Goal: Contribute content: Contribute content

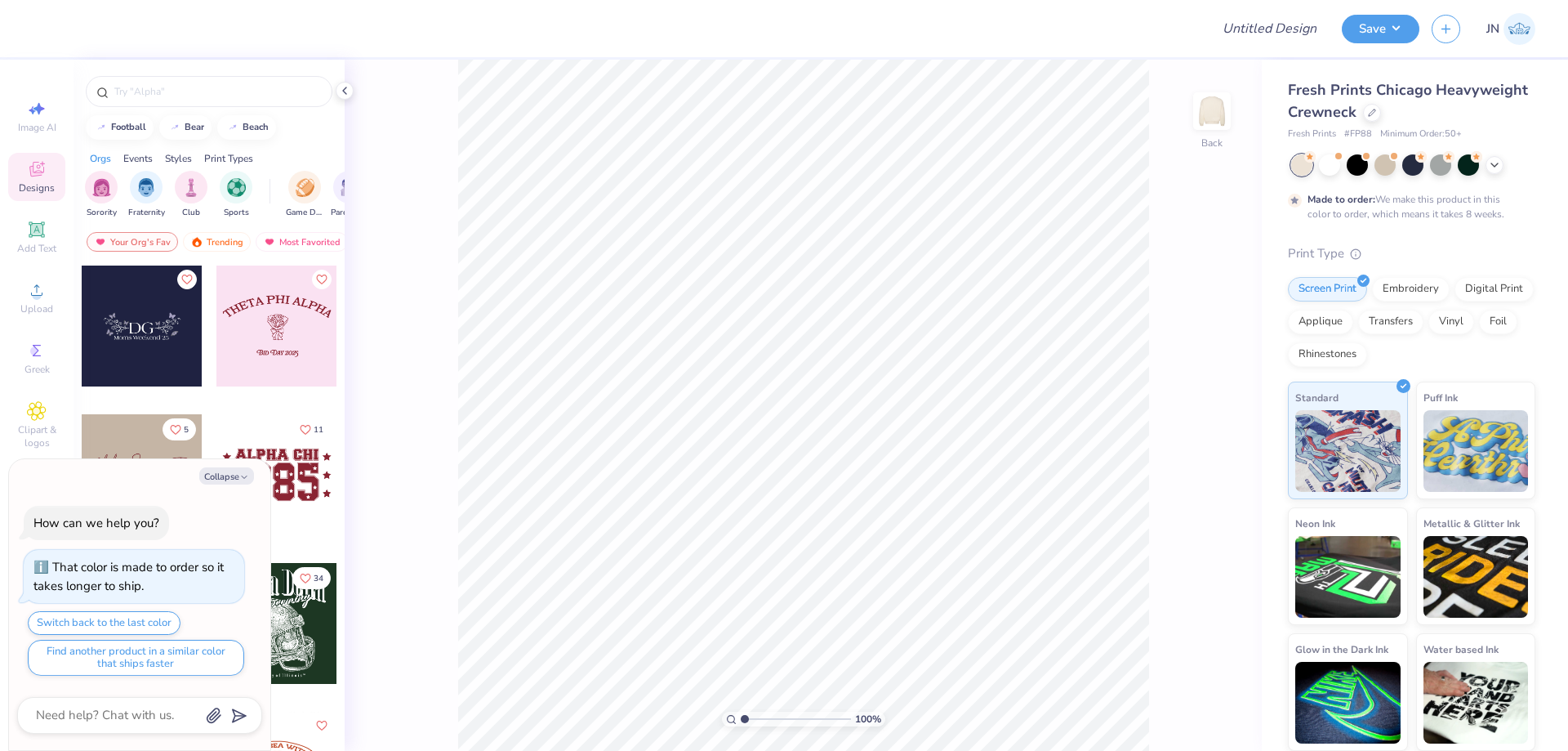
type textarea "x"
click at [53, 296] on div "Upload" at bounding box center [37, 298] width 58 height 48
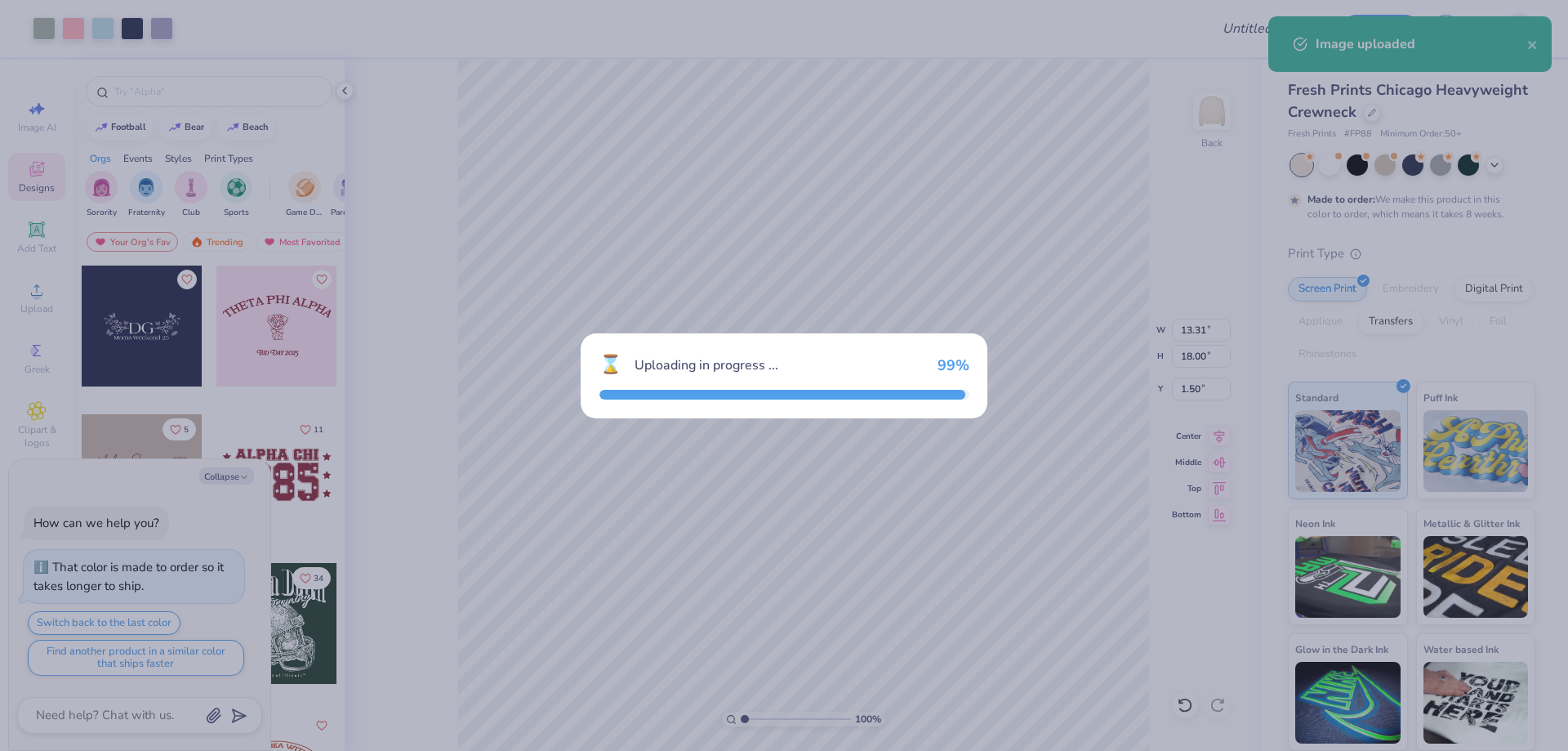
type textarea "x"
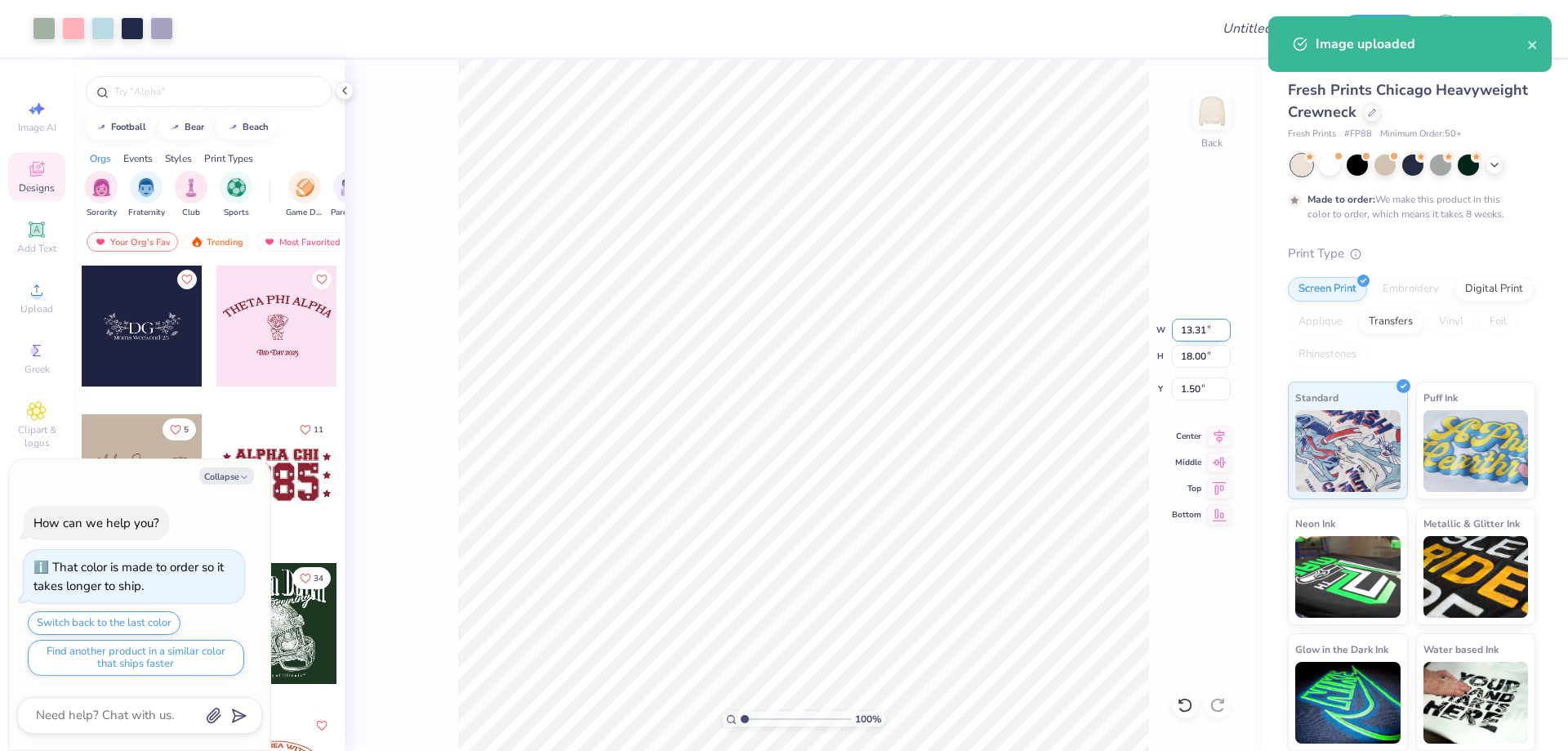
click at [1182, 329] on input "13.31" at bounding box center [1201, 330] width 58 height 23
click at [1191, 360] on input "18.00" at bounding box center [1201, 356] width 58 height 23
type input "15"
type textarea "x"
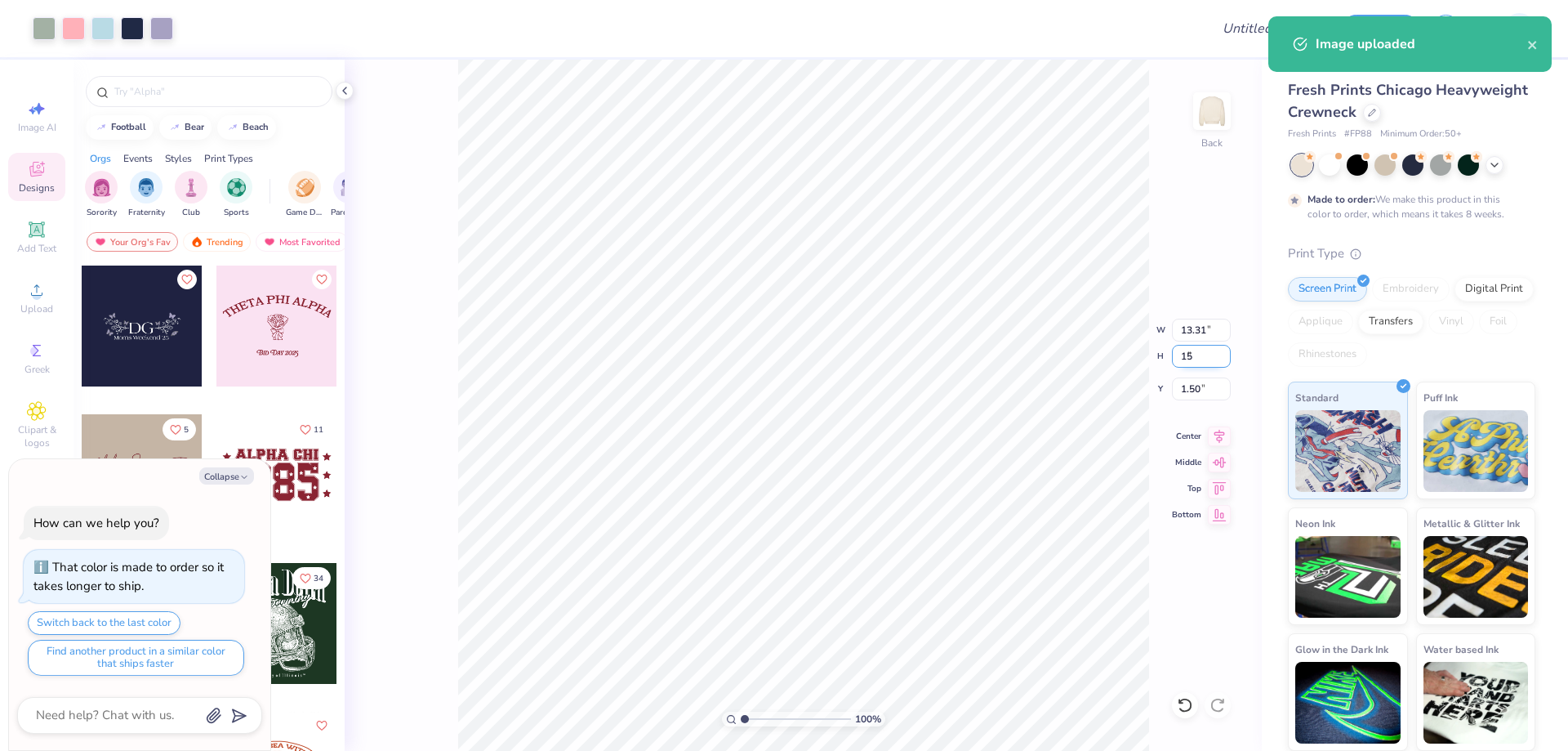
type input "11.09"
type input "15.00"
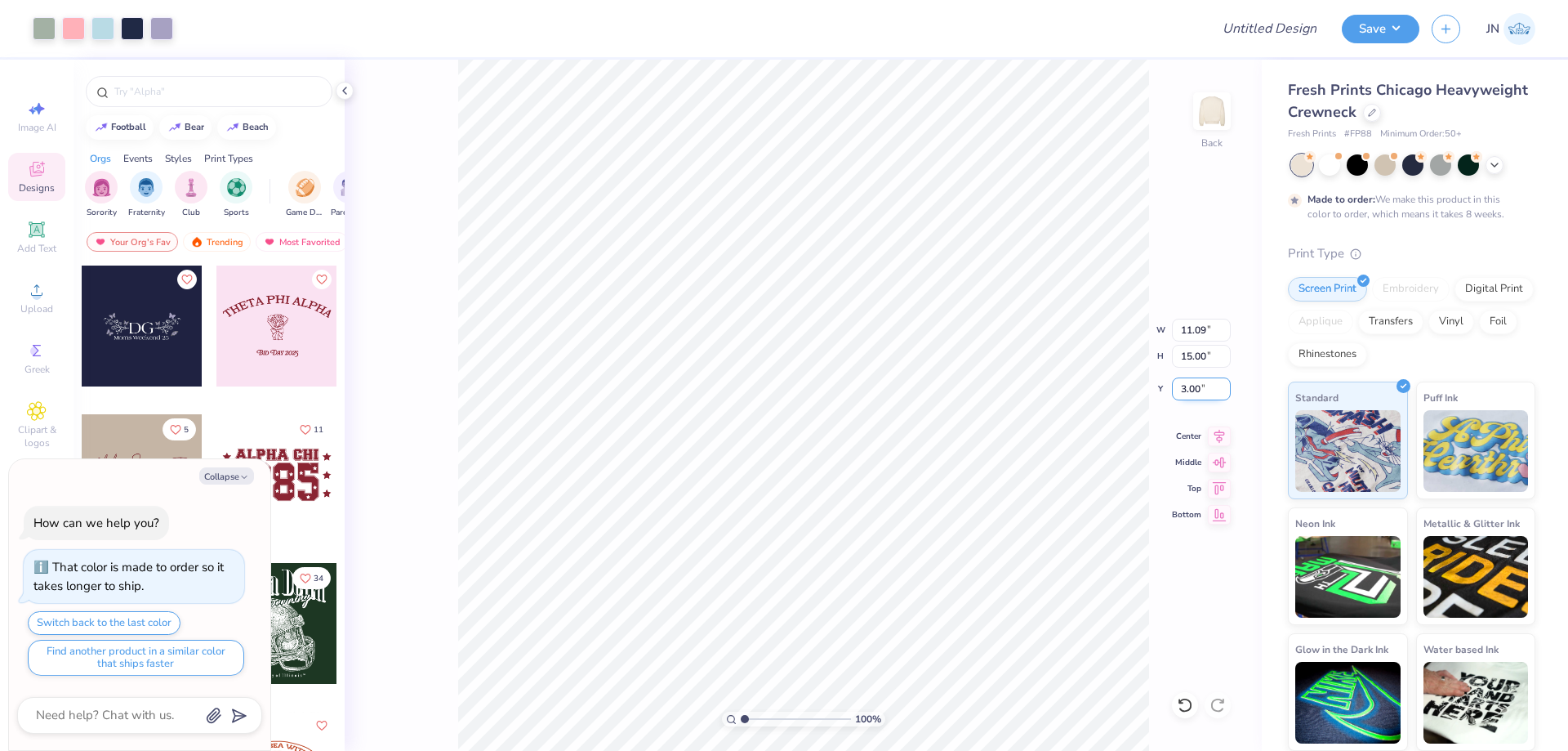
click at [1189, 386] on input "3.00" at bounding box center [1201, 389] width 58 height 23
type input "1"
type textarea "x"
type input "1.00"
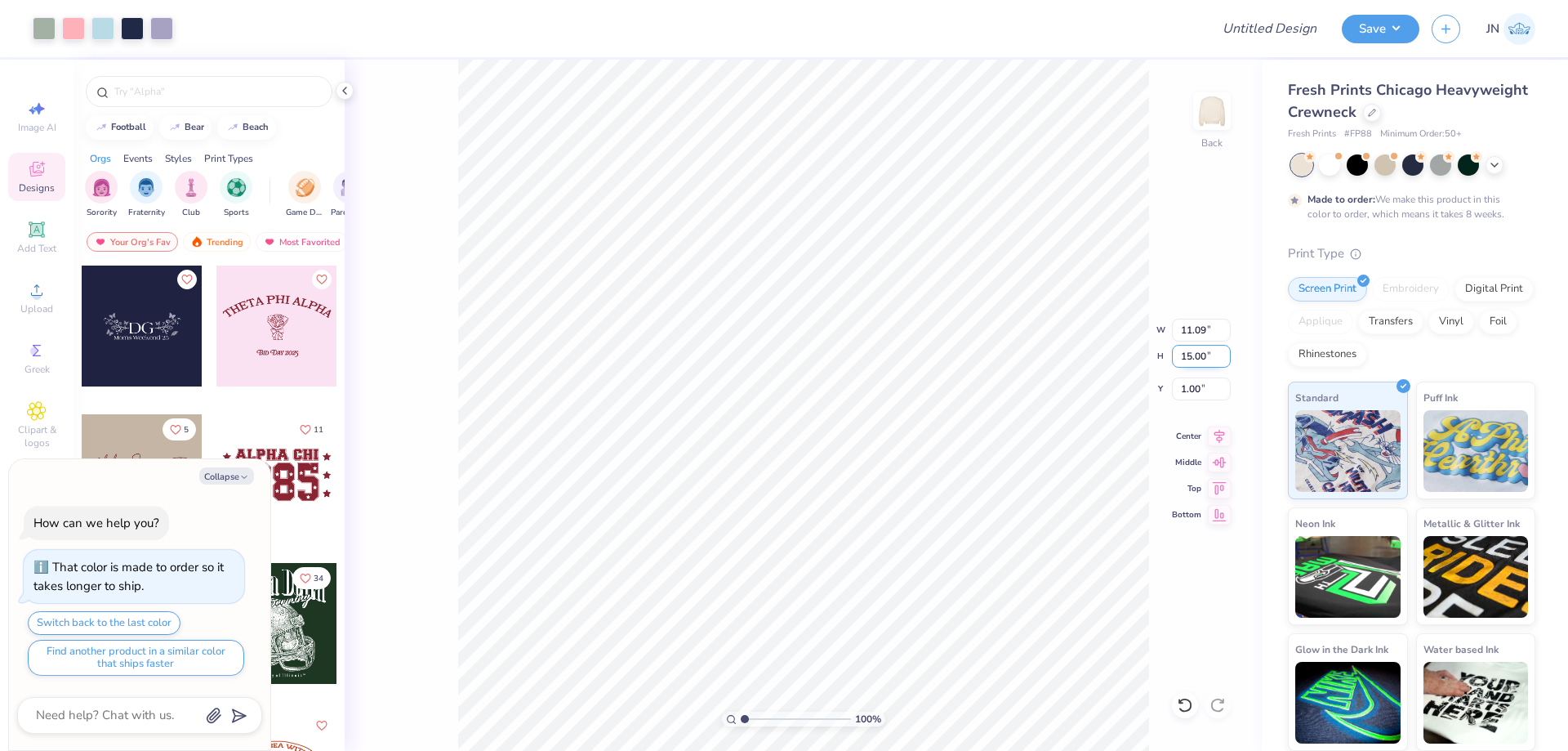
click at [1193, 356] on input "15.00" at bounding box center [1201, 356] width 58 height 23
type input "151400"
type textarea "x"
type input "13.31"
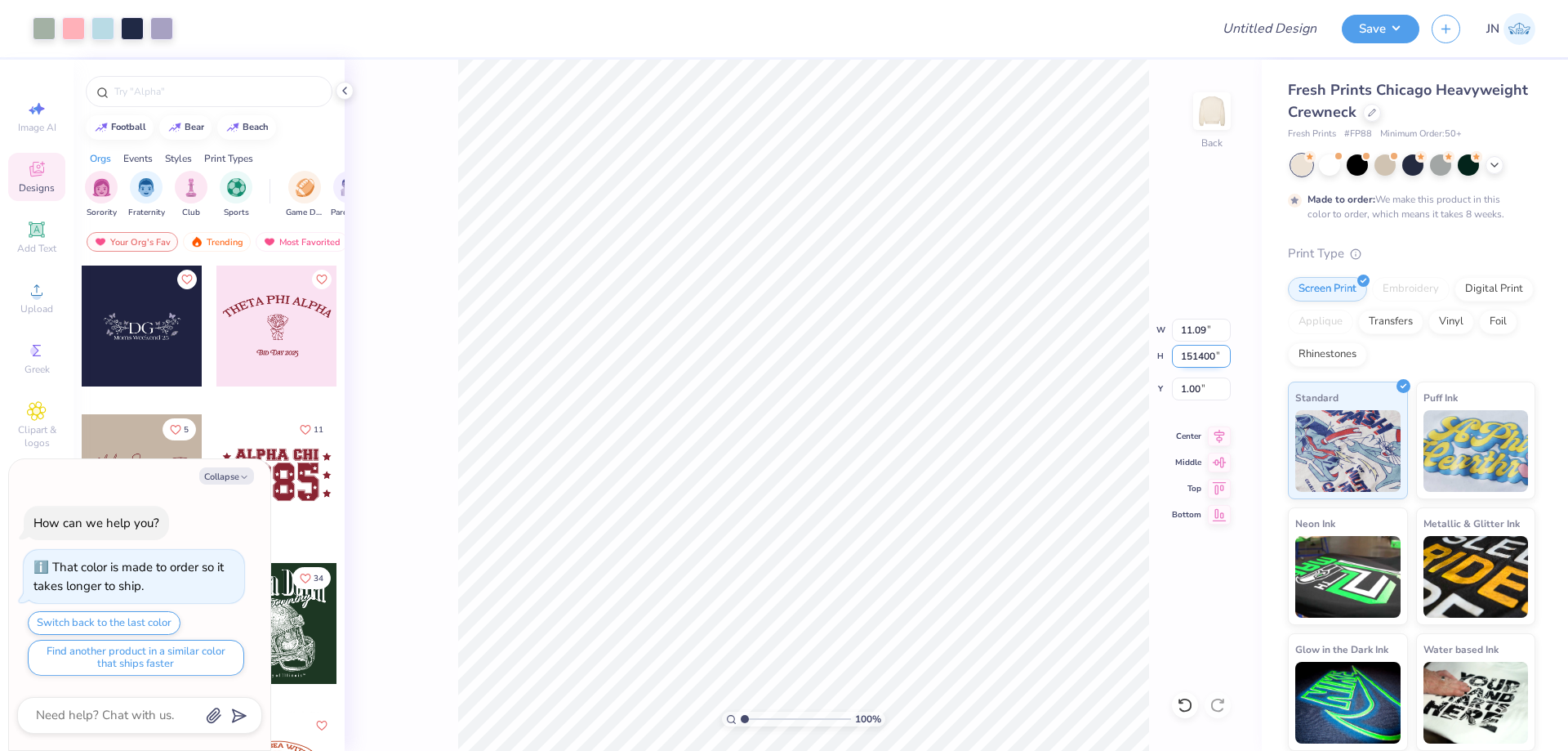
type input "18.00"
type input "0.50"
click at [1193, 356] on input "18.00" at bounding box center [1201, 356] width 58 height 23
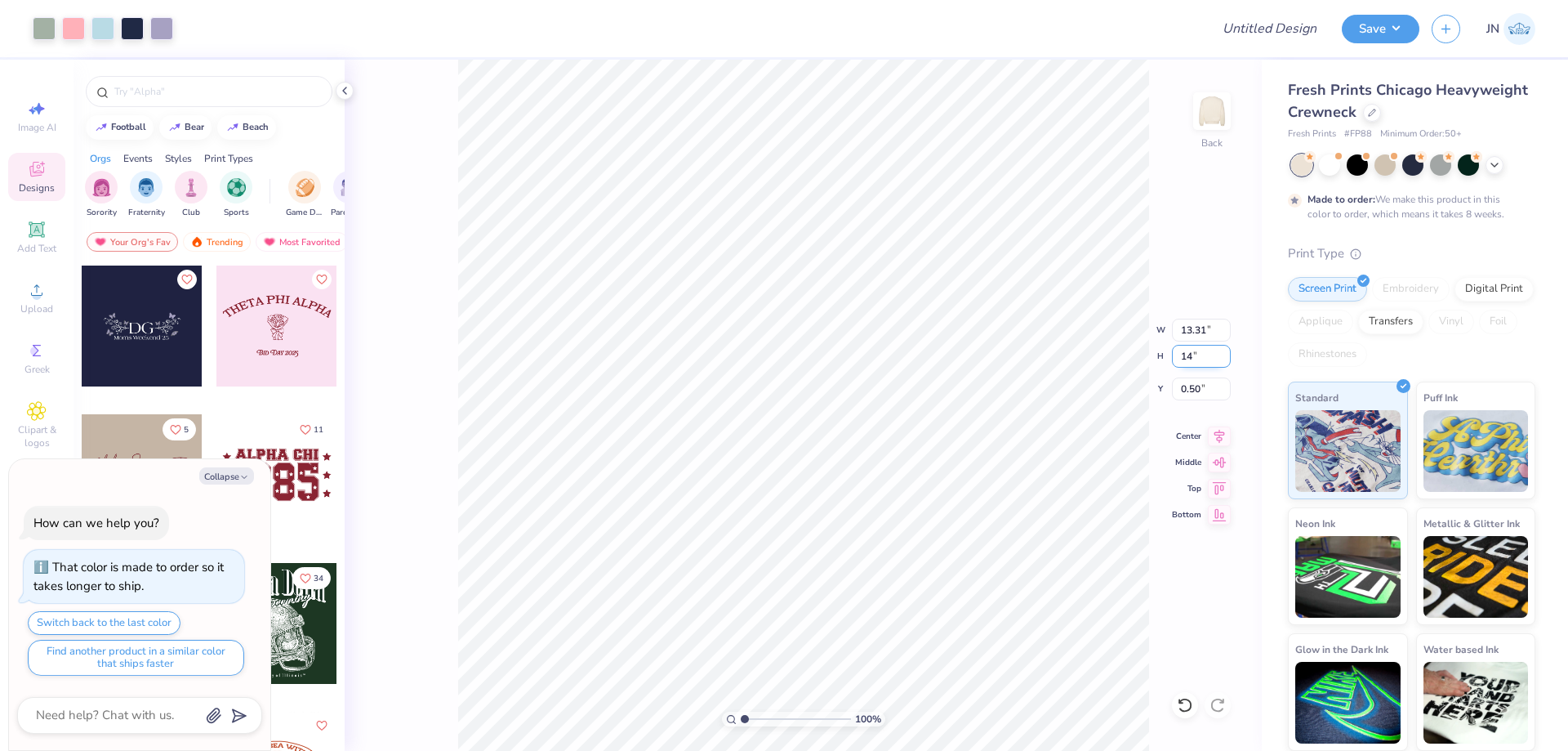
type input "14"
type textarea "x"
type input "10.35"
type input "14.00"
click at [1186, 393] on input "2.50" at bounding box center [1201, 389] width 58 height 23
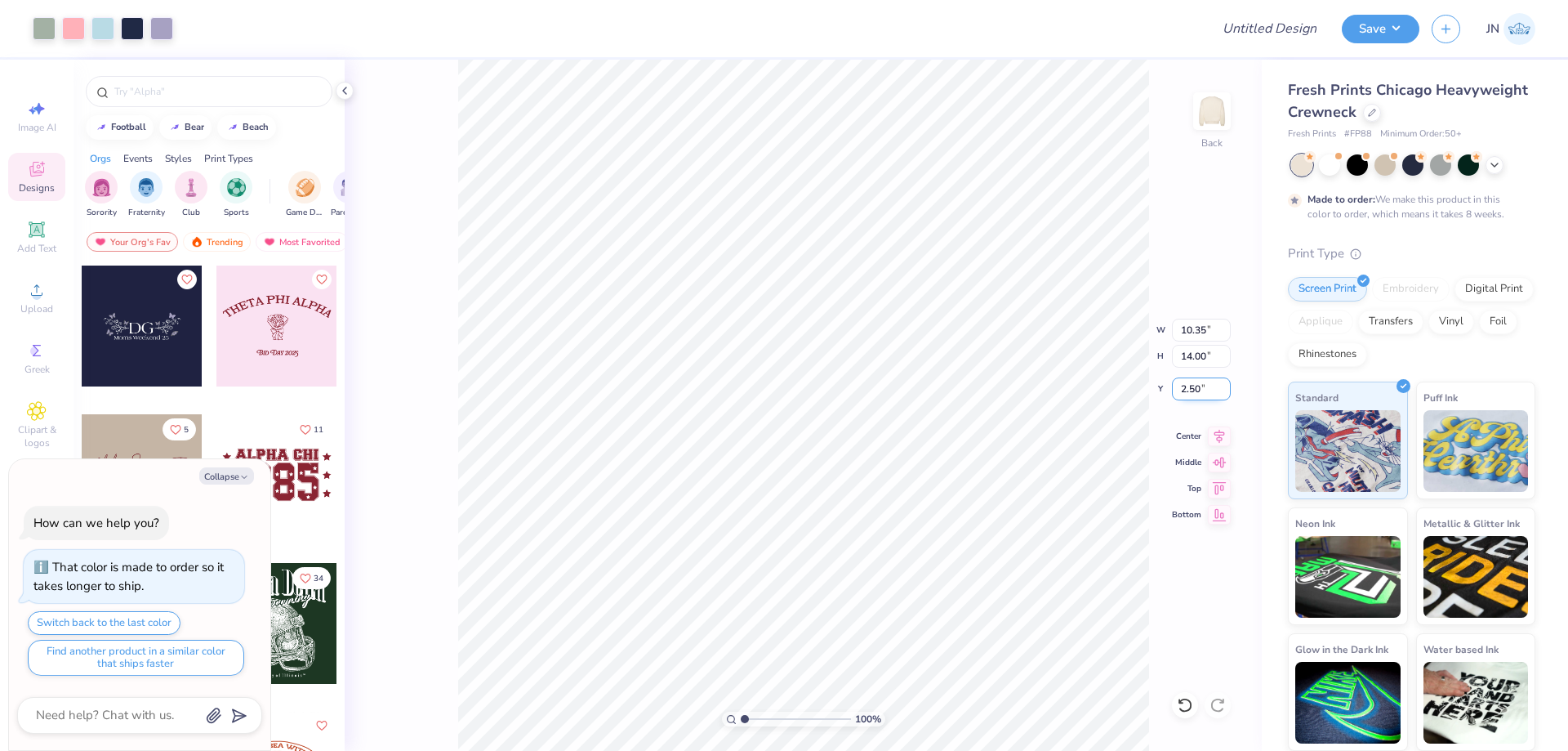
click at [1186, 393] on input "2.50" at bounding box center [1201, 389] width 58 height 23
type input "1"
type textarea "x"
type input "1.00"
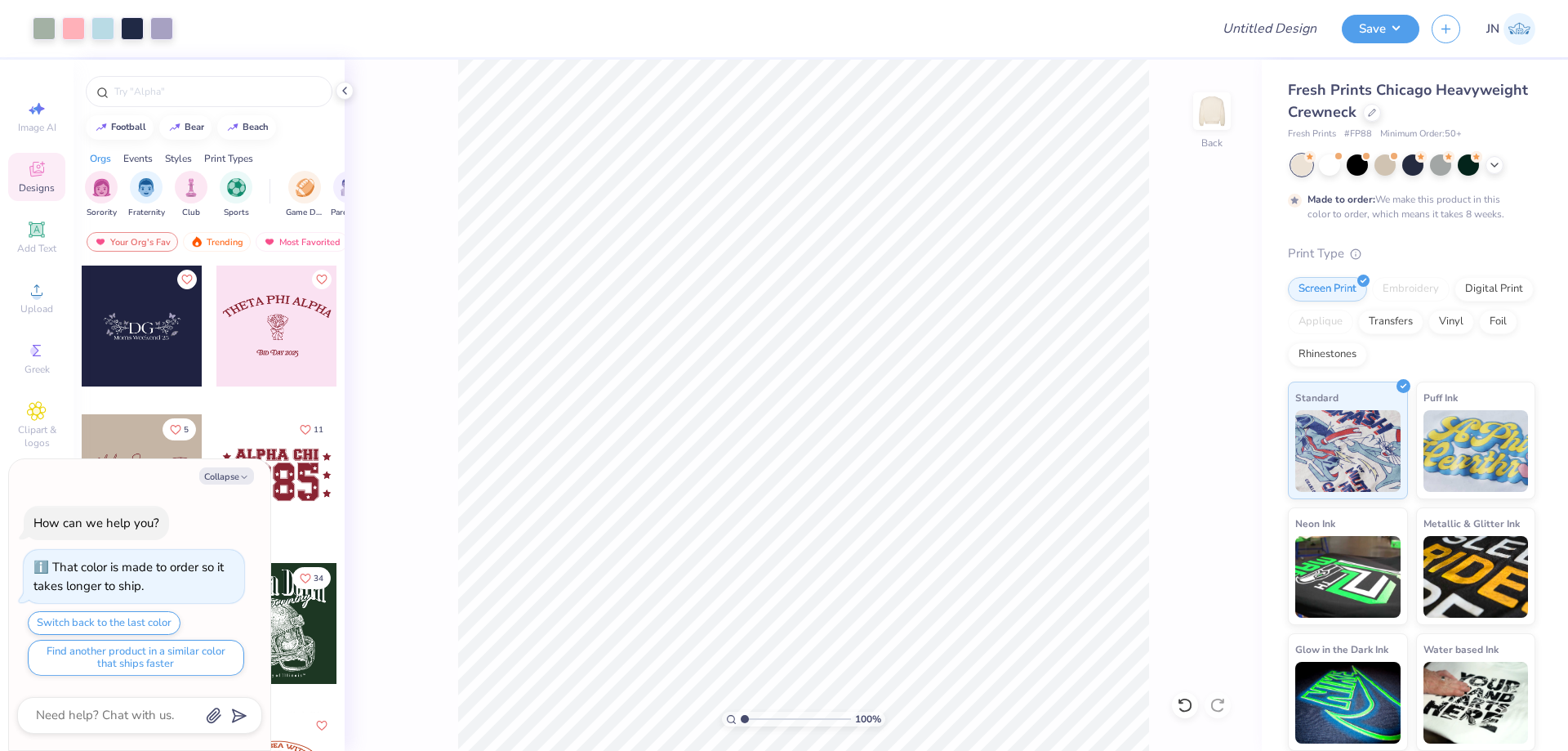
type textarea "x"
click at [1195, 325] on input "10.35" at bounding box center [1201, 330] width 58 height 23
type input "10"
type textarea "x"
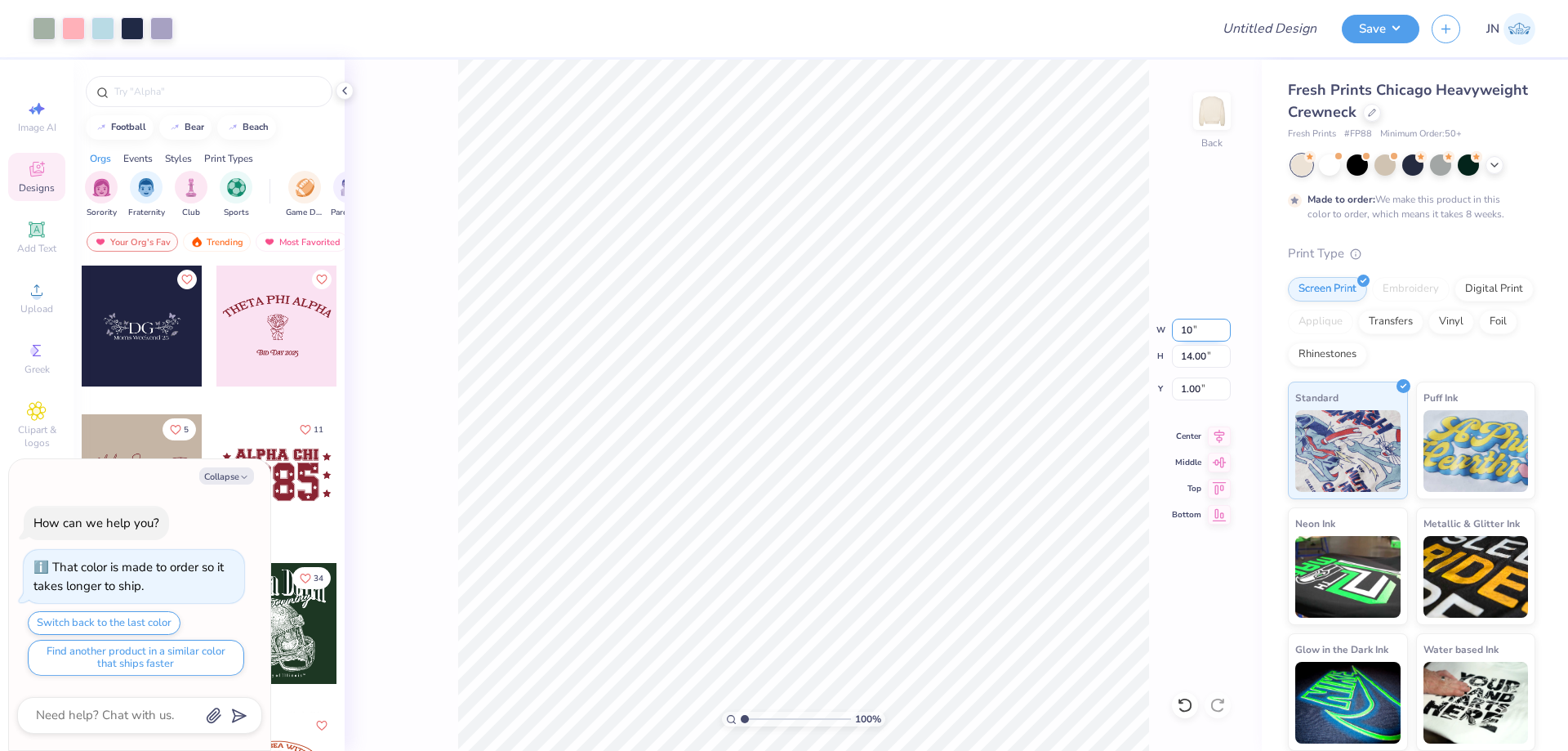
type input "10.00"
type input "13.52"
click at [1199, 381] on input "1.24" at bounding box center [1201, 389] width 58 height 23
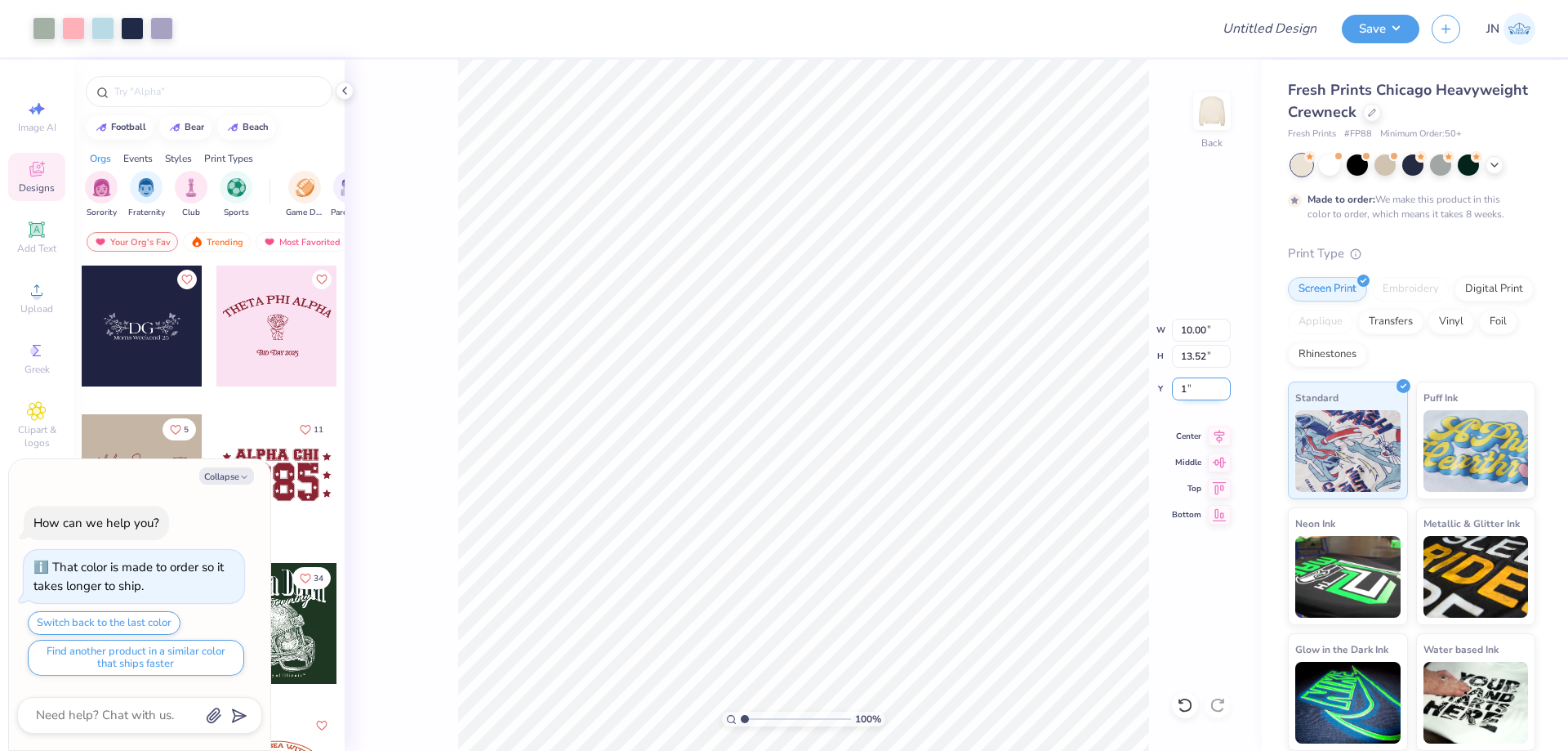
type input "1"
type textarea "x"
type input "1.00"
type textarea "x"
type input "1"
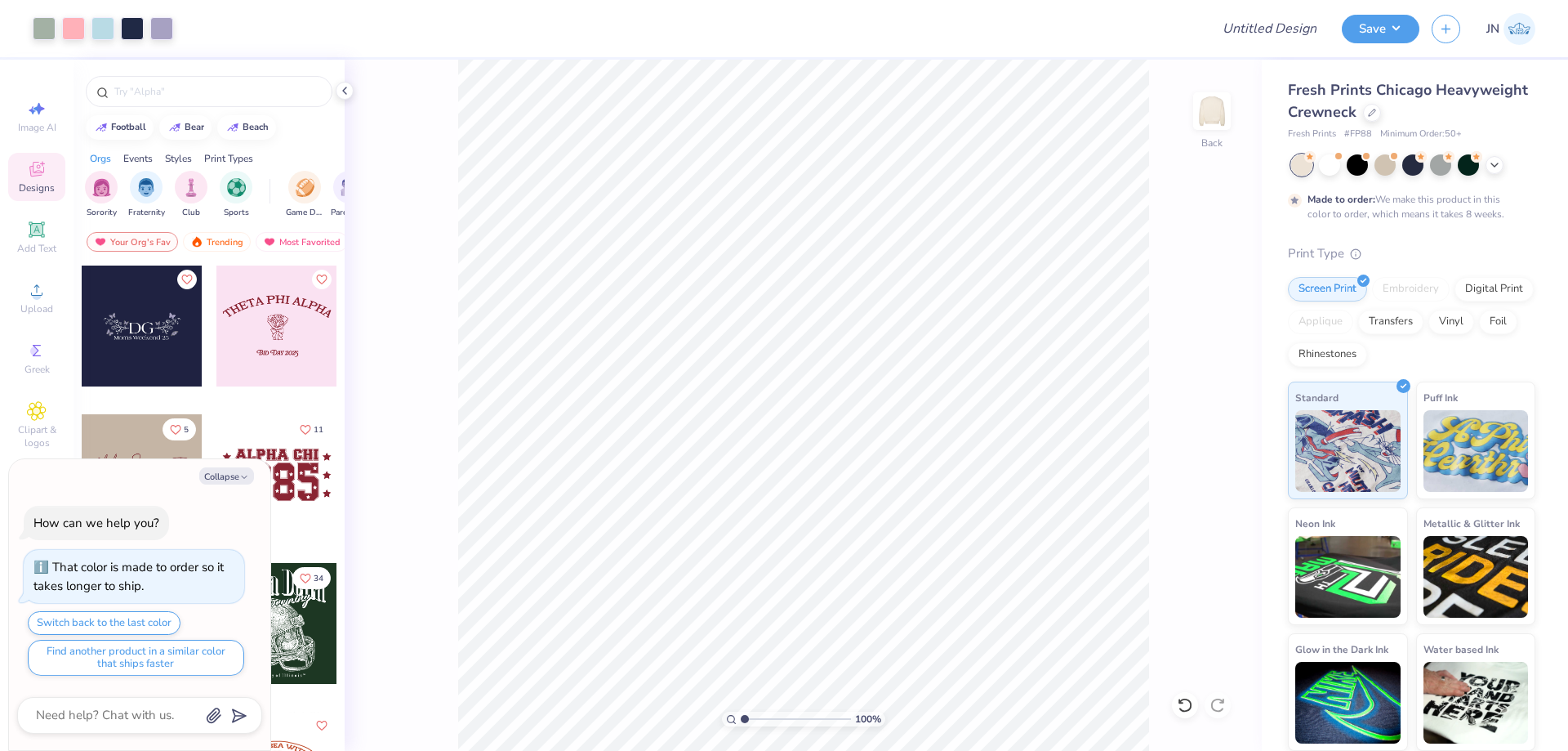
drag, startPoint x: 748, startPoint y: 719, endPoint x: 738, endPoint y: 719, distance: 10.0
click at [741, 719] on input "range" at bounding box center [796, 719] width 110 height 15
click at [31, 234] on icon at bounding box center [36, 229] width 19 height 19
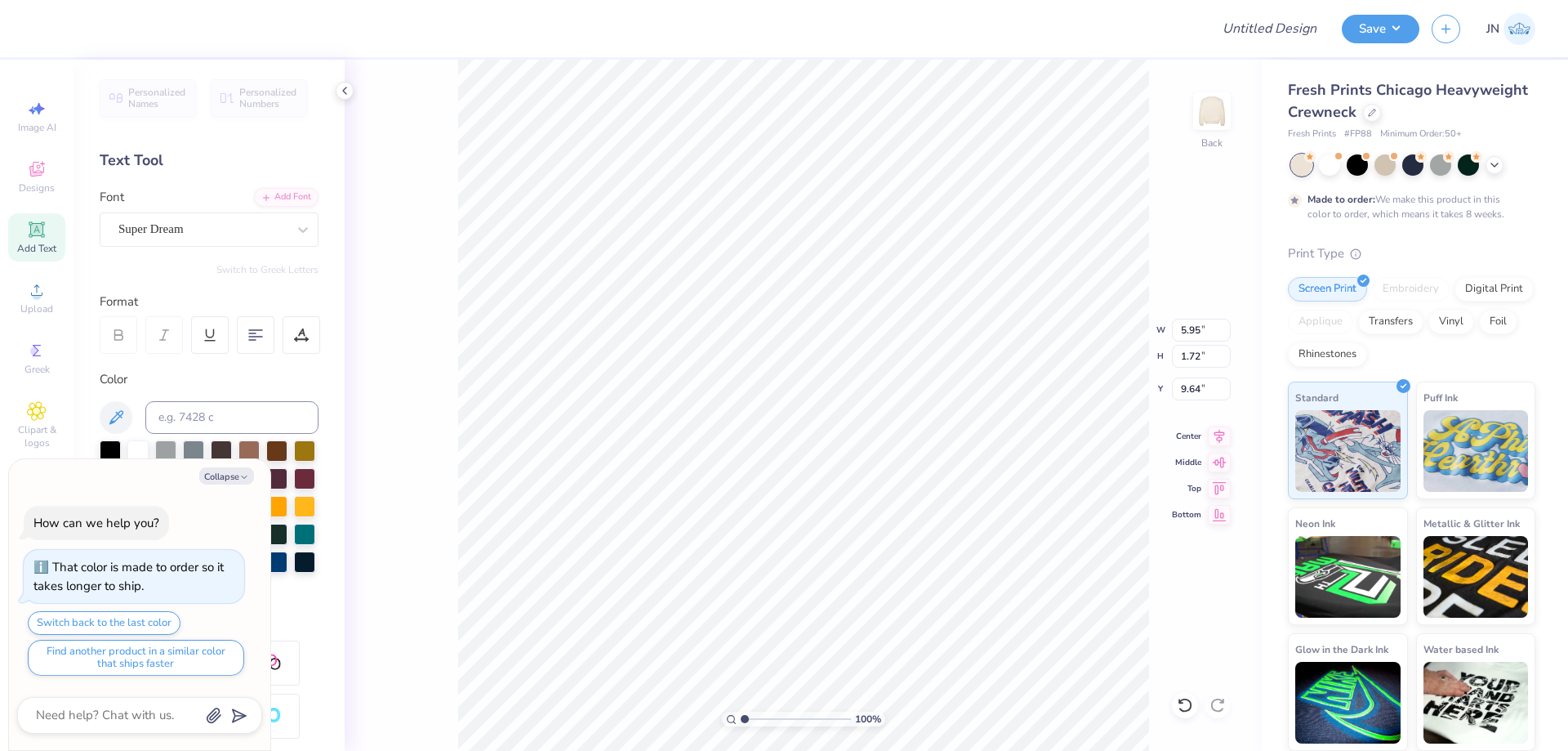
type textarea "x"
type input "6.46"
type textarea "x"
type textarea "Ak"
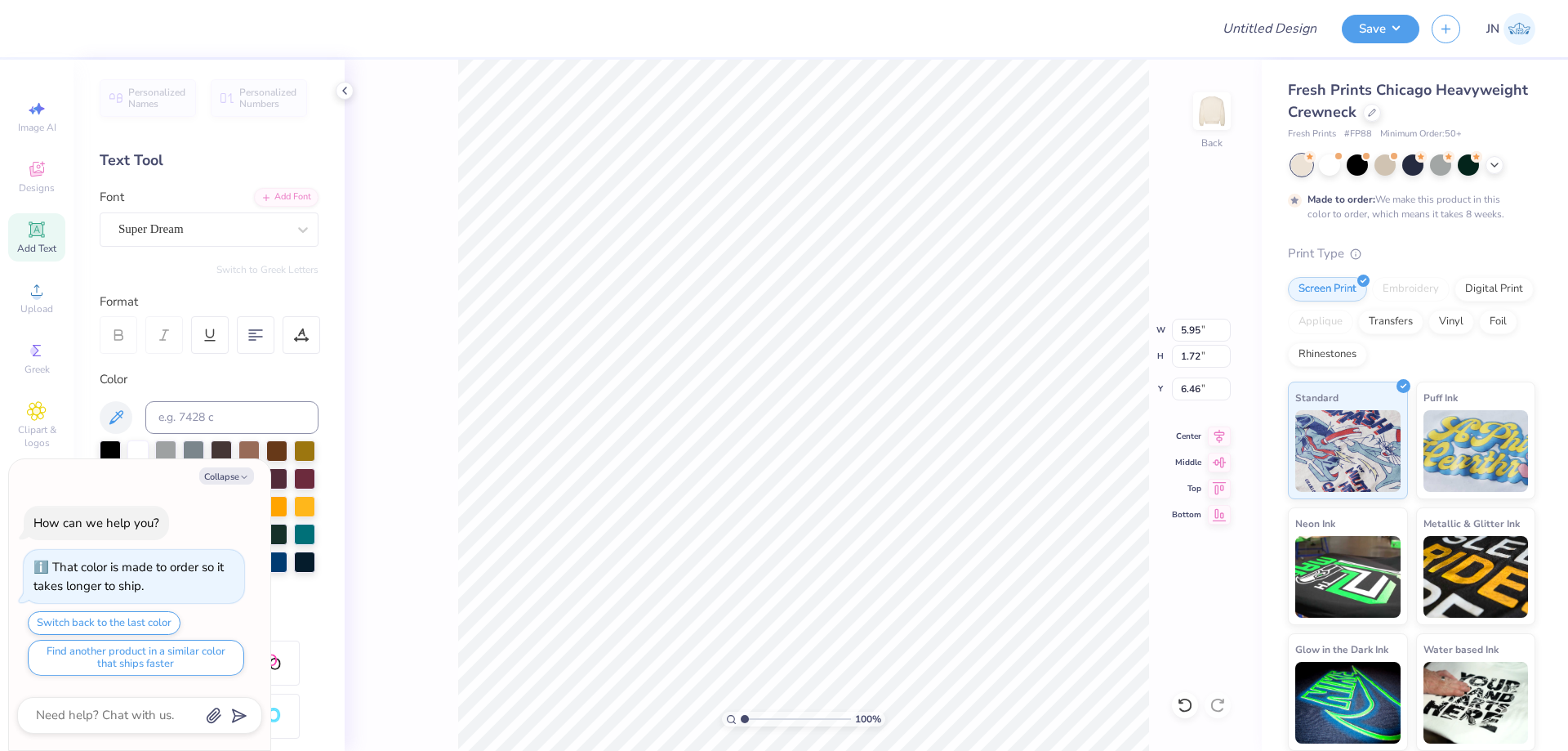
type textarea "x"
type textarea "Akp"
type textarea "x"
type textarea "Akpo"
type textarea "x"
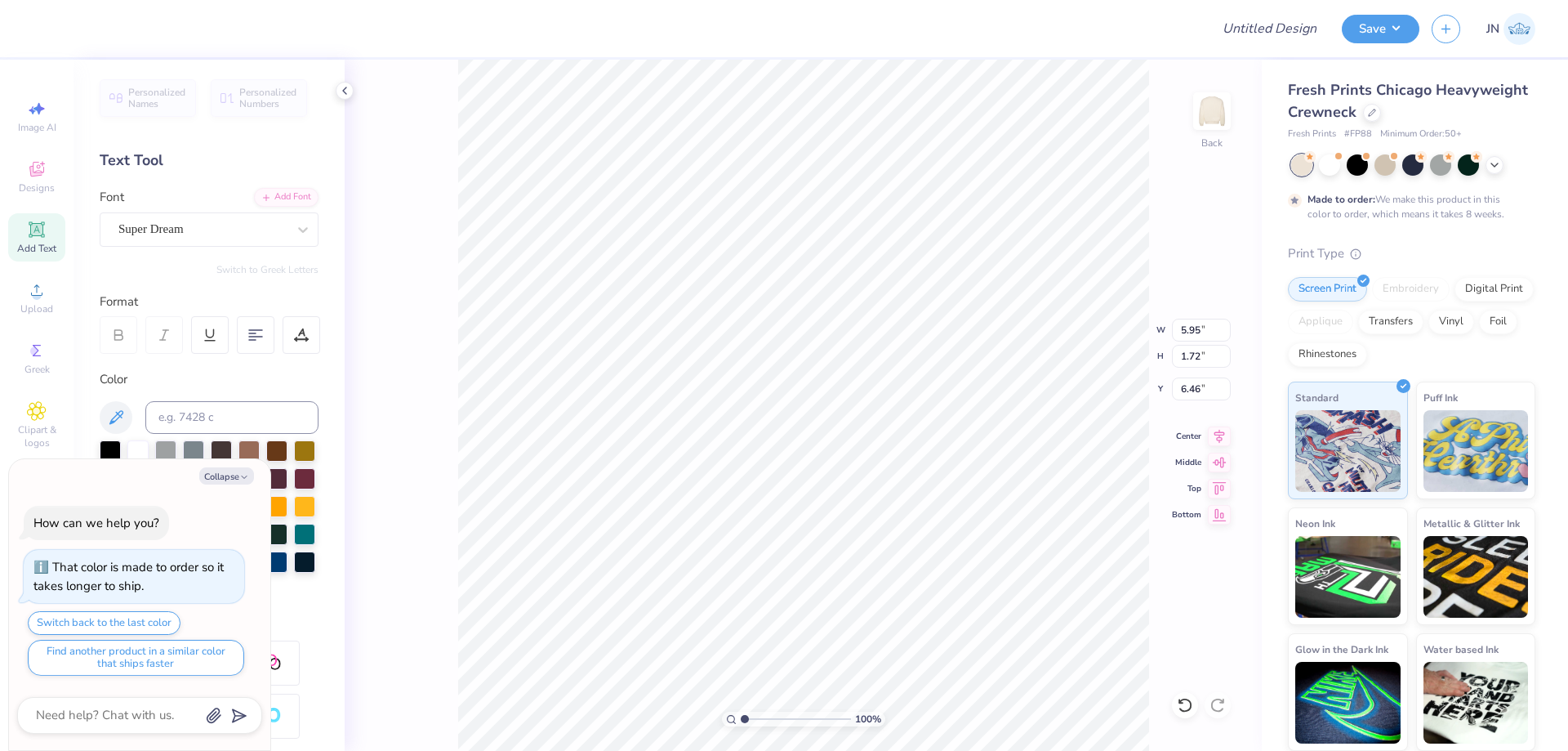
type textarea "Akp"
type textarea "x"
type textarea "Ak"
type textarea "x"
type textarea "A"
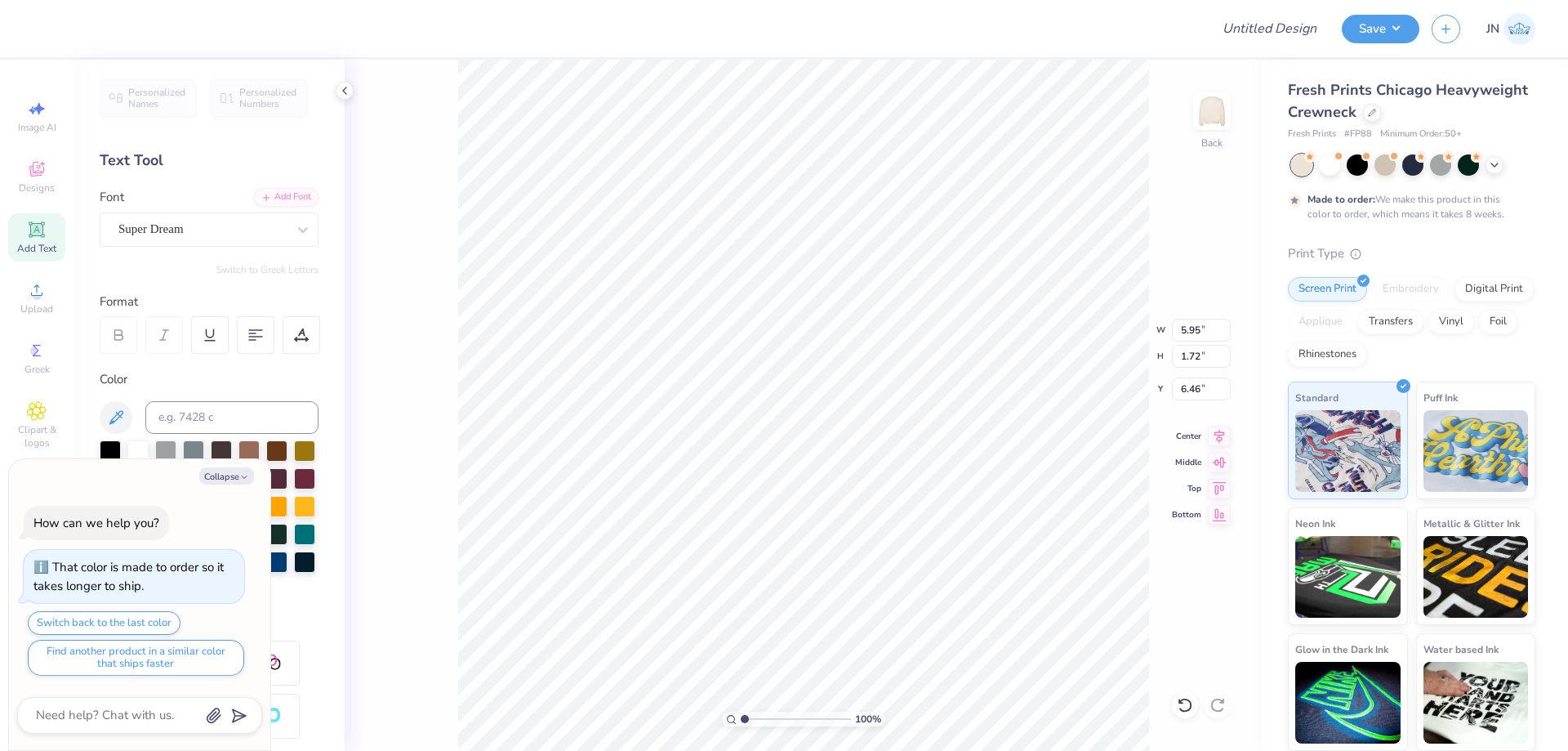
type textarea "x"
type textarea "Al"
type textarea "x"
type textarea "Alp"
type textarea "x"
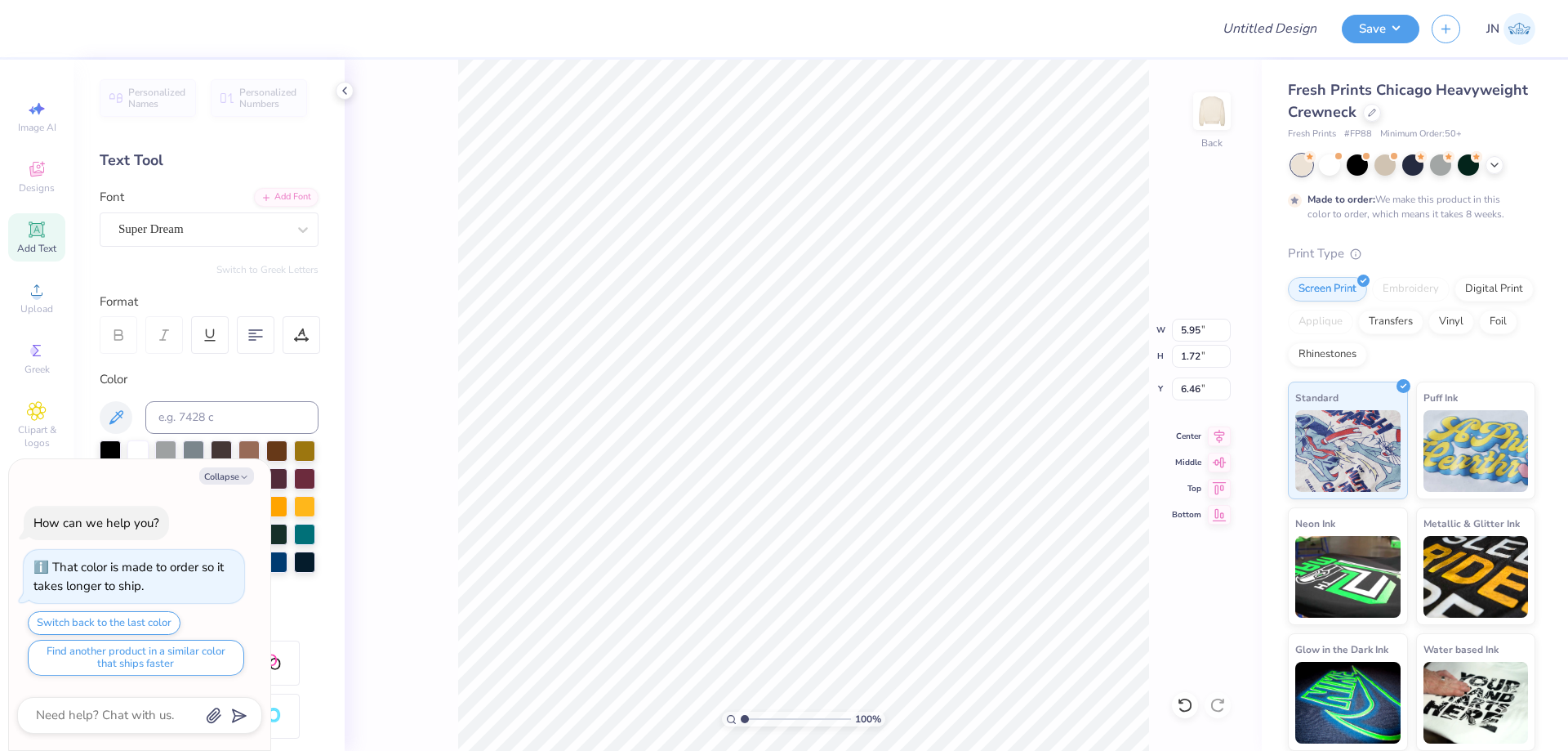
type textarea "Alph"
type textarea "x"
type textarea "Alpha"
type textarea "x"
type textarea "Alpha X"
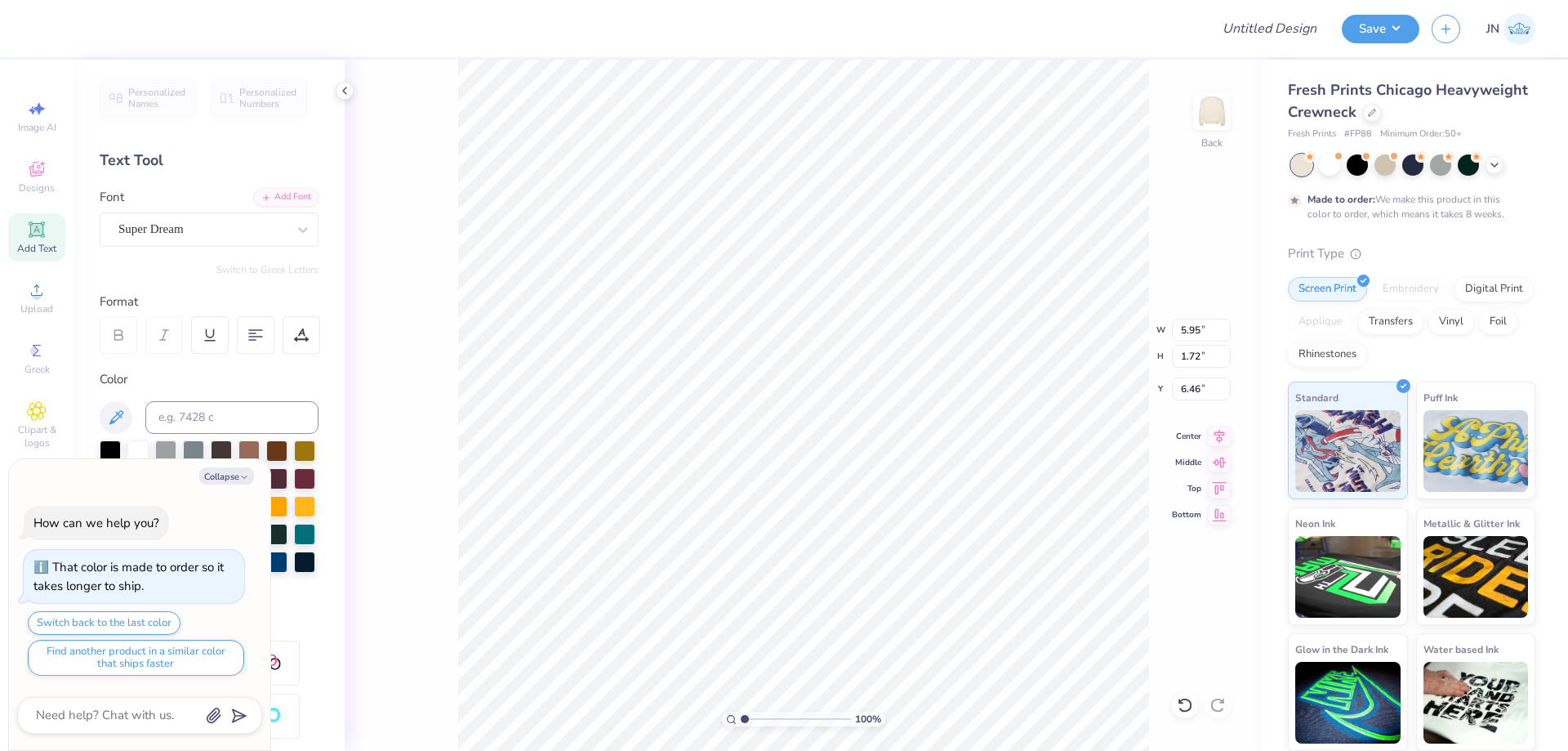
type textarea "x"
type textarea "Alpha Xi"
type textarea "x"
type textarea "Alpha Xi"
type textarea "x"
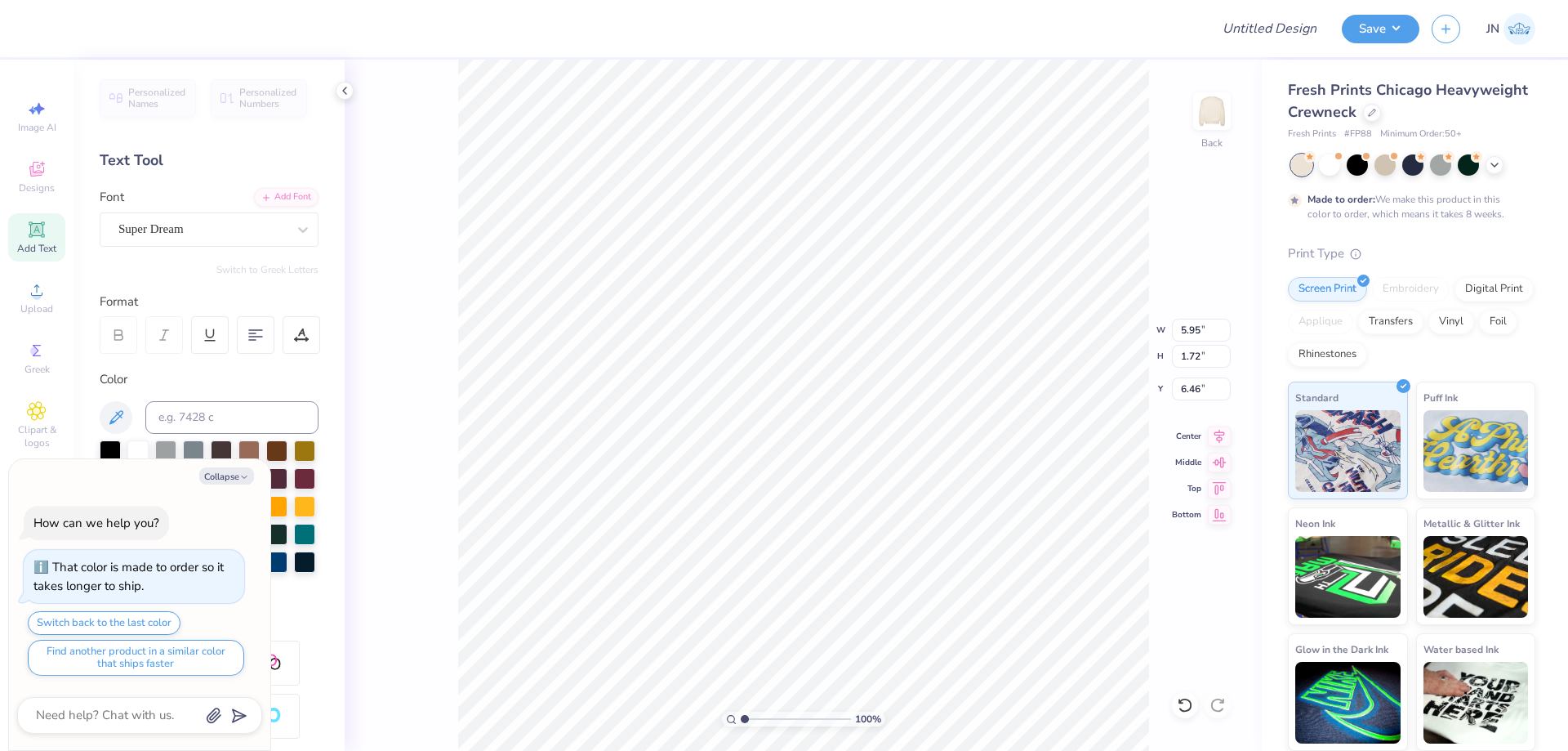
type textarea "Alpha Xi D"
type textarea "x"
type textarea "Alpha Xi De"
type textarea "x"
type textarea "Alpha Xi Delt"
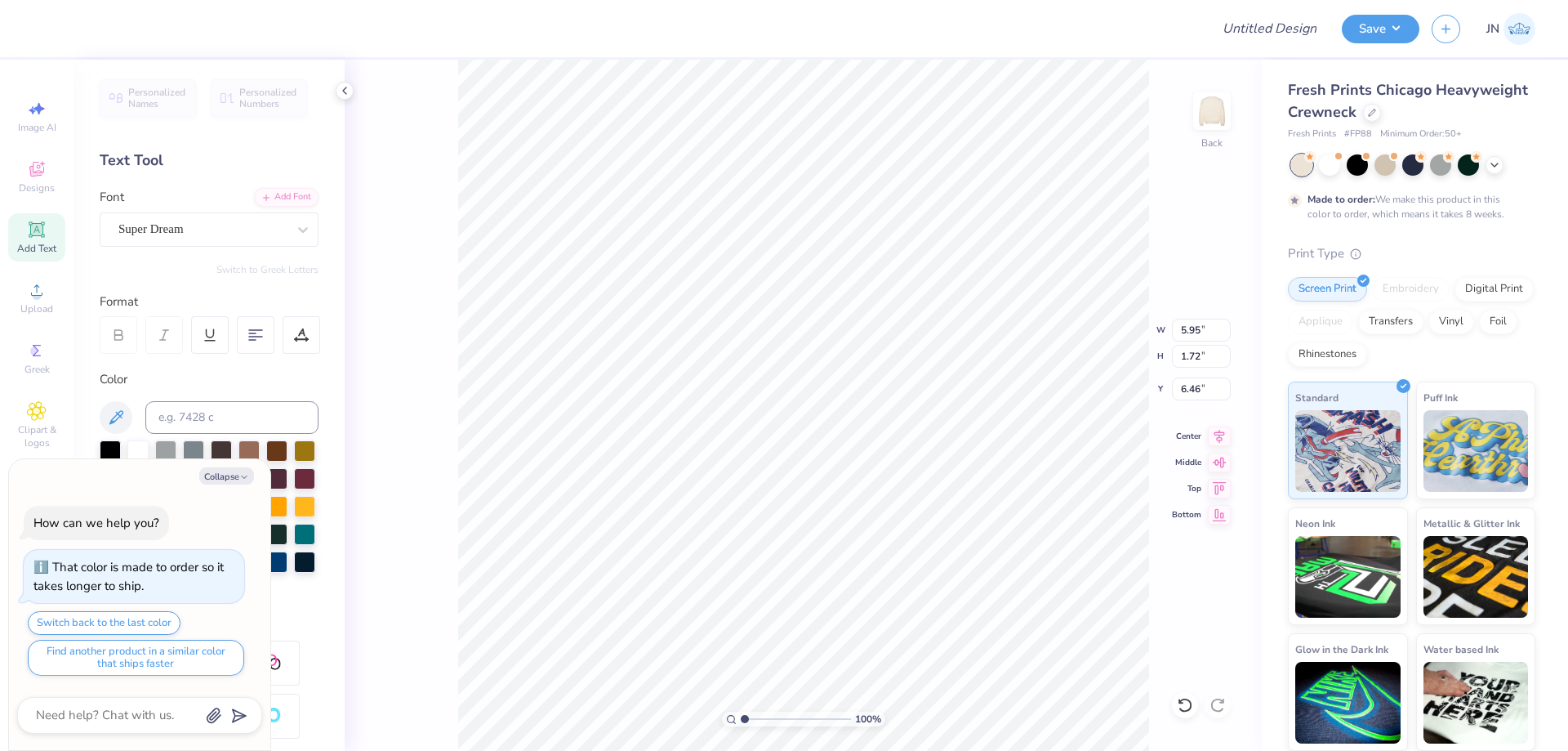
type textarea "x"
type textarea "Alpha Xi Delta"
type textarea "x"
type input "15.87"
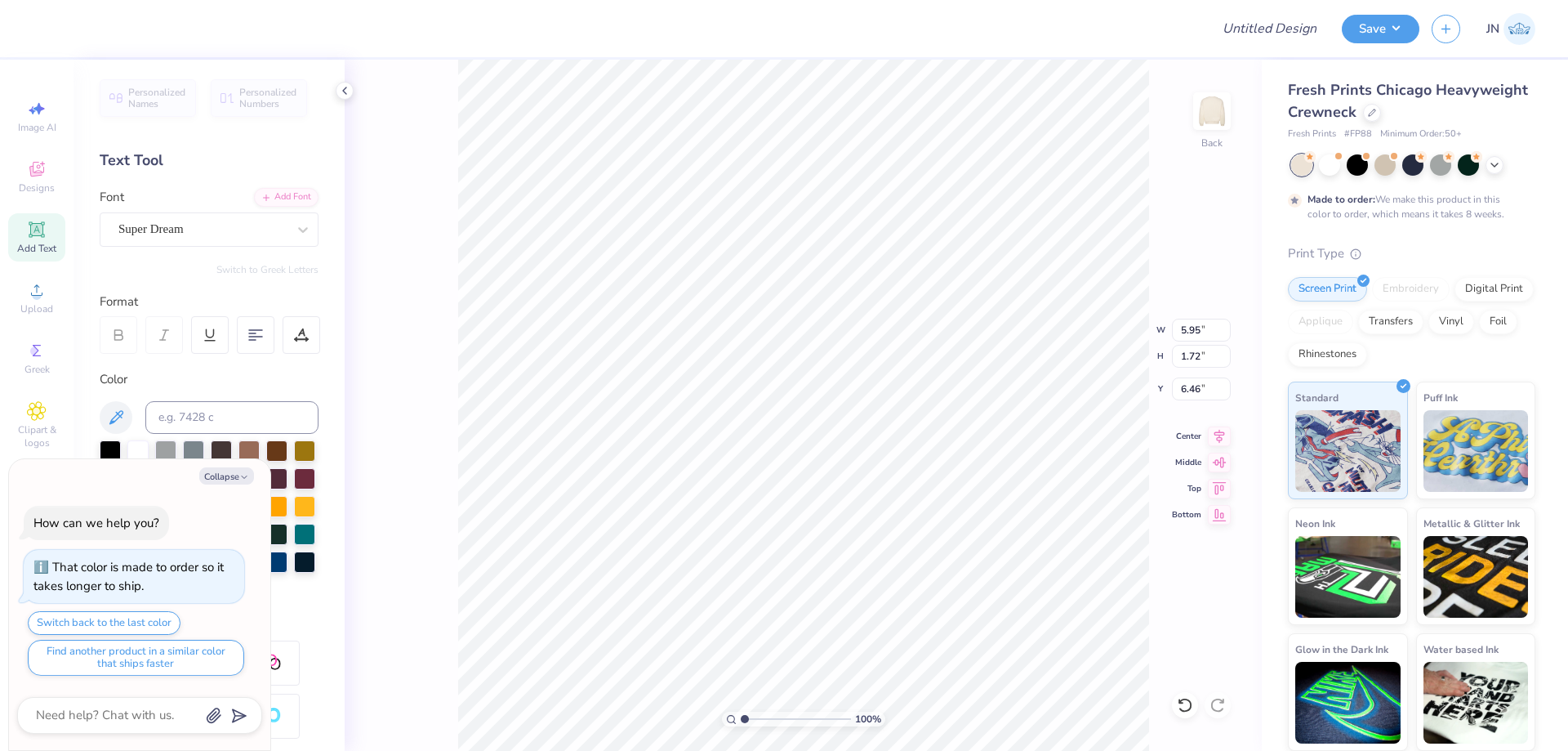
type input "2.28"
type input "6.19"
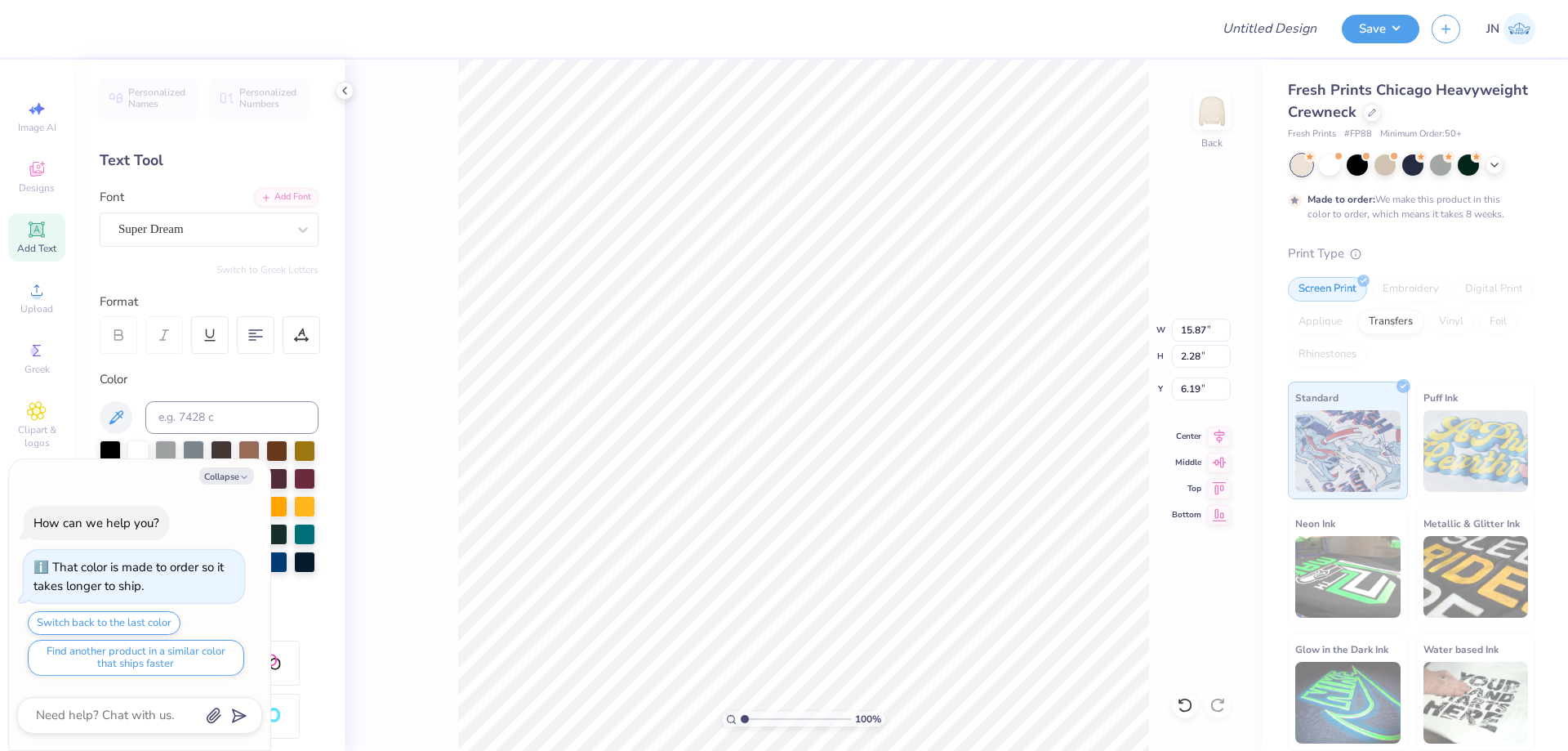
type textarea "x"
click at [207, 415] on input at bounding box center [232, 417] width 174 height 32
type input "533"
click at [276, 198] on div "Add Font" at bounding box center [287, 196] width 65 height 19
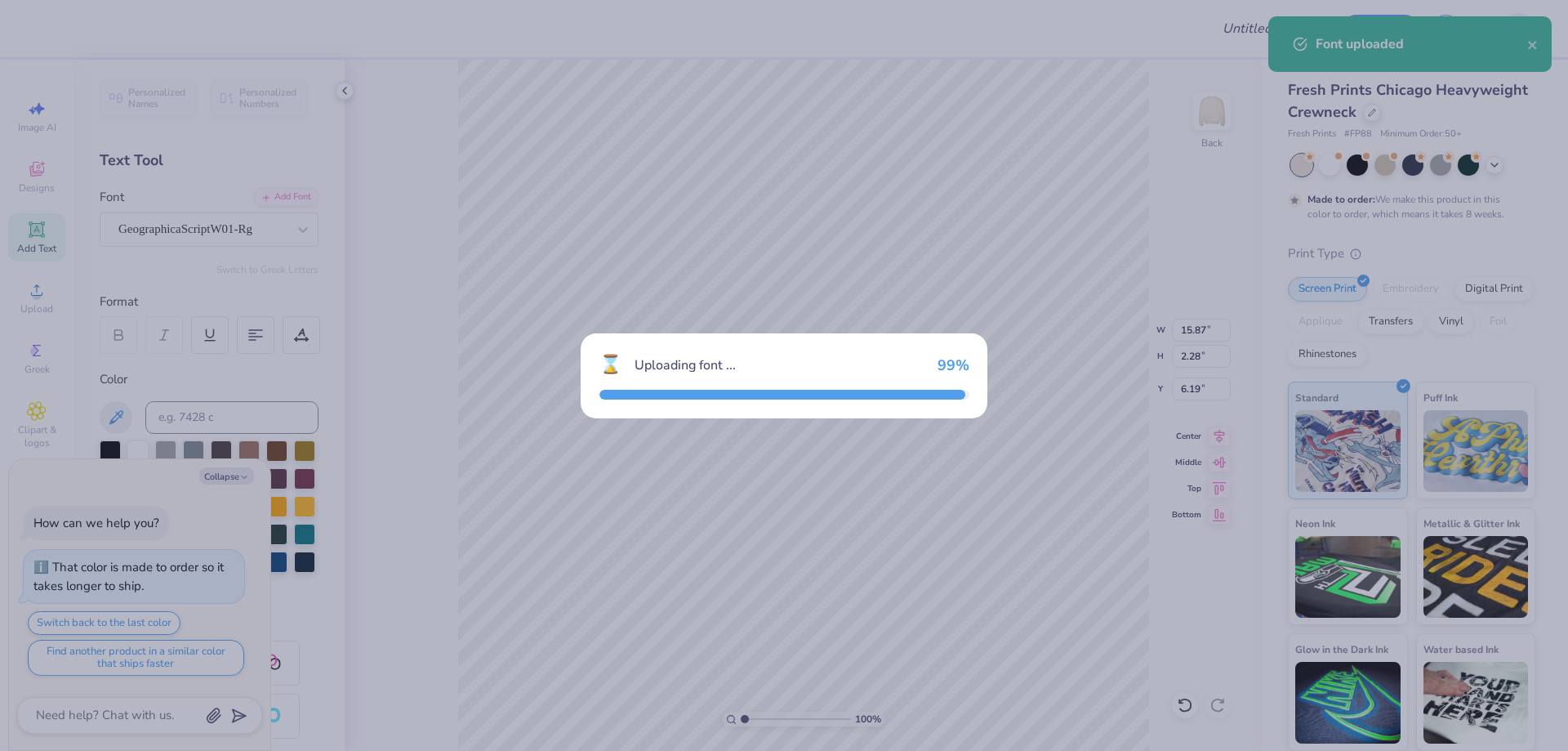
type textarea "x"
type input "14.50"
type input "2.81"
type input "5.92"
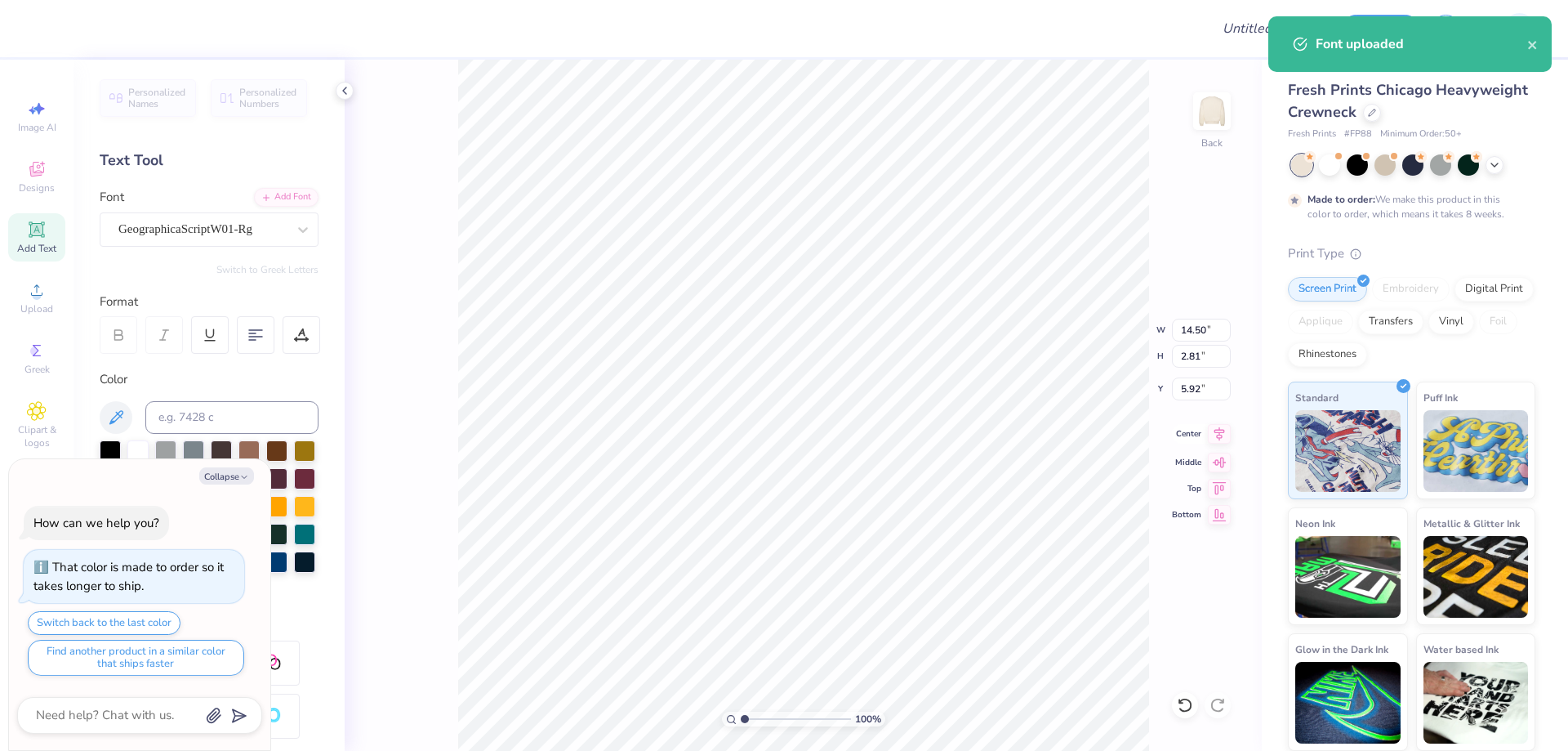
click at [1219, 430] on icon at bounding box center [1219, 434] width 23 height 19
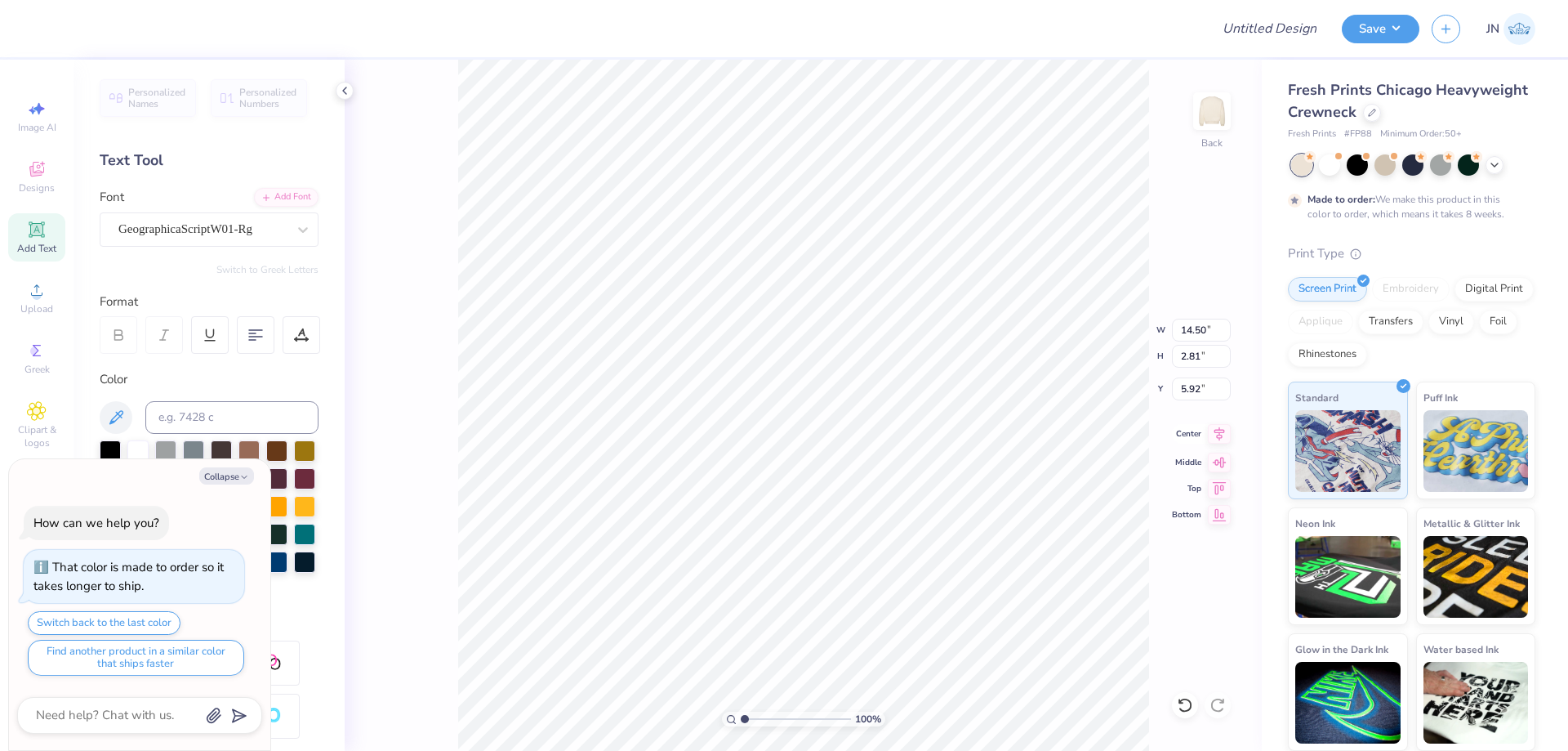
type textarea "x"
type input "8.42"
type input "1.63"
type input "7.10"
click at [1226, 441] on icon at bounding box center [1219, 434] width 23 height 19
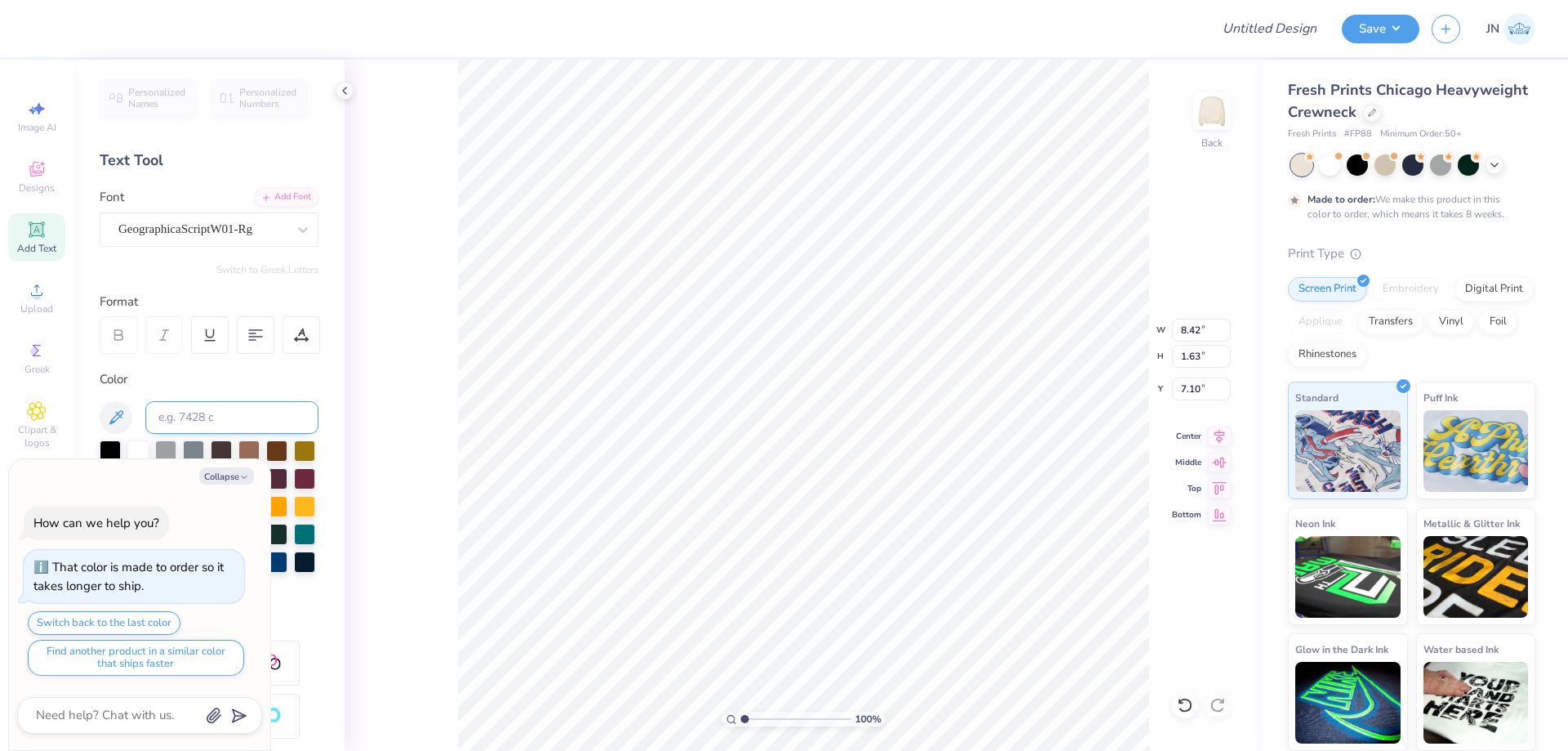
type textarea "x"
type input "6.45"
click at [227, 479] on button "Collapse" at bounding box center [226, 476] width 55 height 17
type textarea "x"
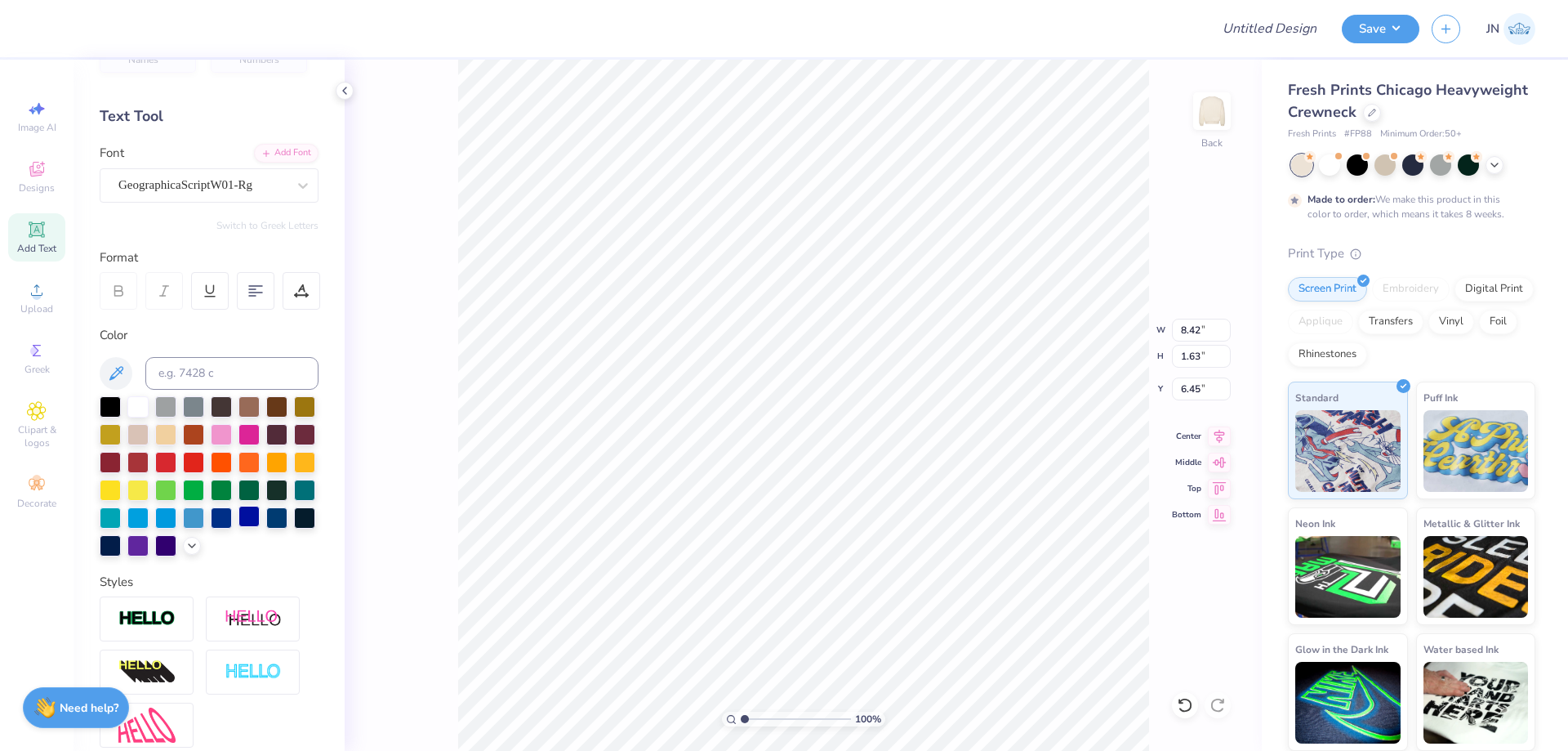
scroll to position [227, 0]
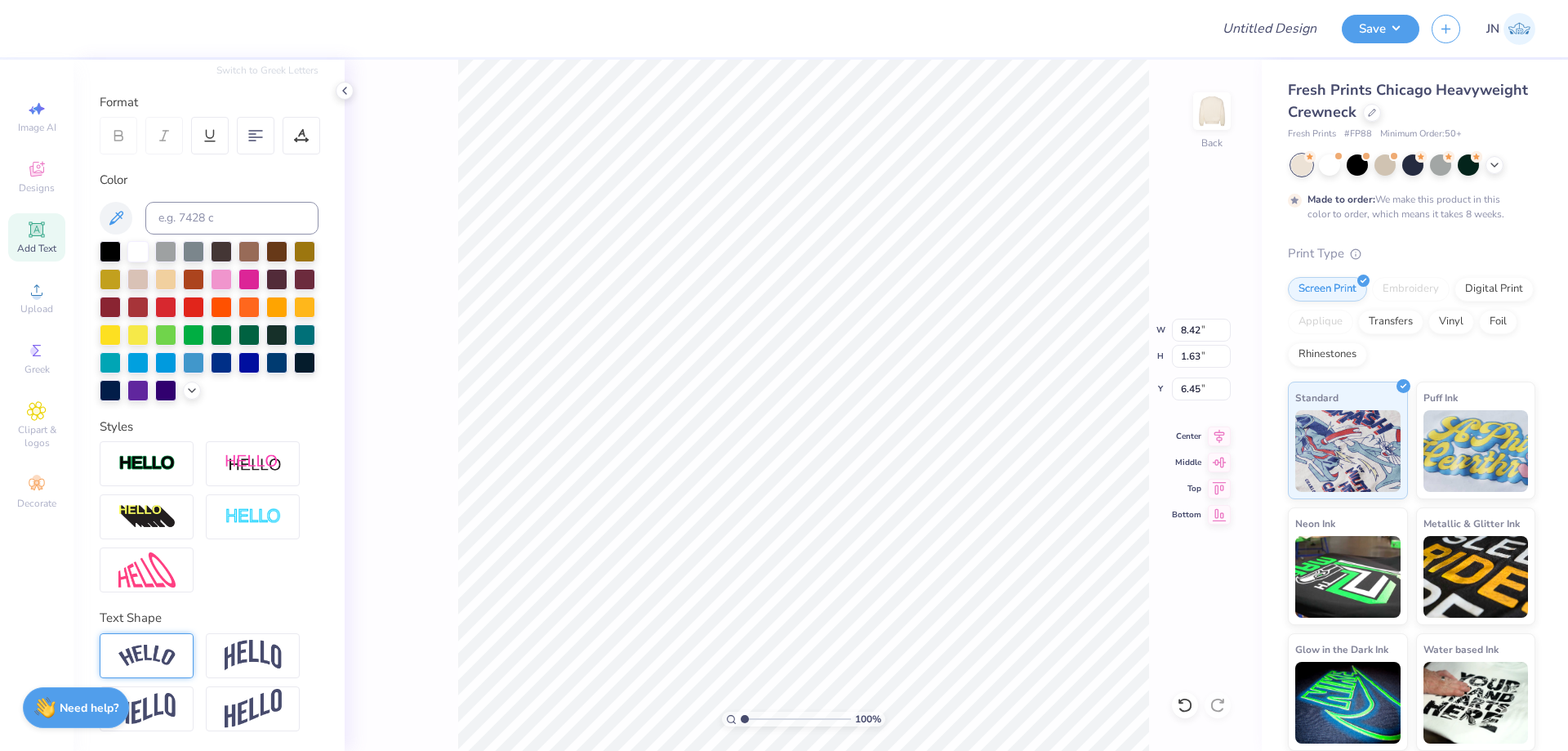
click at [122, 652] on img at bounding box center [148, 656] width 58 height 22
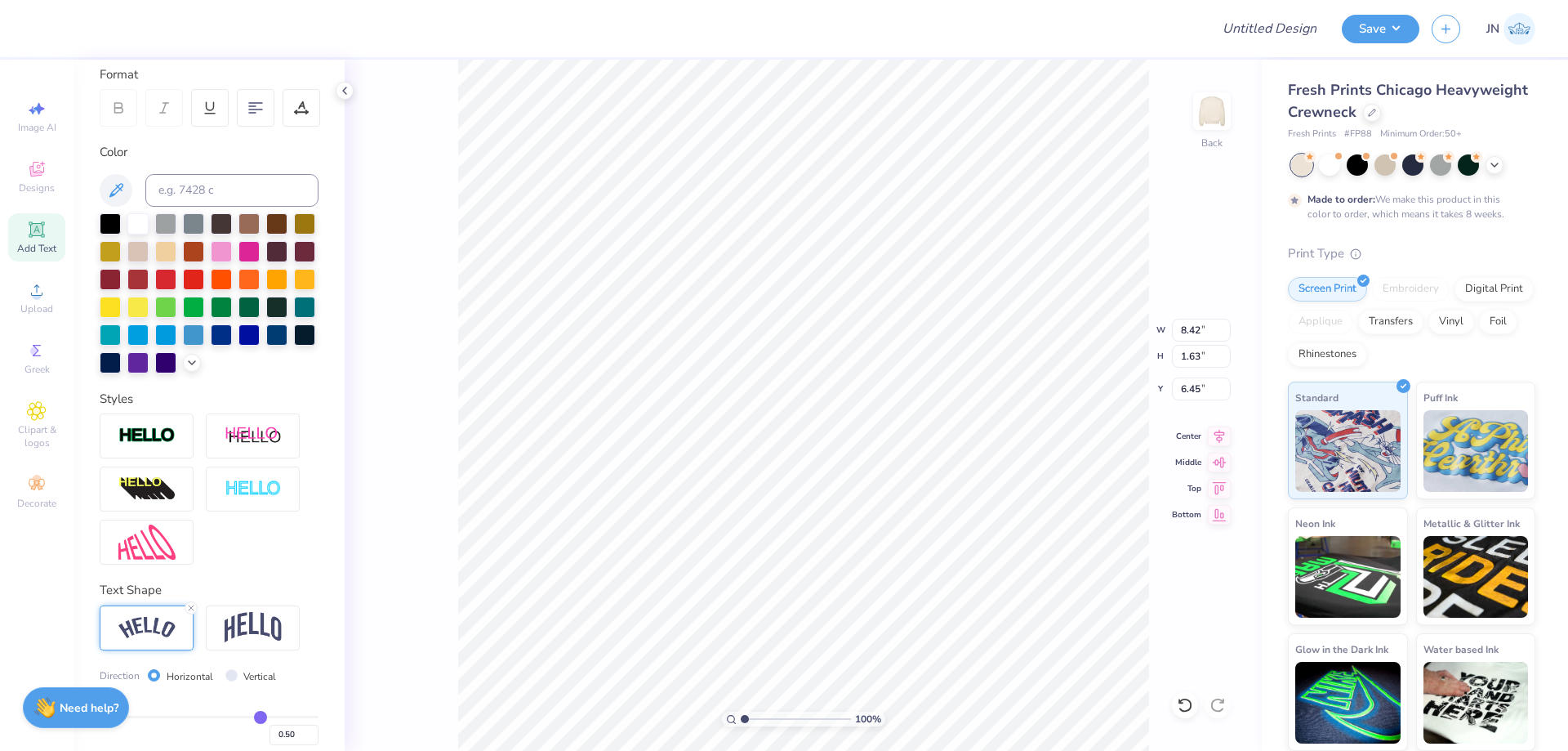
type input "9.68"
type input "2.37"
type input "6.08"
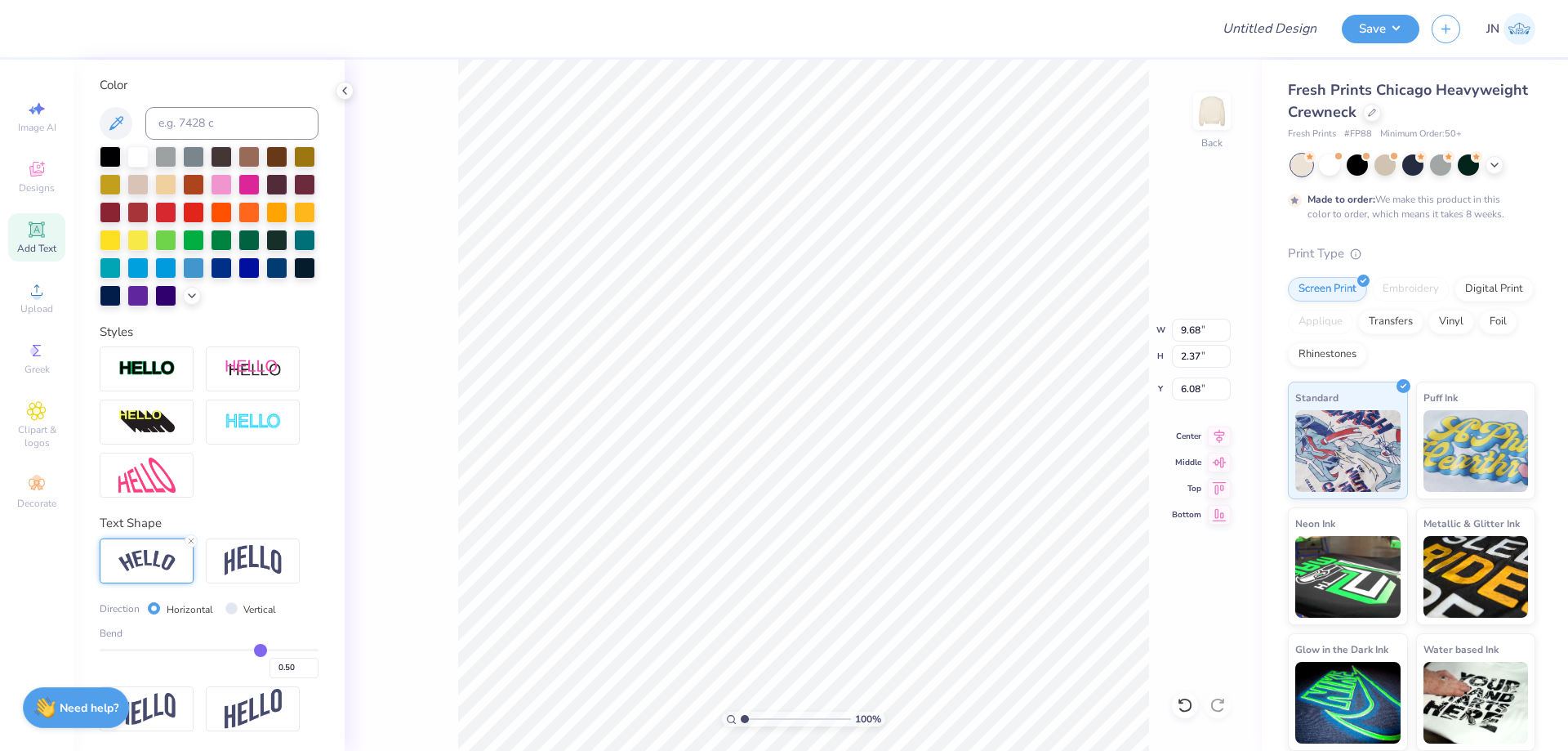
scroll to position [322, 0]
drag, startPoint x: 250, startPoint y: 577, endPoint x: 257, endPoint y: 563, distance: 15.7
click at [250, 576] on div at bounding box center [252, 561] width 94 height 45
type input "8.42"
type input "2.69"
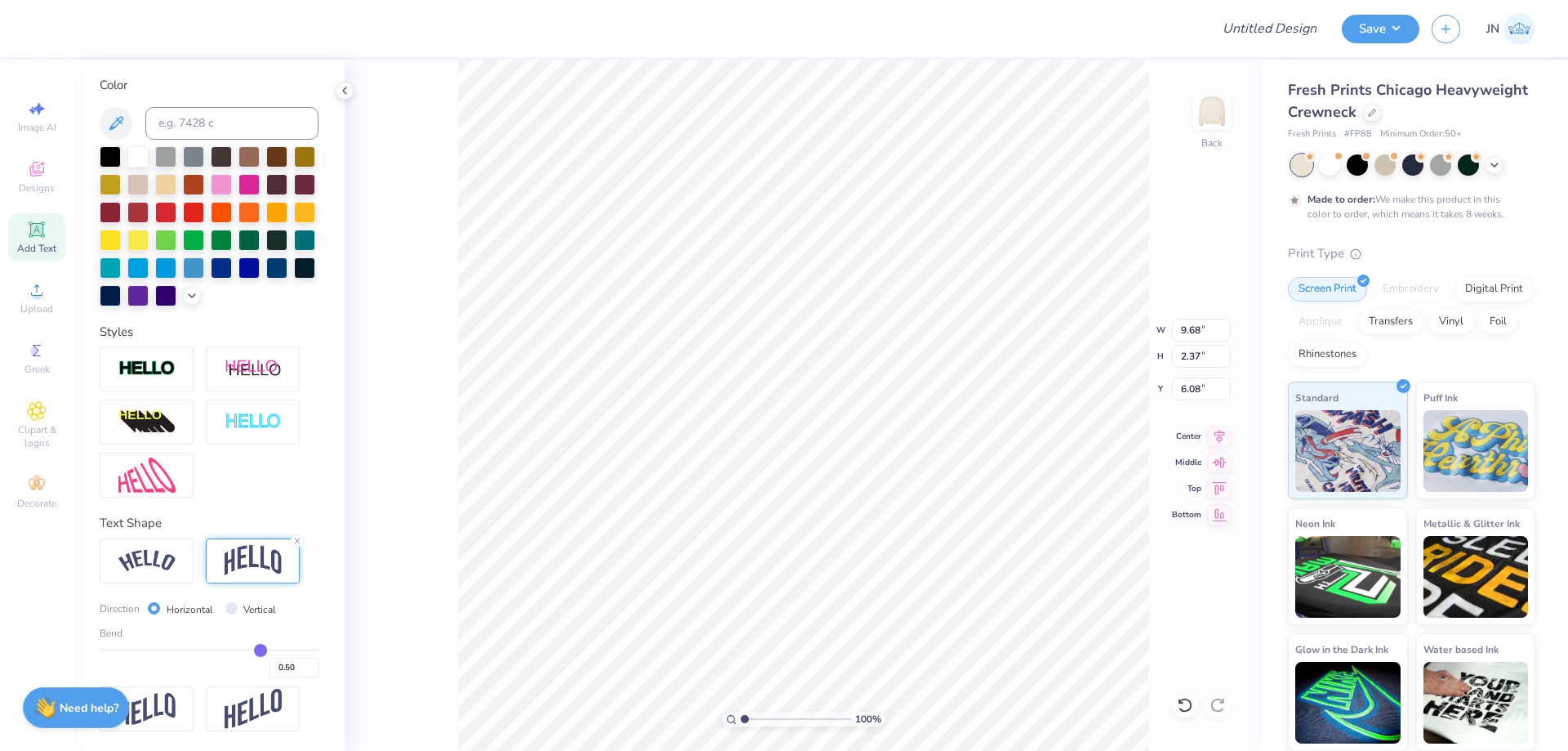
type input "5.92"
click at [276, 671] on input "0.50" at bounding box center [294, 668] width 49 height 20
type input "0.30"
type input "0.3"
type input "2.09"
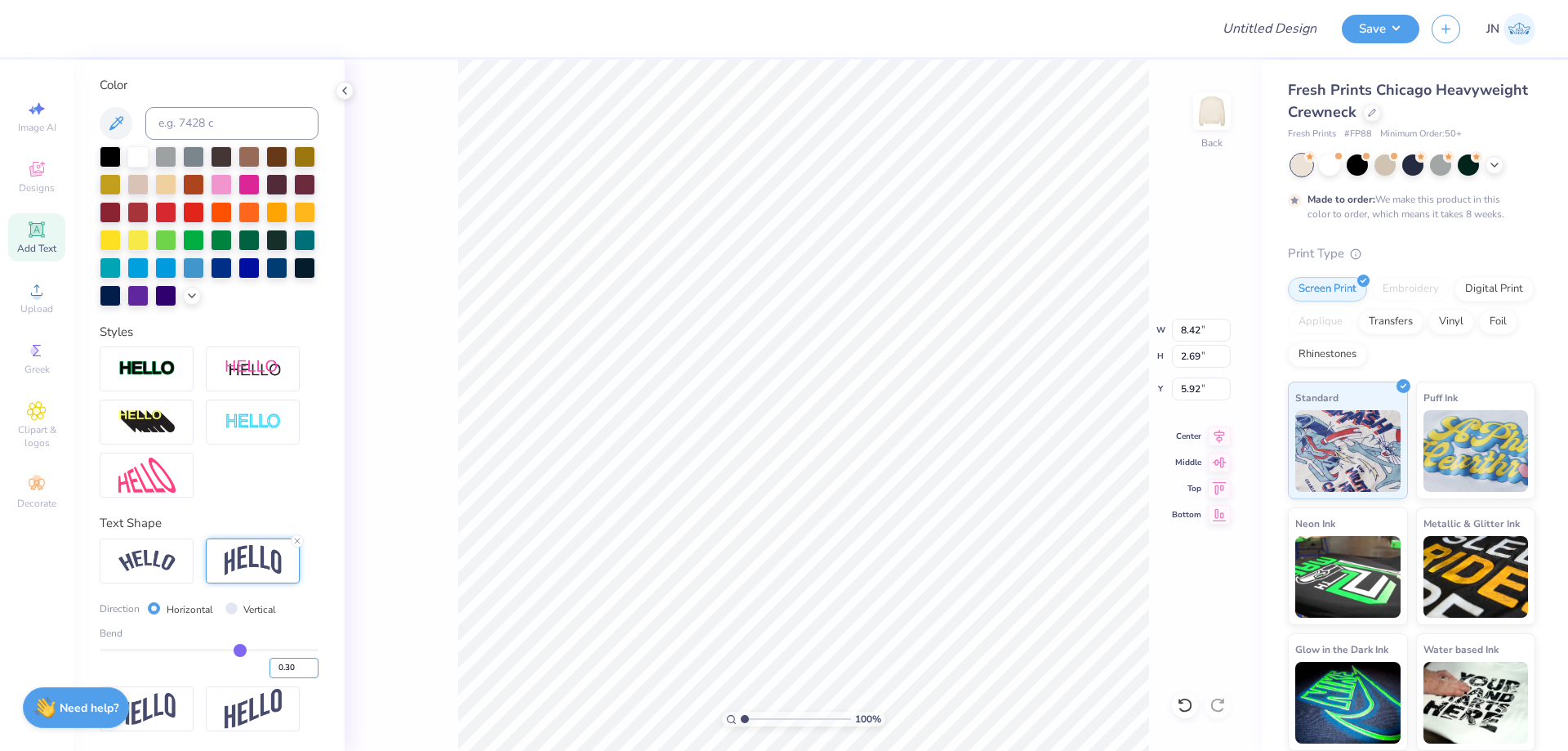
type input "6.22"
click at [174, 563] on img at bounding box center [148, 562] width 58 height 22
type input "9.20"
type input "1.83"
type input "6.35"
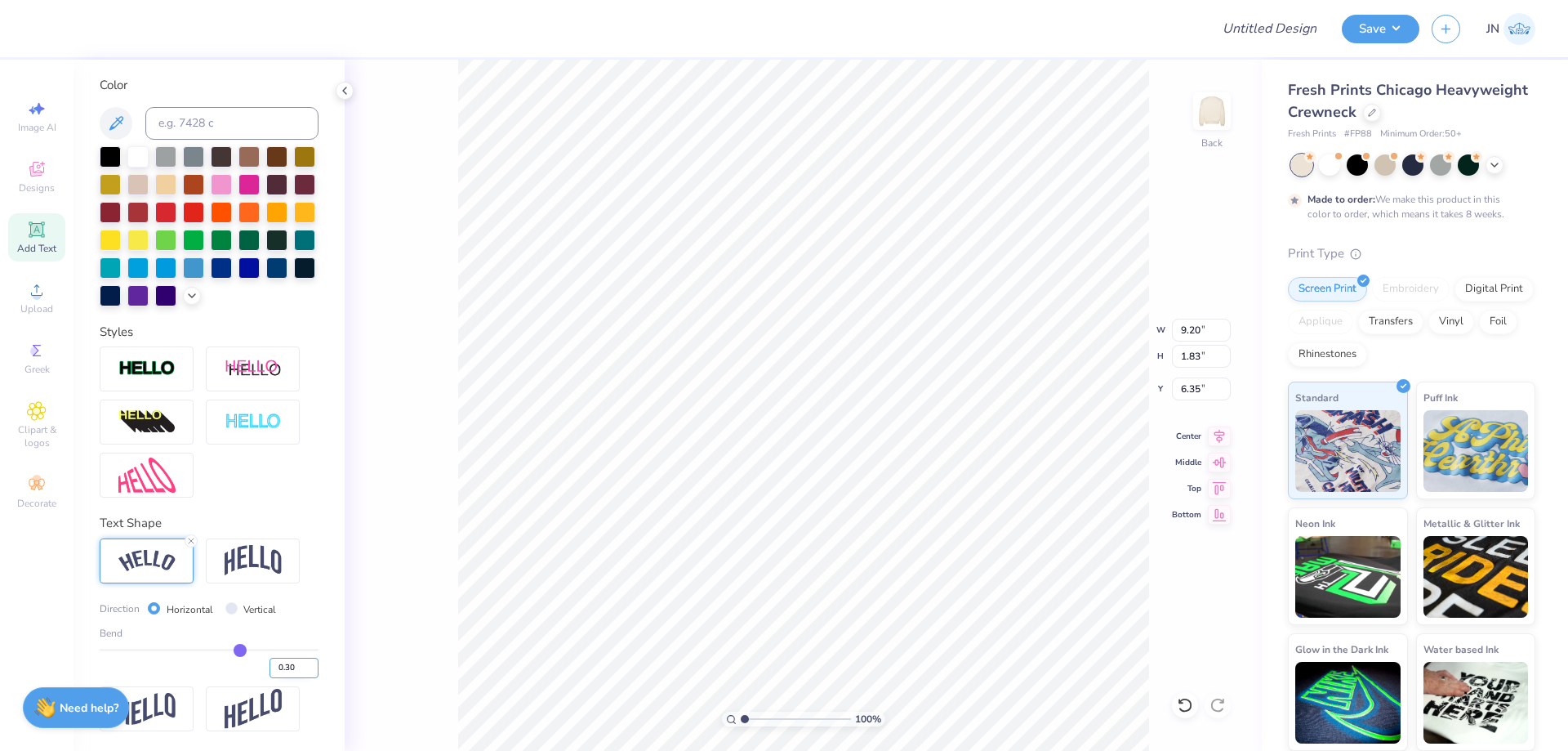
click at [278, 667] on input "0.30" at bounding box center [294, 668] width 49 height 20
type input "0.35"
type input "10.00"
type input "13.52"
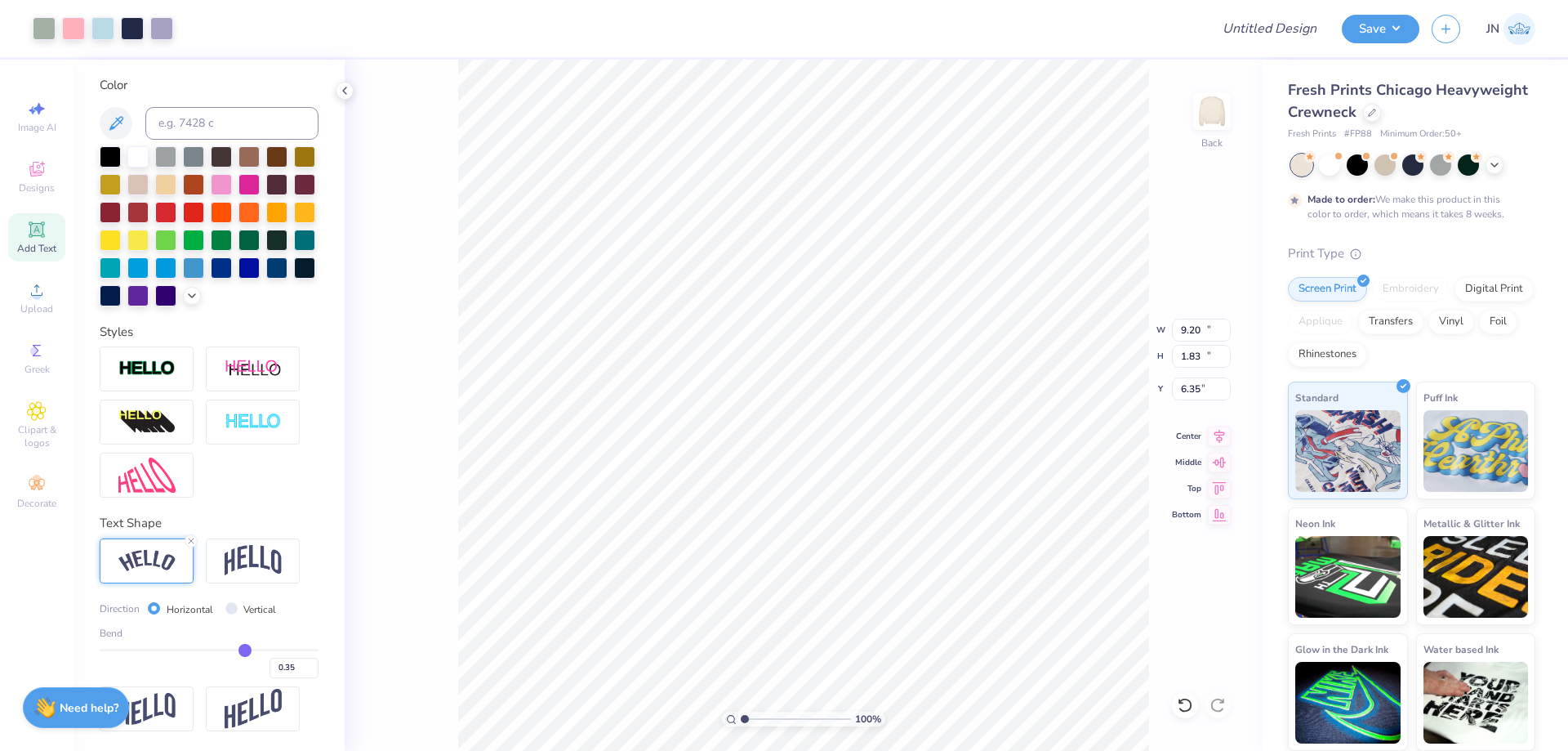
type input "1.00"
type input "1.71"
click at [752, 717] on input "range" at bounding box center [796, 719] width 110 height 15
type input "9.33"
type input "1.91"
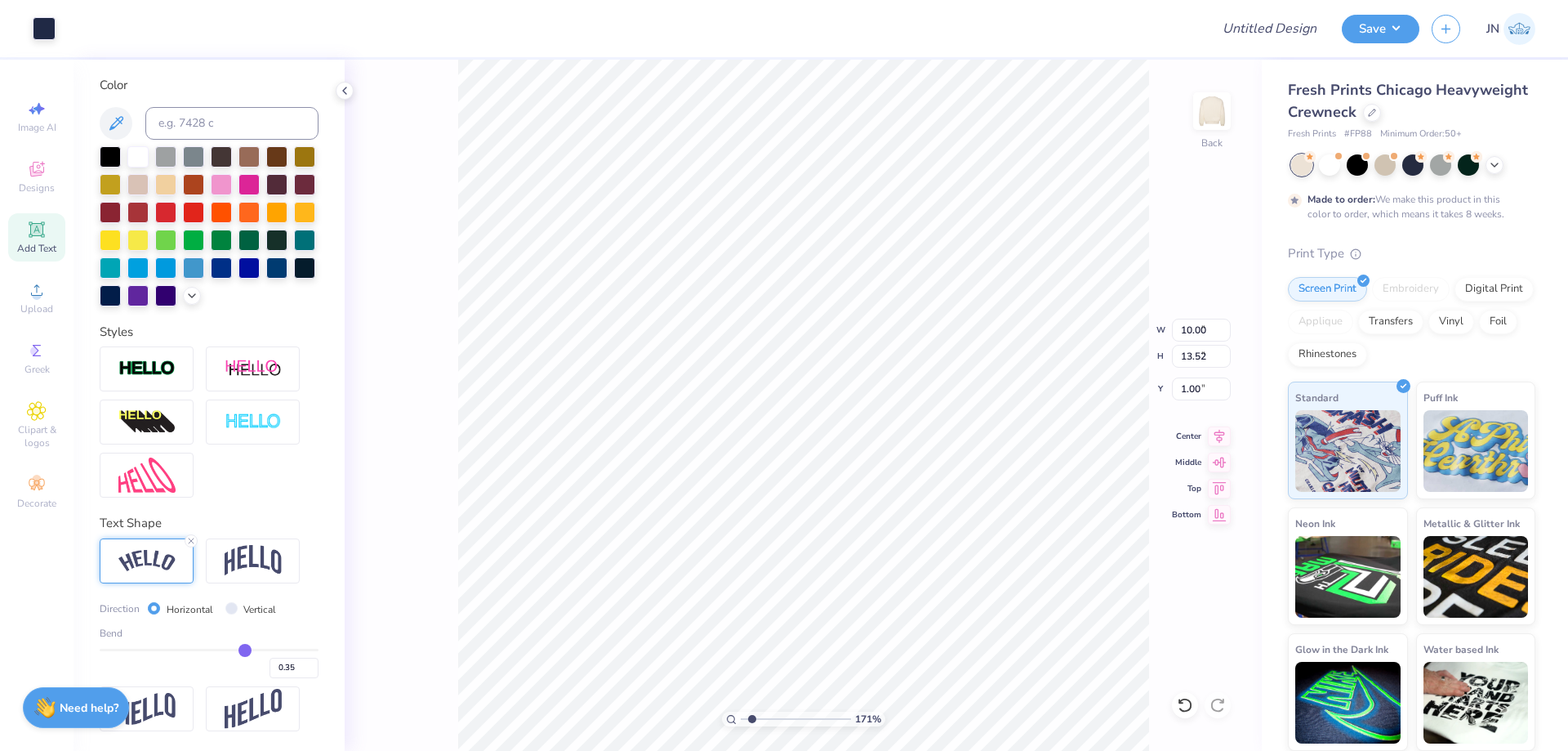
type input "6.31"
type input "7.95"
type input "1.63"
click at [1215, 434] on icon at bounding box center [1219, 434] width 23 height 19
type input "10.00"
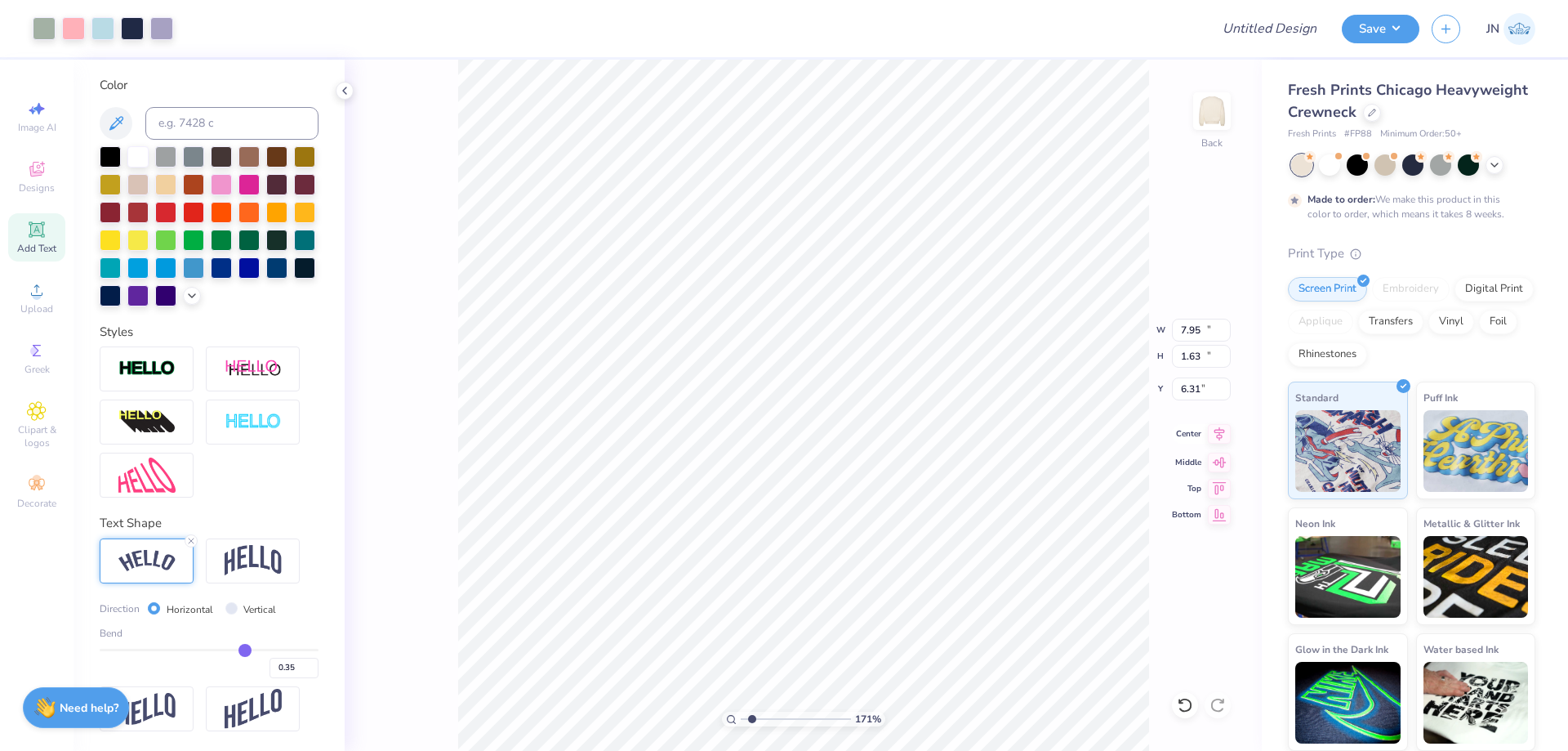
type input "13.52"
type input "1.00"
type input "10.00"
type input "13.52"
click at [1186, 705] on icon at bounding box center [1186, 706] width 17 height 17
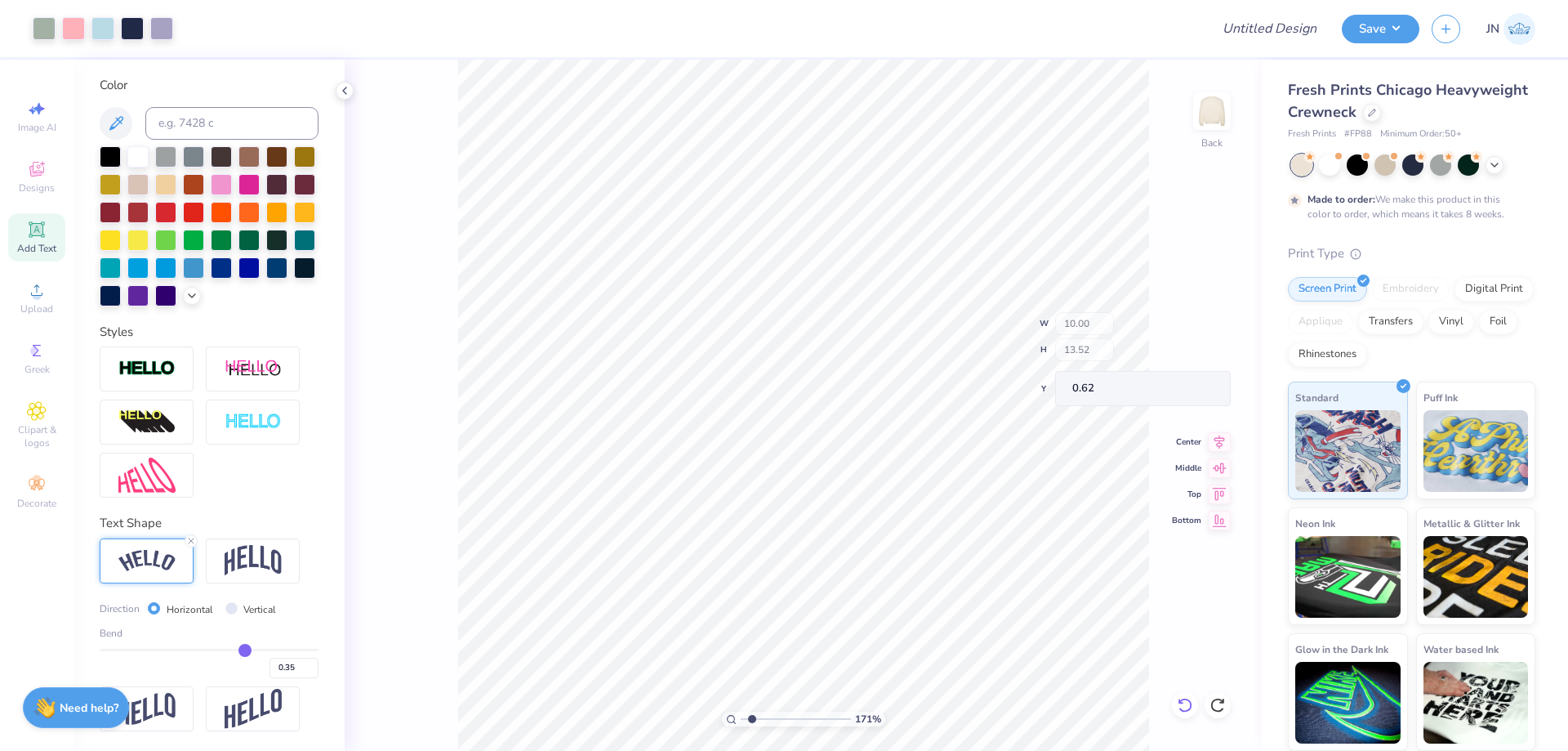
type input "1.00"
click at [1221, 430] on icon at bounding box center [1219, 434] width 23 height 19
type input "8.69"
type input "1.78"
type input "5.98"
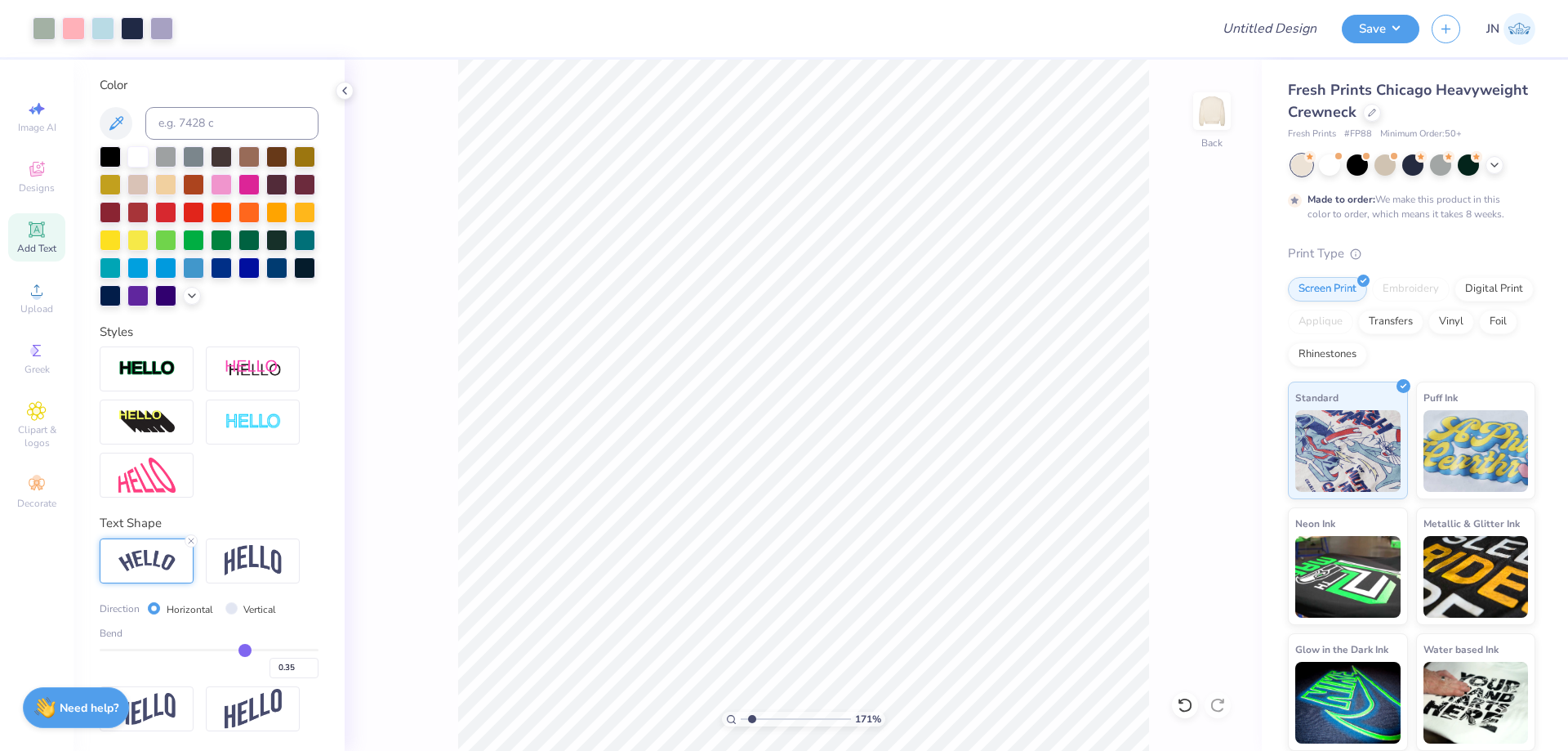
click at [43, 239] on icon at bounding box center [36, 229] width 19 height 19
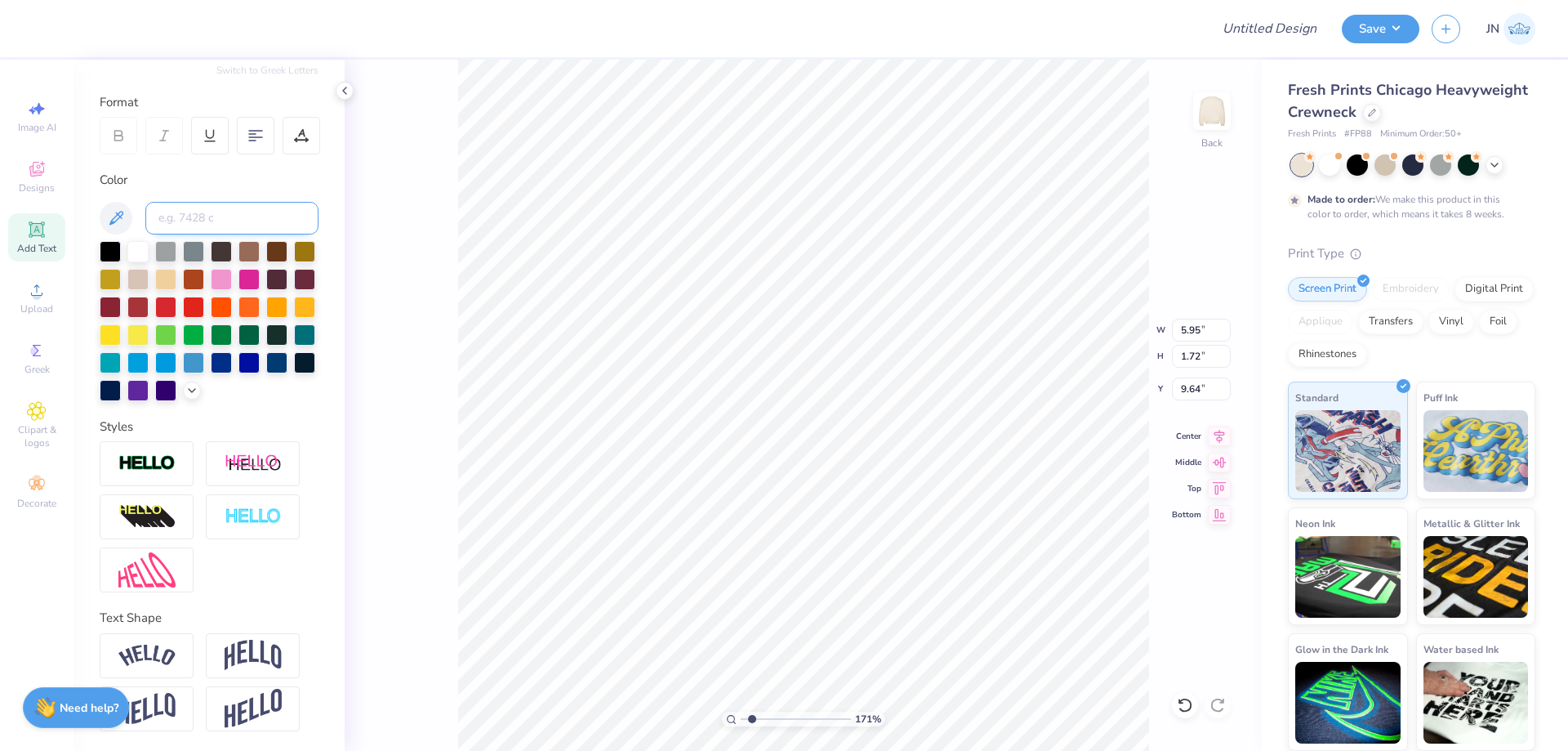
click at [201, 201] on input at bounding box center [232, 217] width 174 height 32
type input "533"
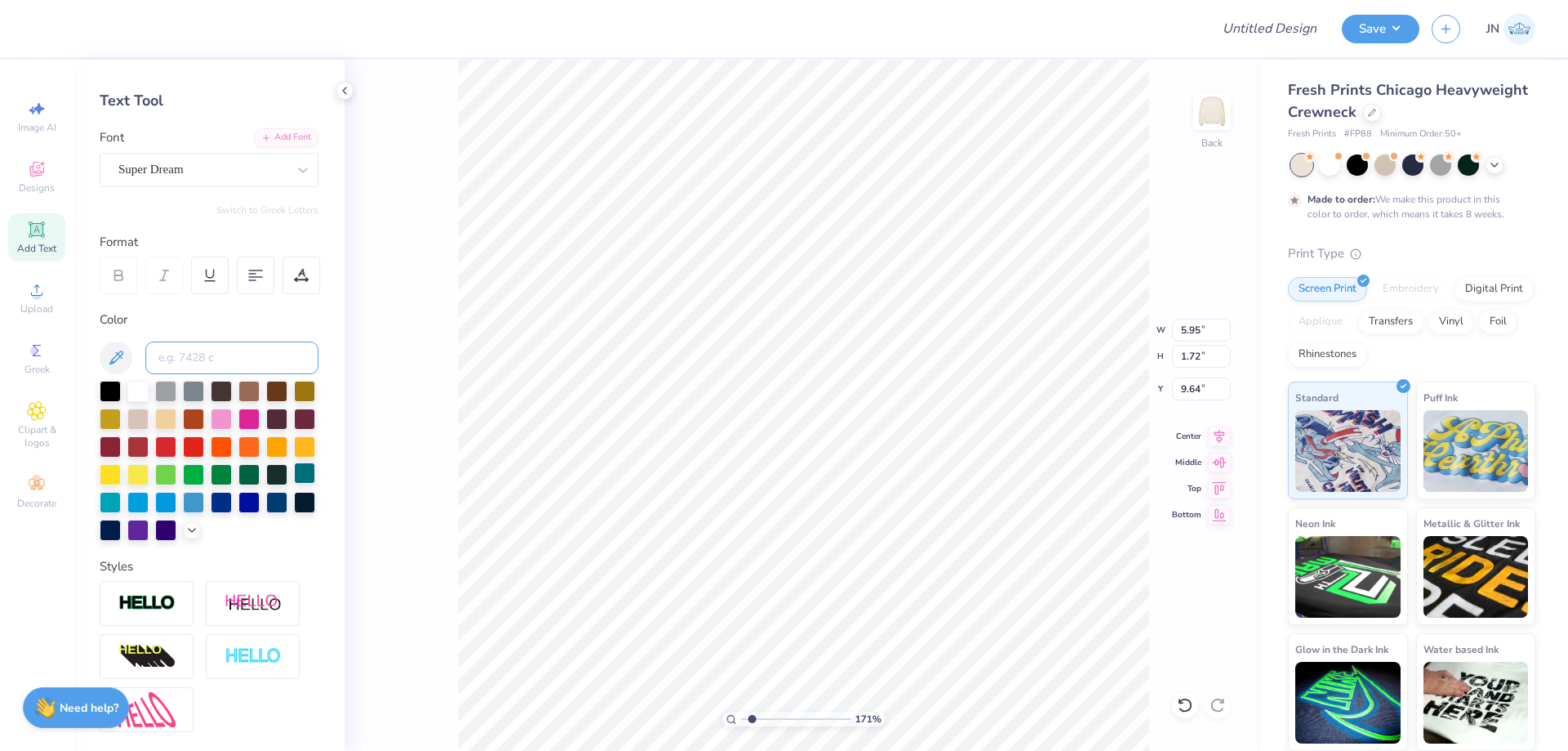
scroll to position [0, 0]
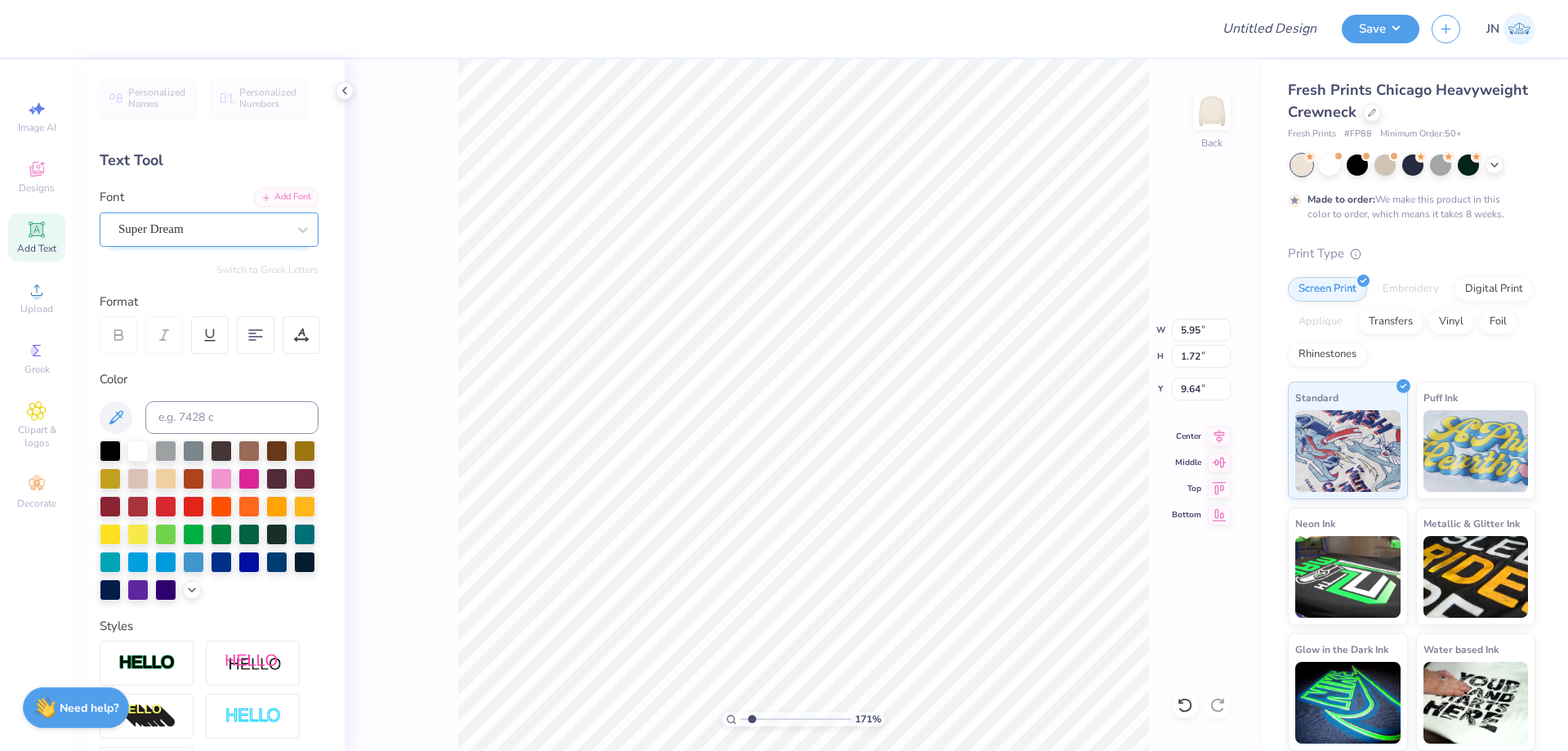
click at [234, 227] on div "Super Dream" at bounding box center [202, 228] width 172 height 25
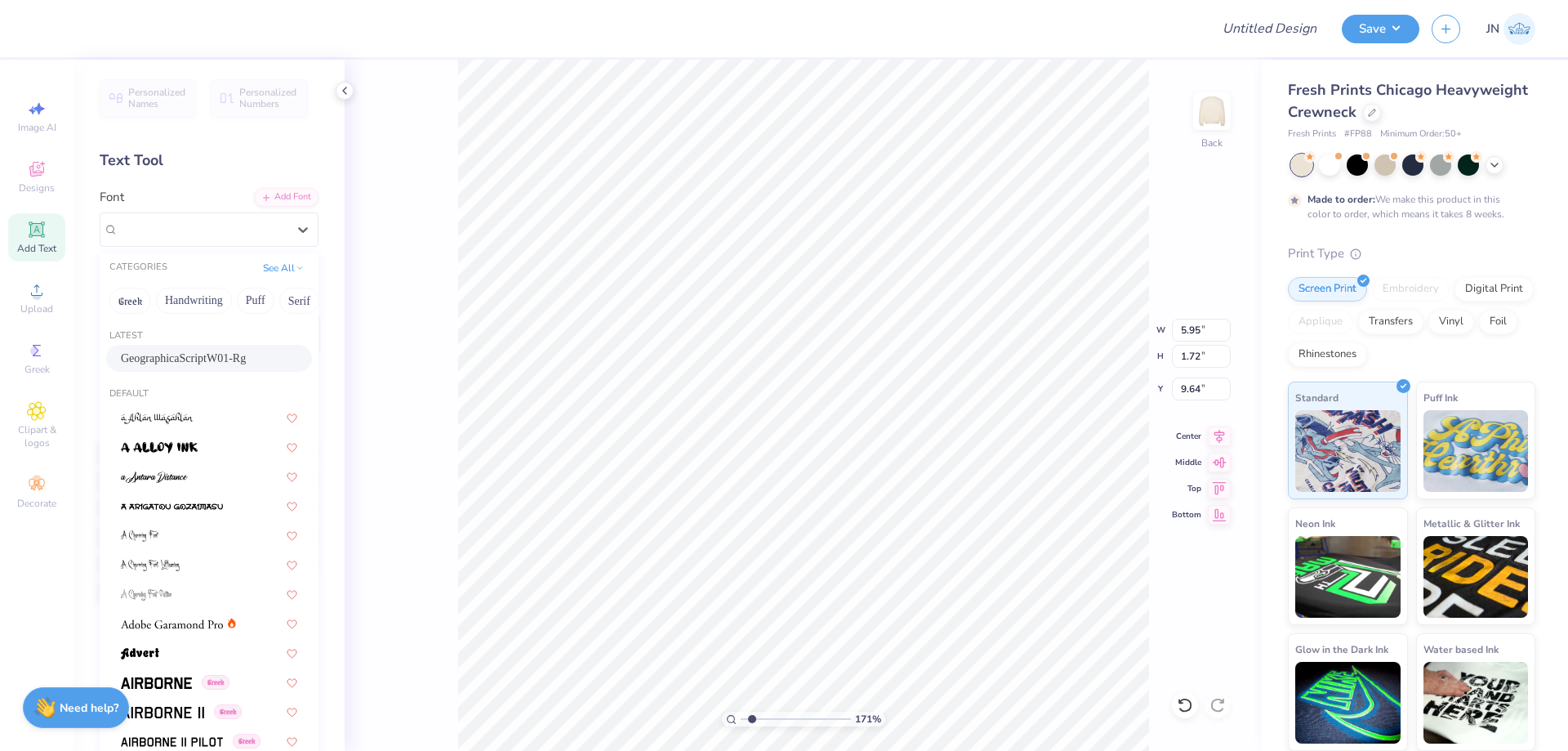
click at [180, 360] on span "GeographicaScriptW01-Rg" at bounding box center [183, 358] width 125 height 17
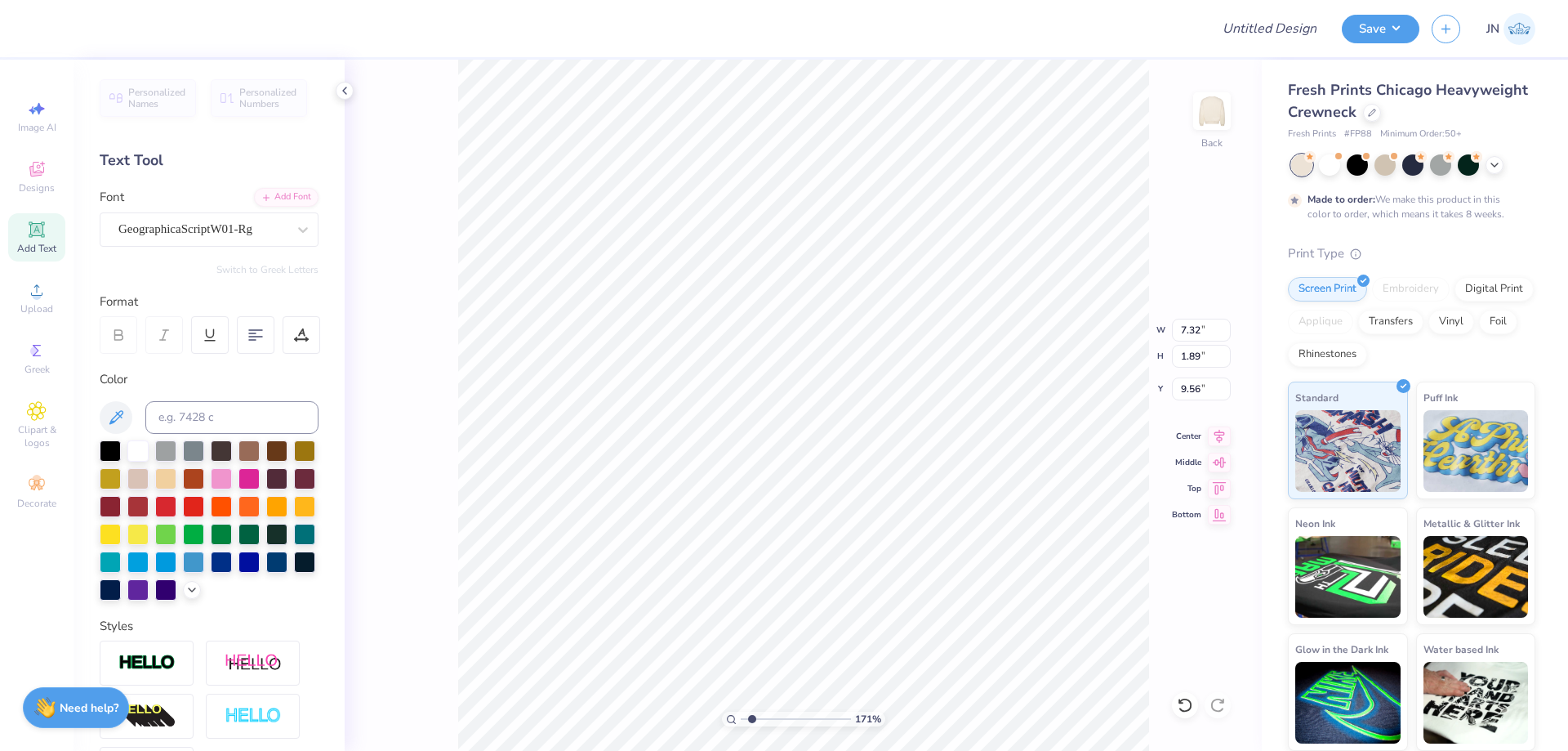
type input "7.32"
type input "1.89"
type input "9.56"
type textarea "s"
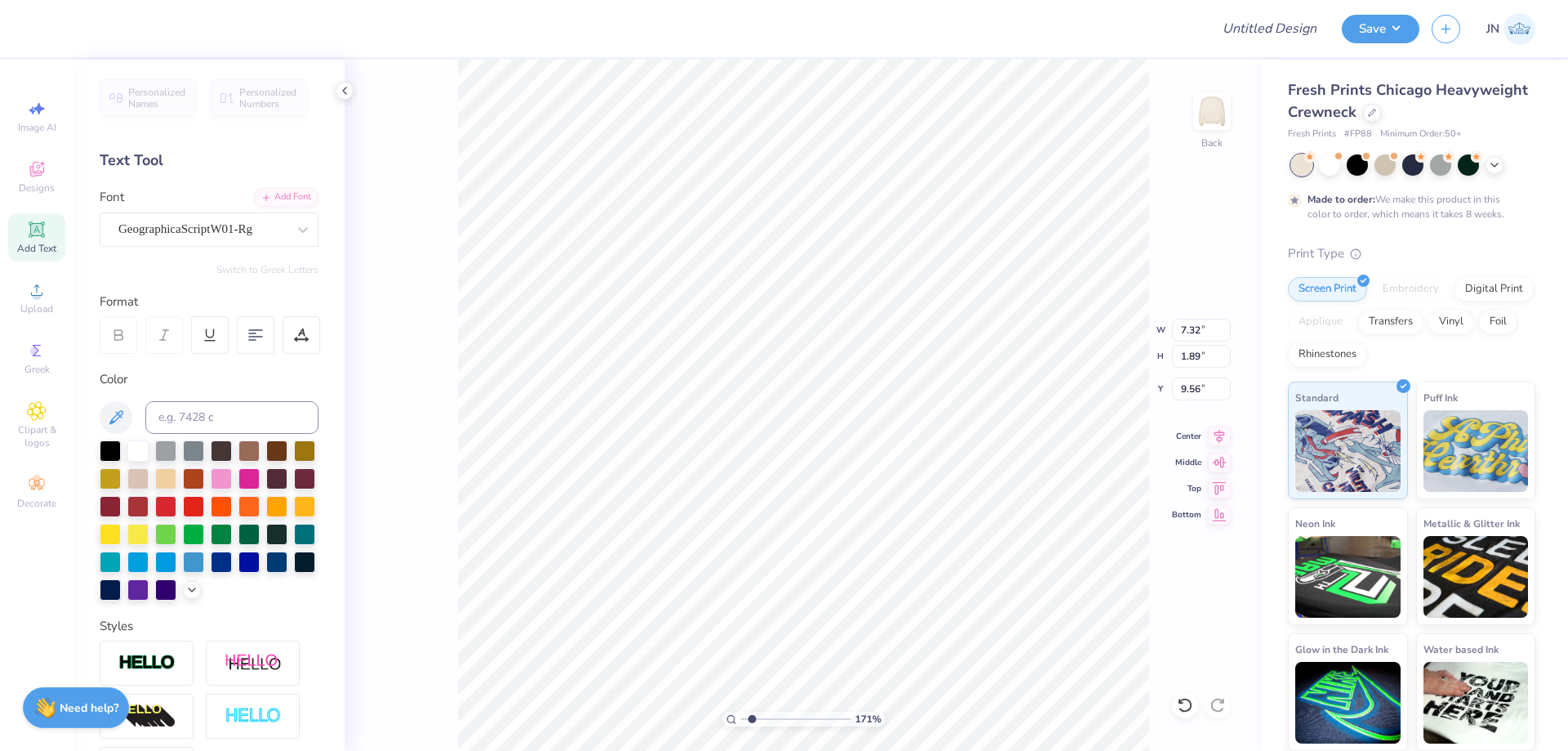
type textarea "S"
type input "11.95"
type input "3.36"
type input "8.82"
type input "4.48"
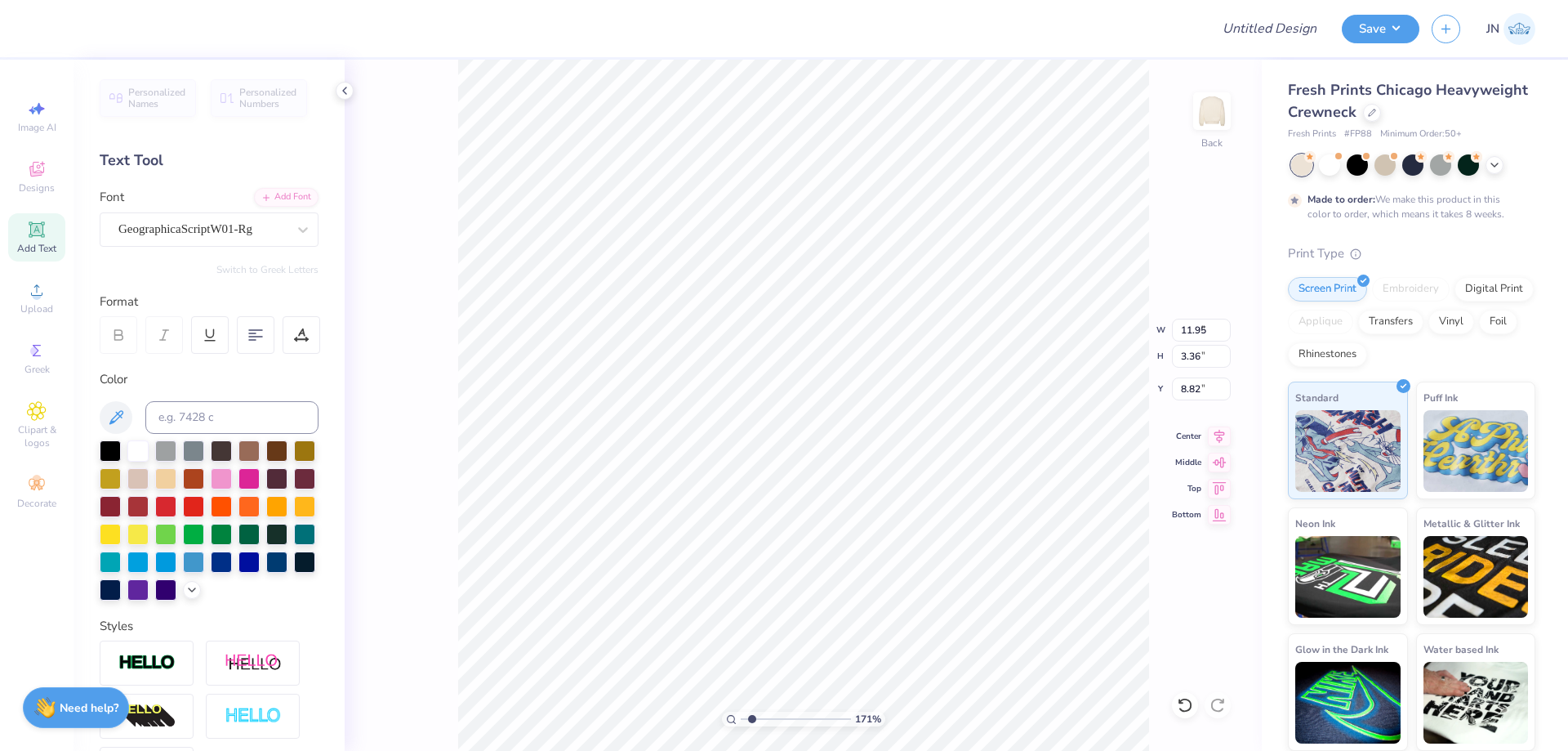
type input "1.26"
type input "7.39"
click at [1222, 438] on icon at bounding box center [1219, 434] width 10 height 14
type input "5.66"
type input "1.59"
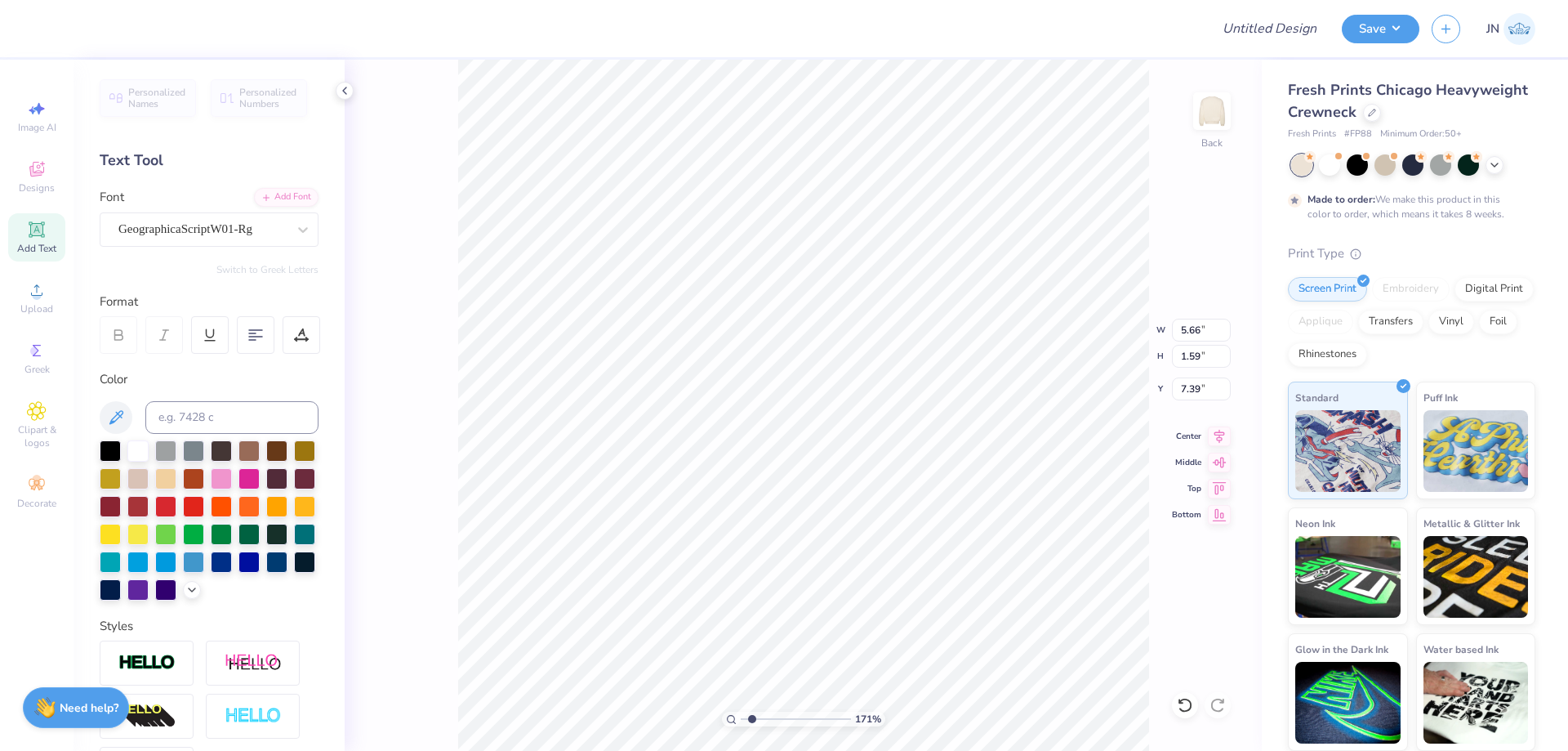
click at [31, 222] on icon at bounding box center [36, 229] width 19 height 19
type input "5.95"
type input "1.72"
type input "9.64"
click at [846, 437] on li "Duplicate" at bounding box center [895, 444] width 128 height 32
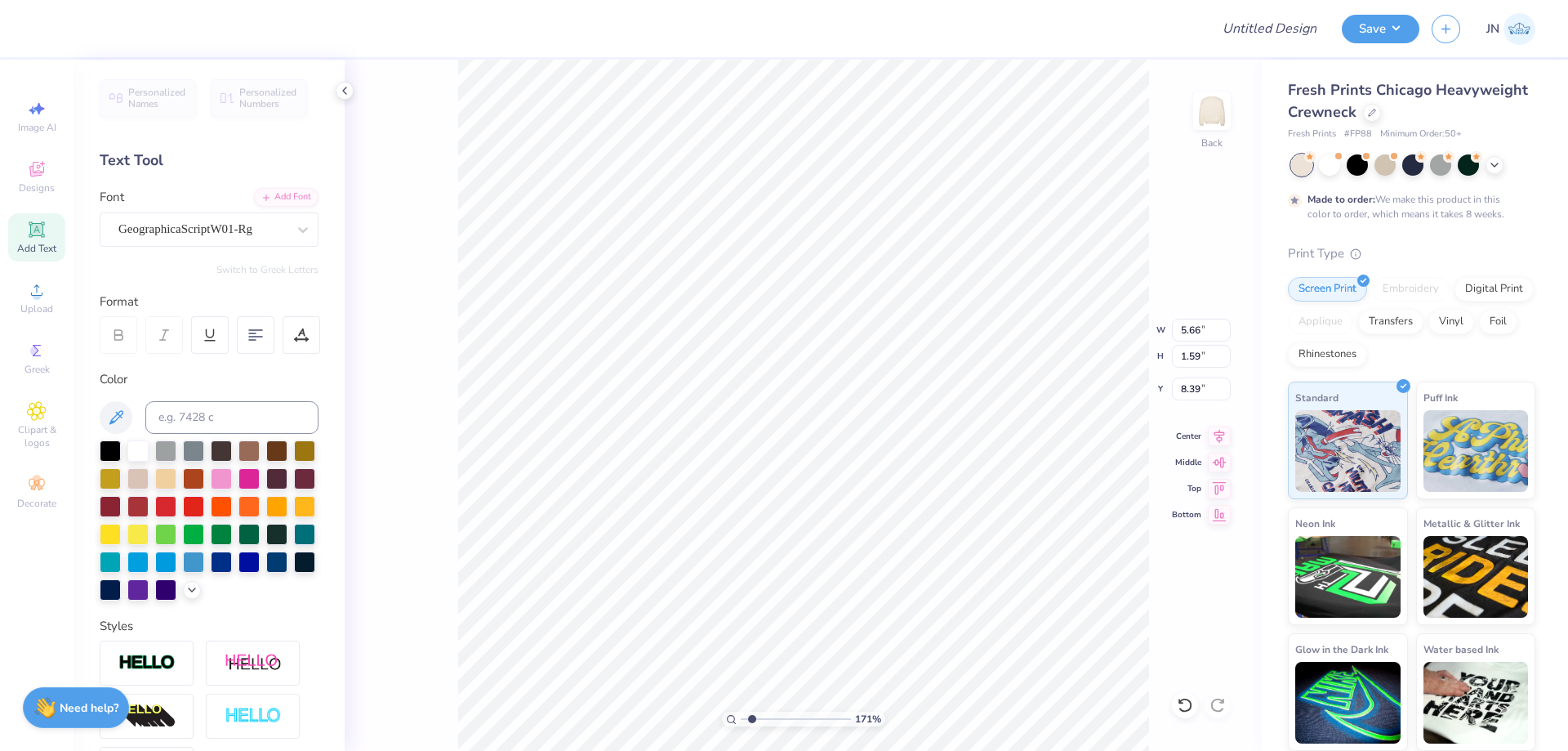
type input "8.39"
type textarea "20"
type input "0.80"
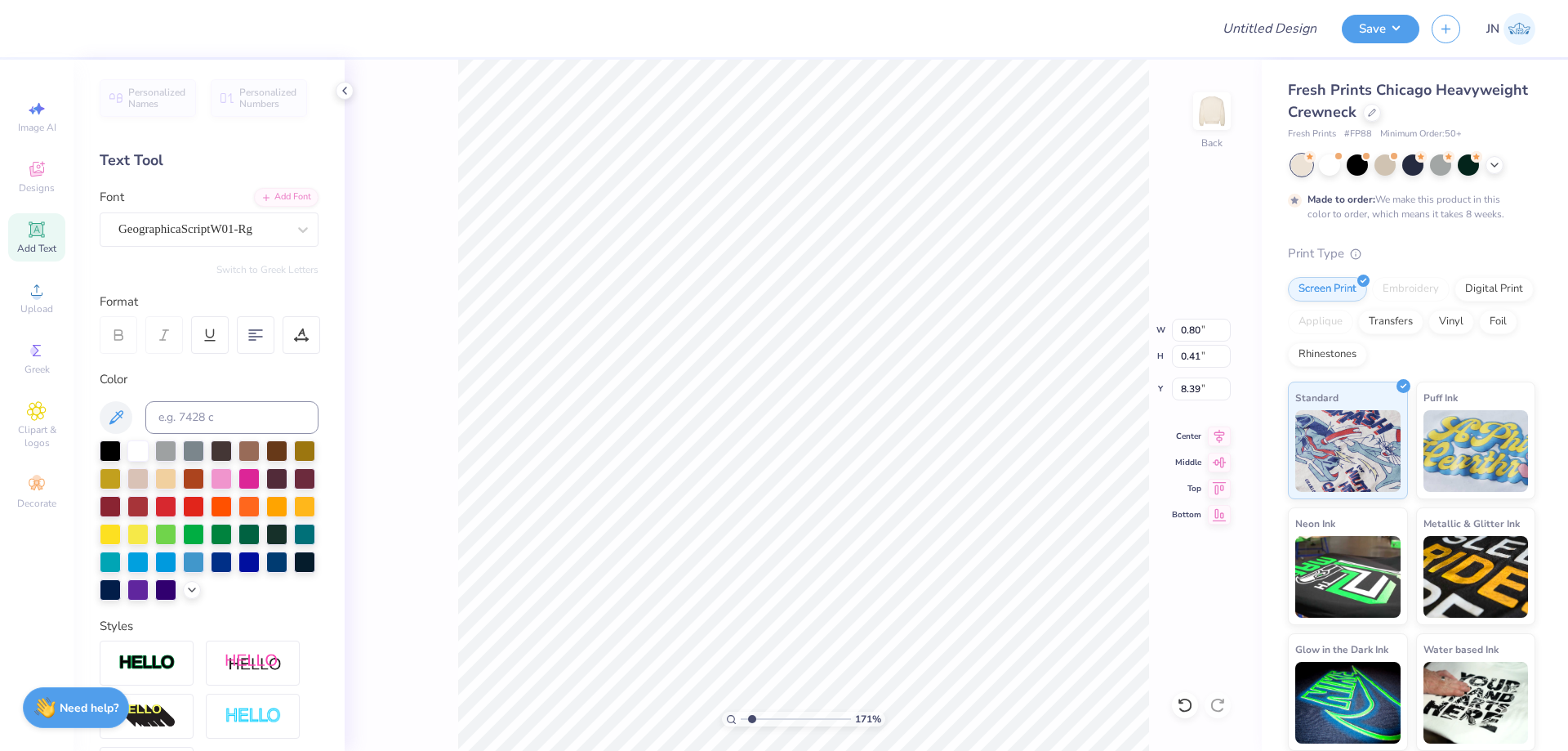
type input "0.41"
type input "4.80"
type input "1.19"
type input "0.60"
type input "1.04"
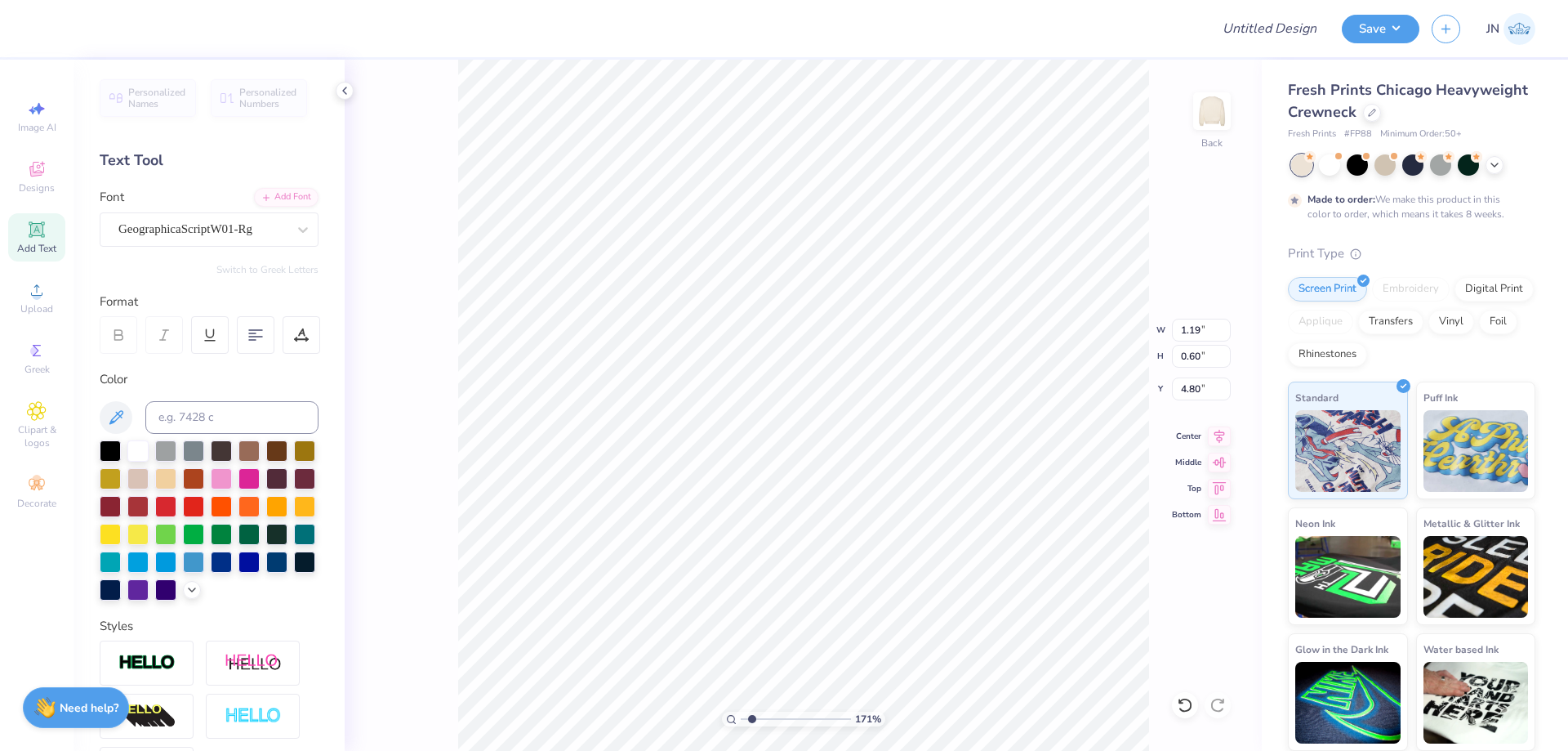
type input "0.53"
type input "0.97"
type input "0.49"
click at [793, 437] on li "Duplicate" at bounding box center [820, 444] width 128 height 32
type input "4.80"
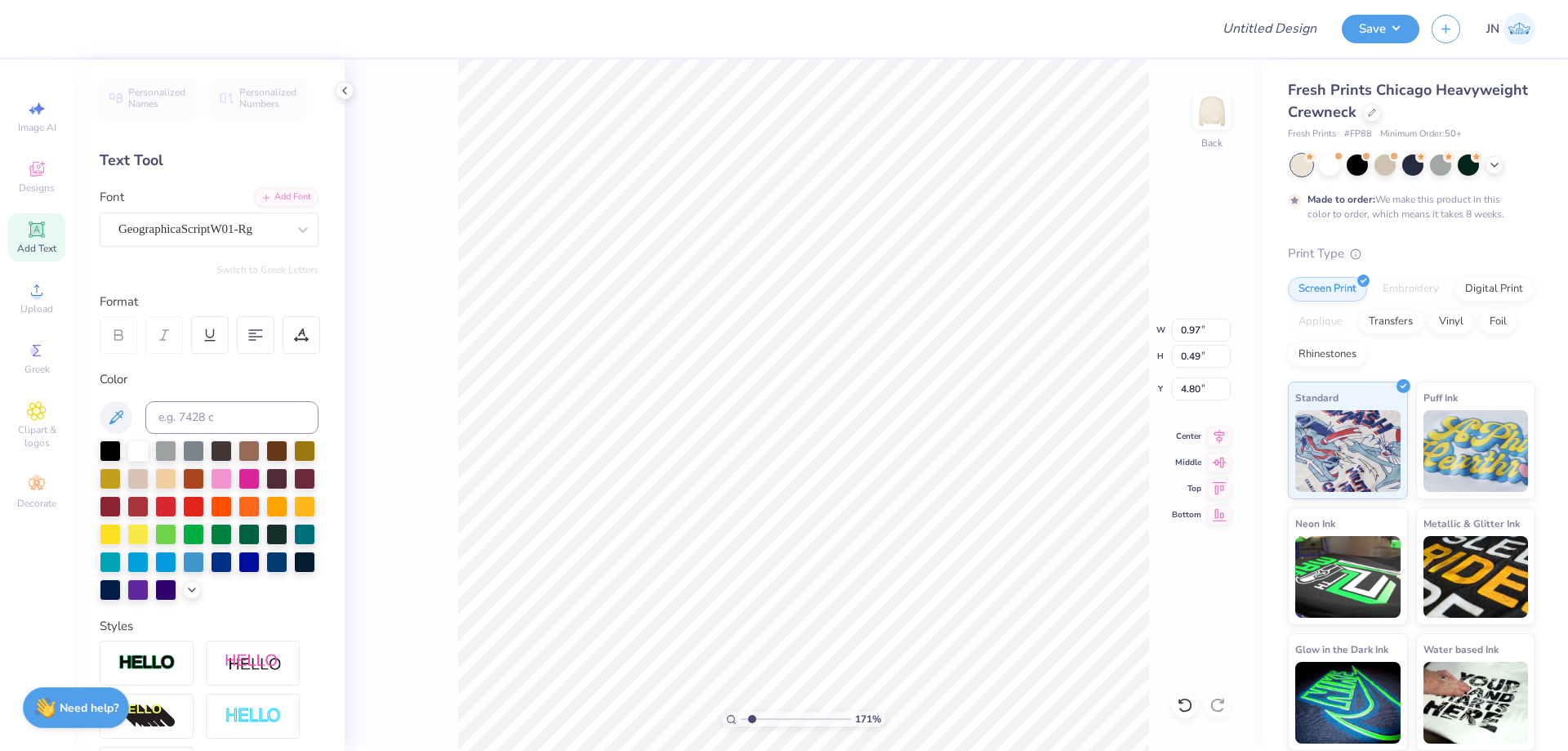
type textarea "25"
type input "4.80"
click at [1387, 29] on button "Save" at bounding box center [1381, 26] width 78 height 29
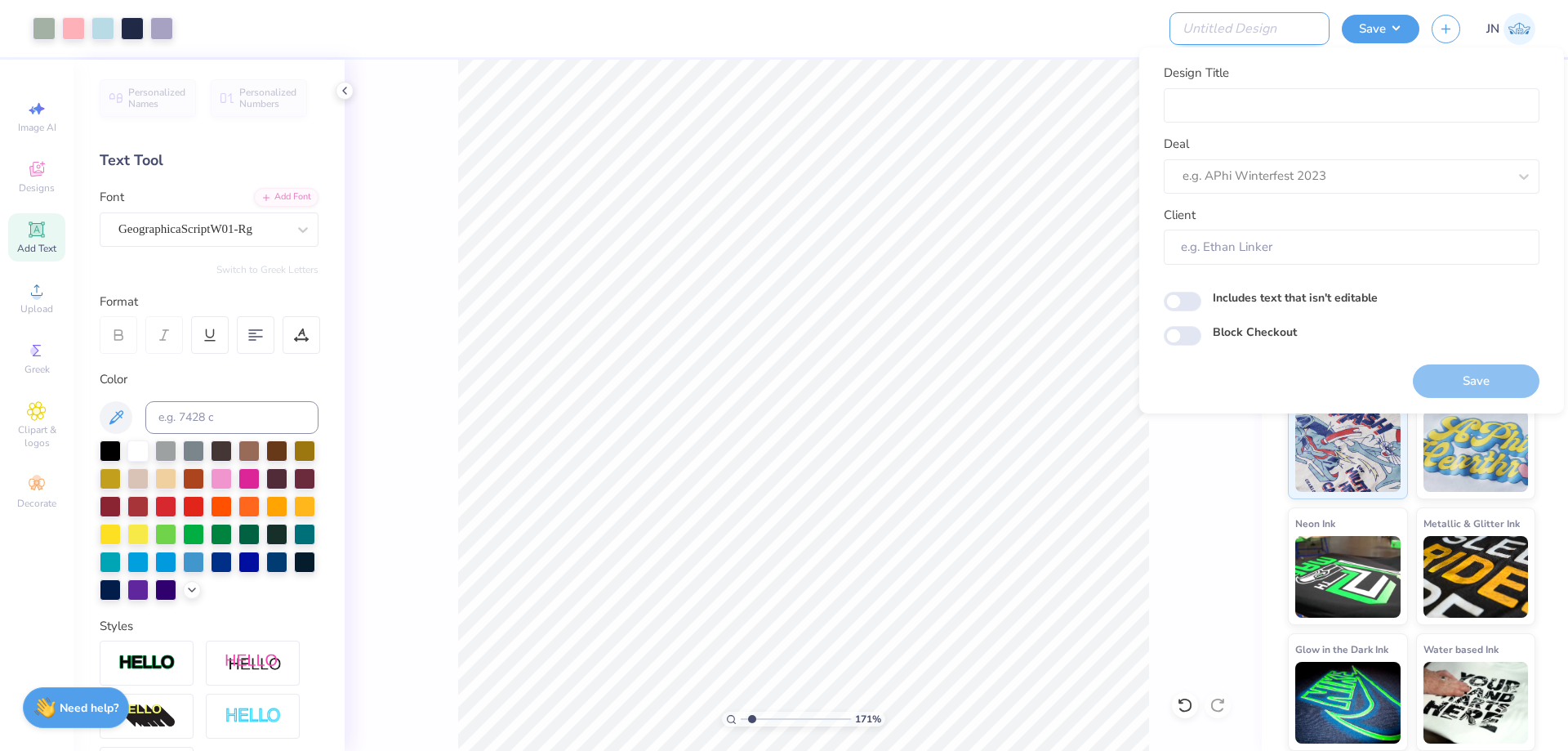
click at [1293, 24] on input "Design Title" at bounding box center [1250, 28] width 161 height 32
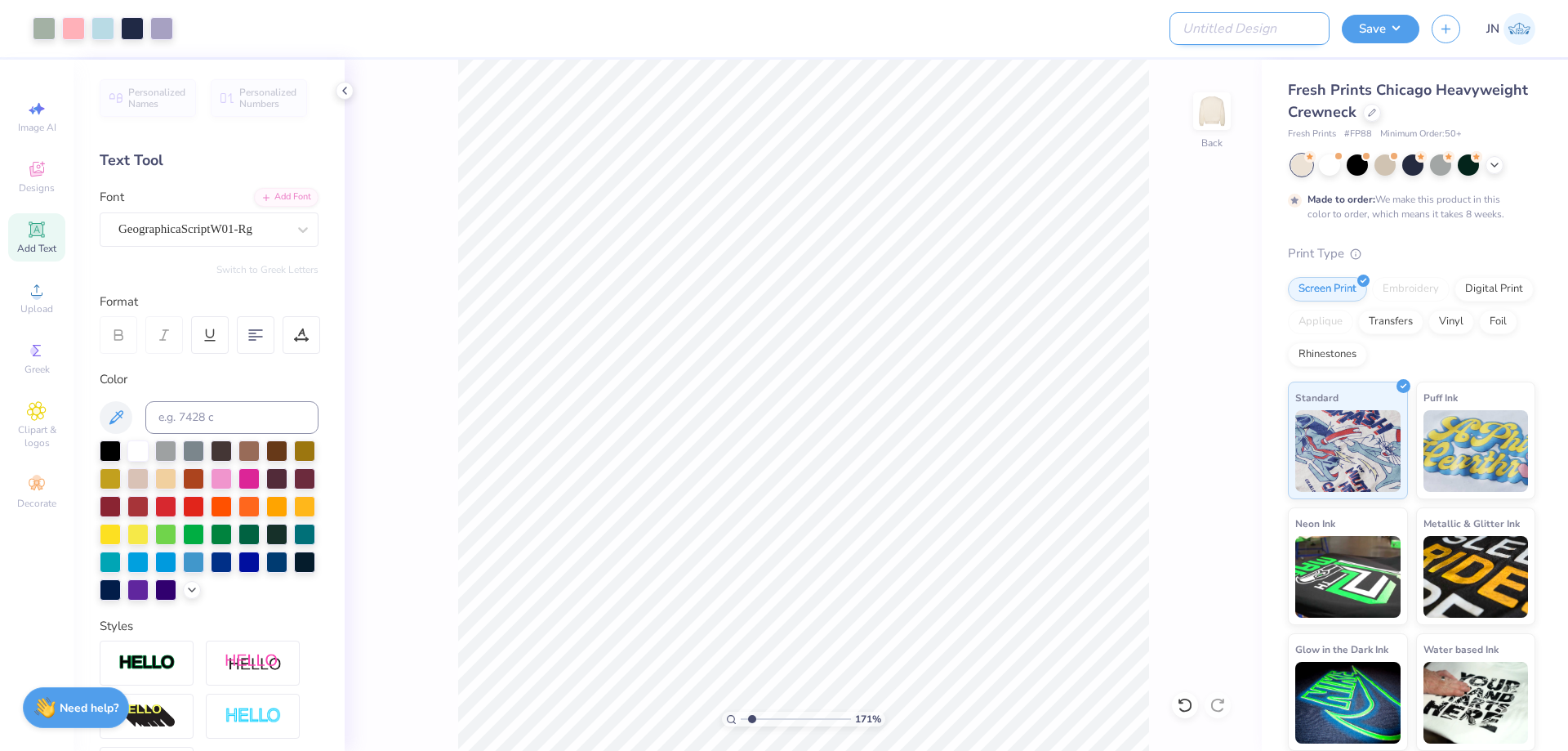
paste input "FPS239853"
type input "FPS239853"
click at [1060, 31] on div at bounding box center [691, 29] width 1012 height 58
click at [1383, 24] on button "Save" at bounding box center [1381, 26] width 78 height 29
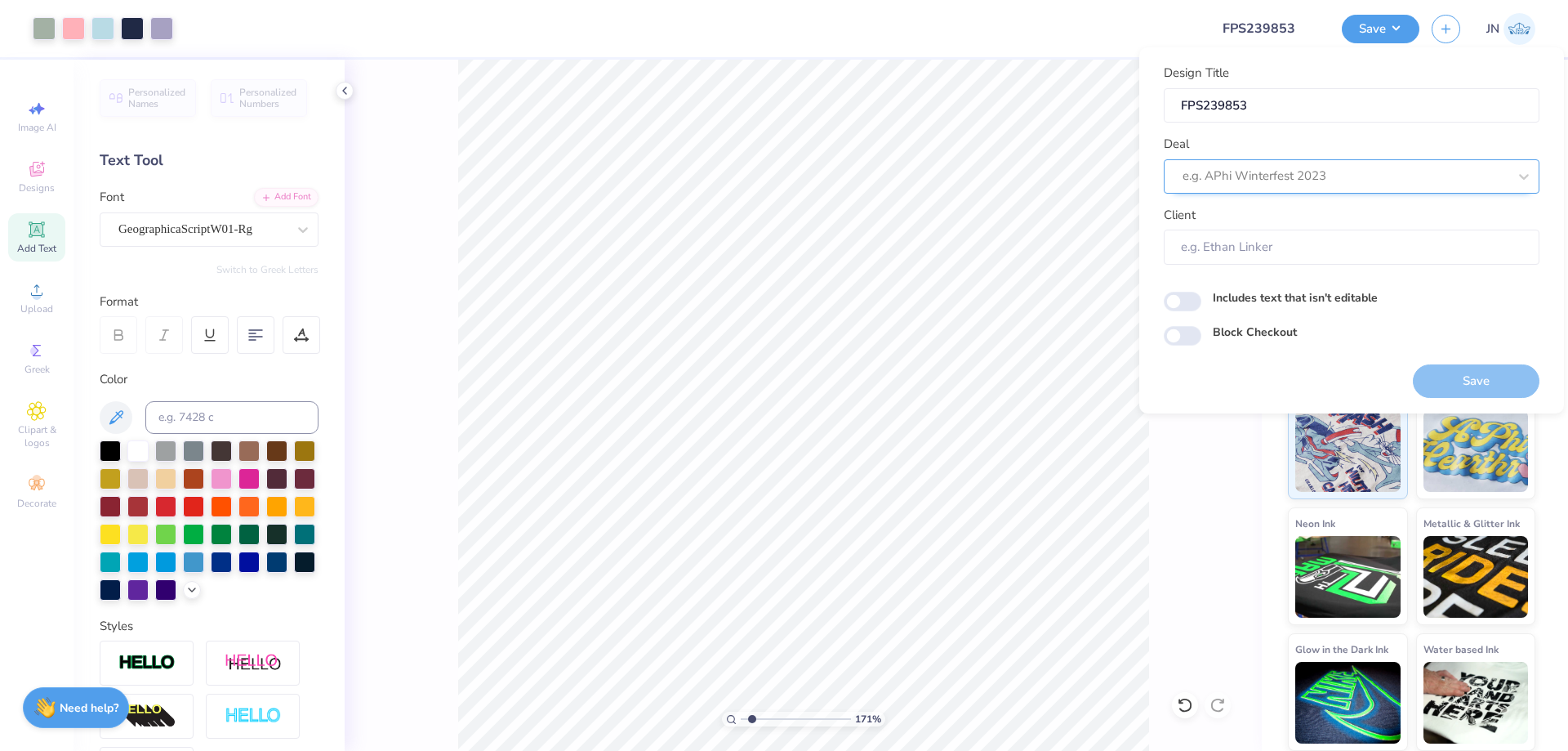
click at [1326, 175] on div at bounding box center [1345, 176] width 325 height 22
click at [1286, 219] on div "Design Tool Gallery" at bounding box center [1352, 220] width 363 height 27
type input "design tool gallery"
type input "Design Tool Gallery User"
click at [1484, 373] on button "Save" at bounding box center [1476, 382] width 126 height 33
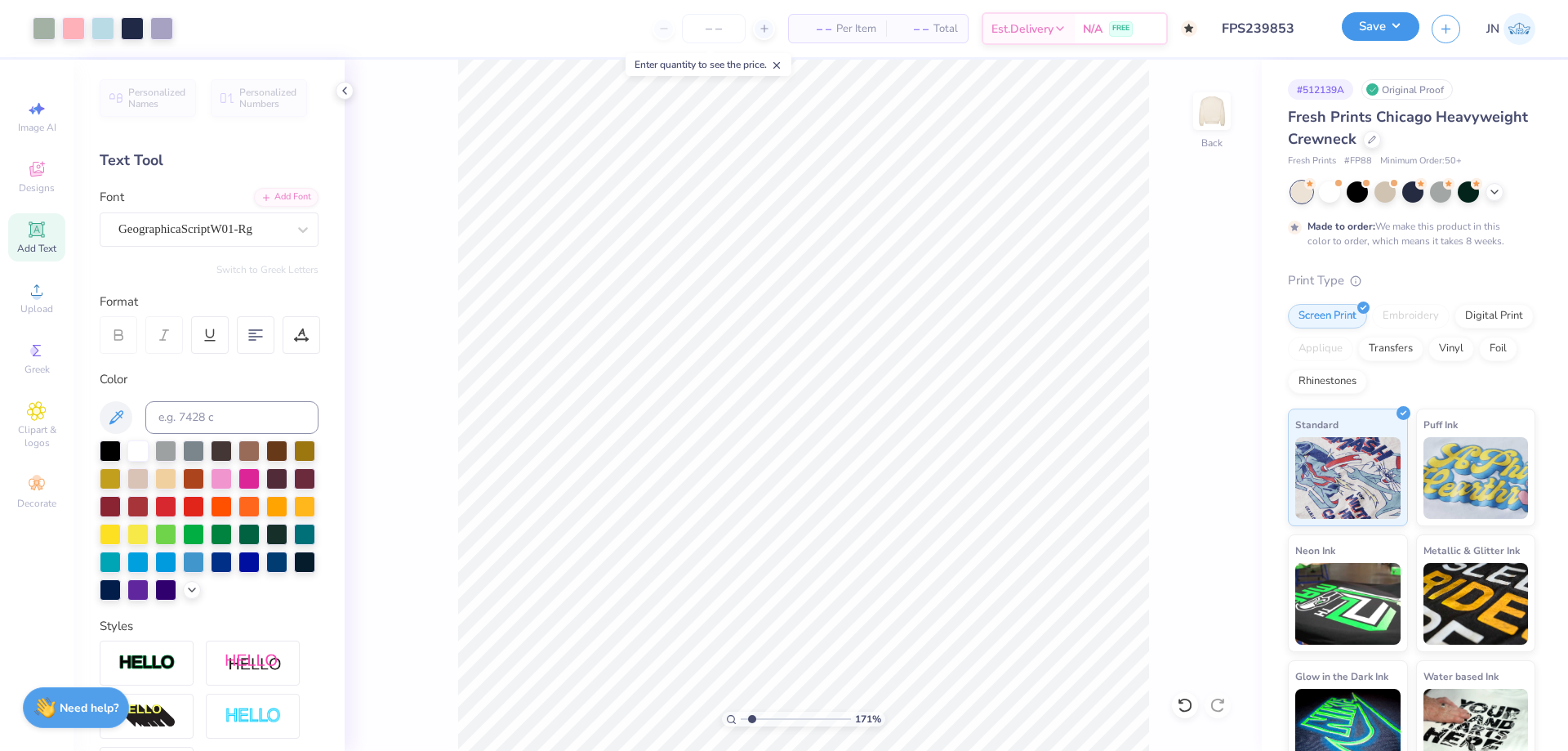
click at [1362, 34] on button "Save" at bounding box center [1381, 26] width 78 height 29
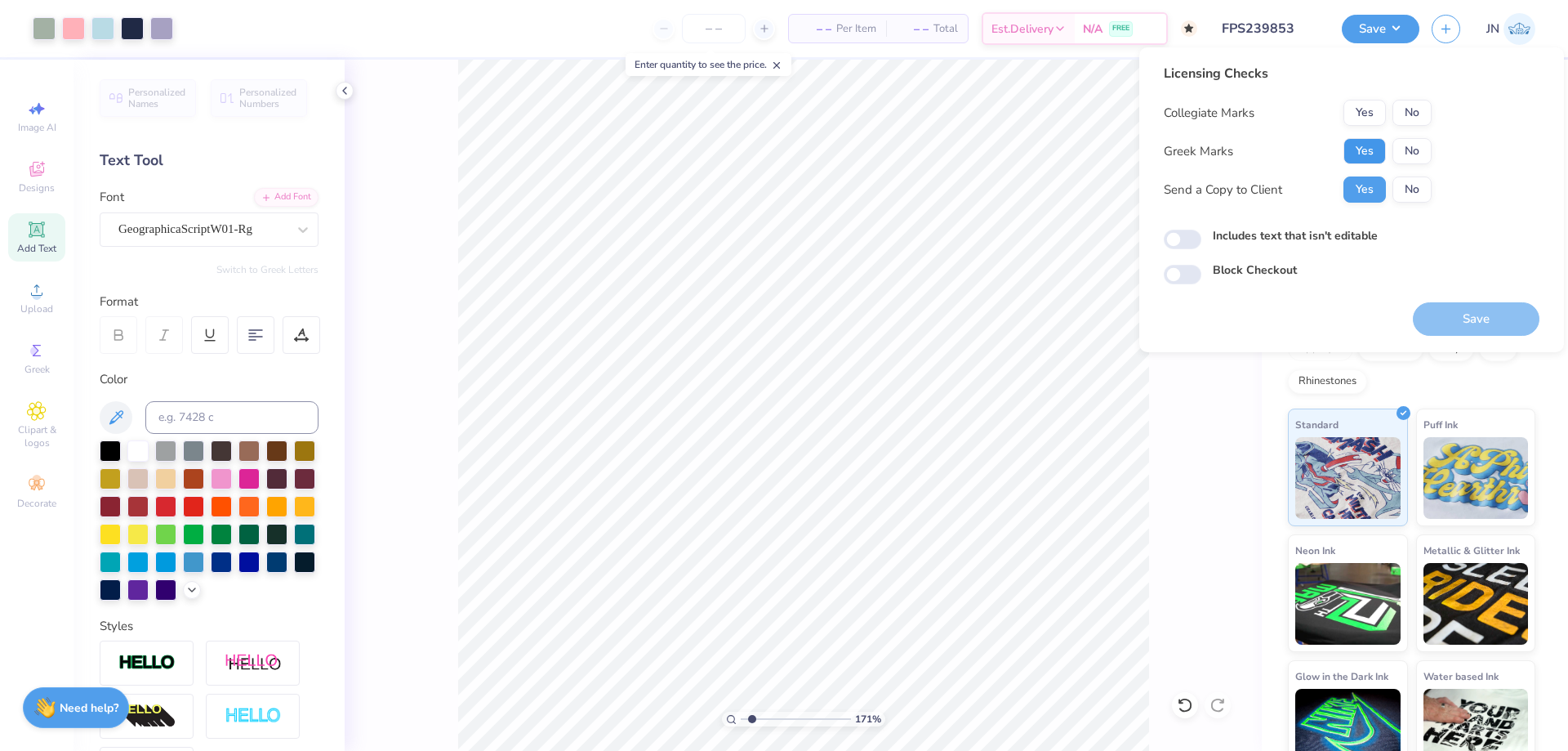
click at [1363, 159] on button "Yes" at bounding box center [1365, 151] width 43 height 26
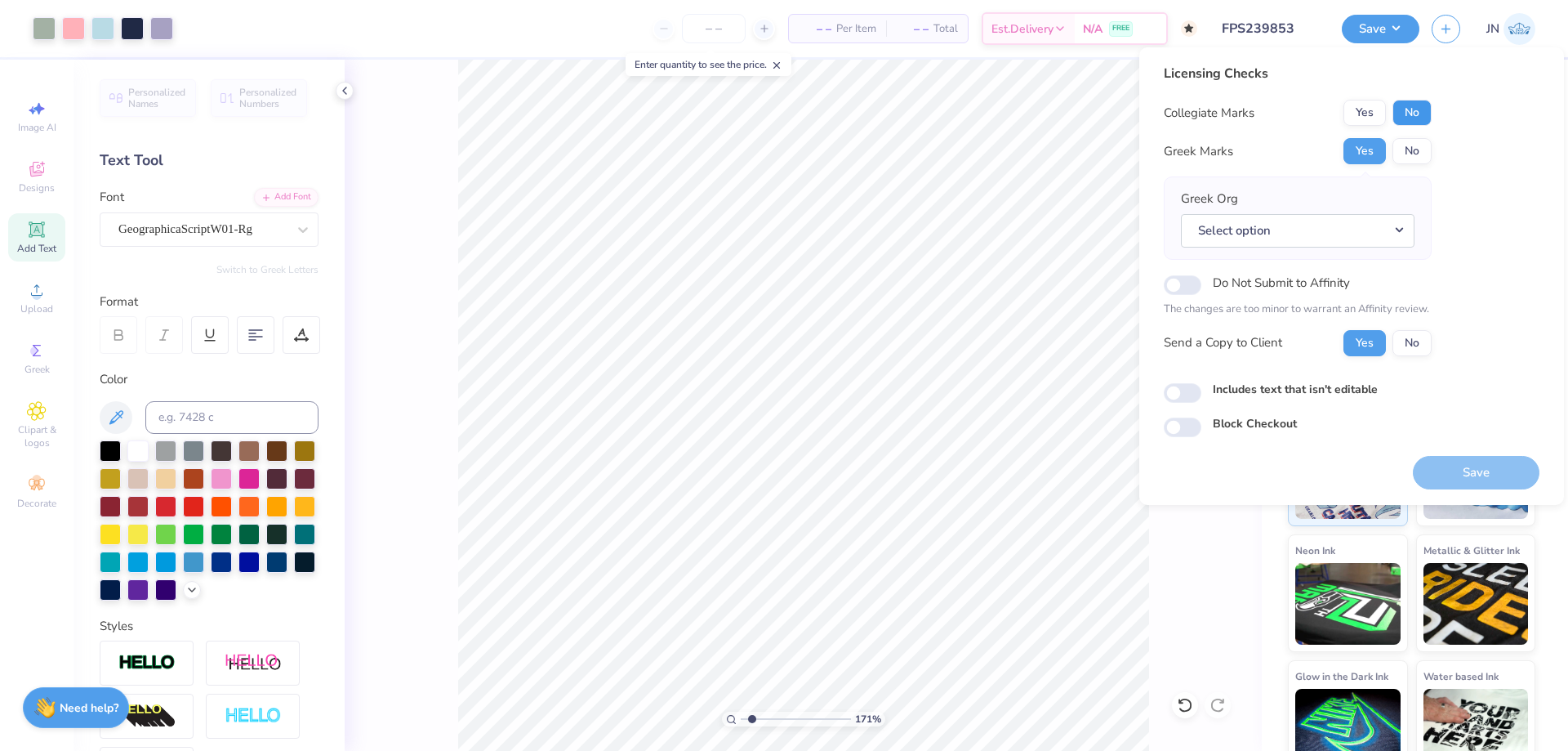
click at [1394, 112] on button "No" at bounding box center [1412, 112] width 39 height 26
click at [1335, 229] on button "Select option" at bounding box center [1298, 231] width 234 height 33
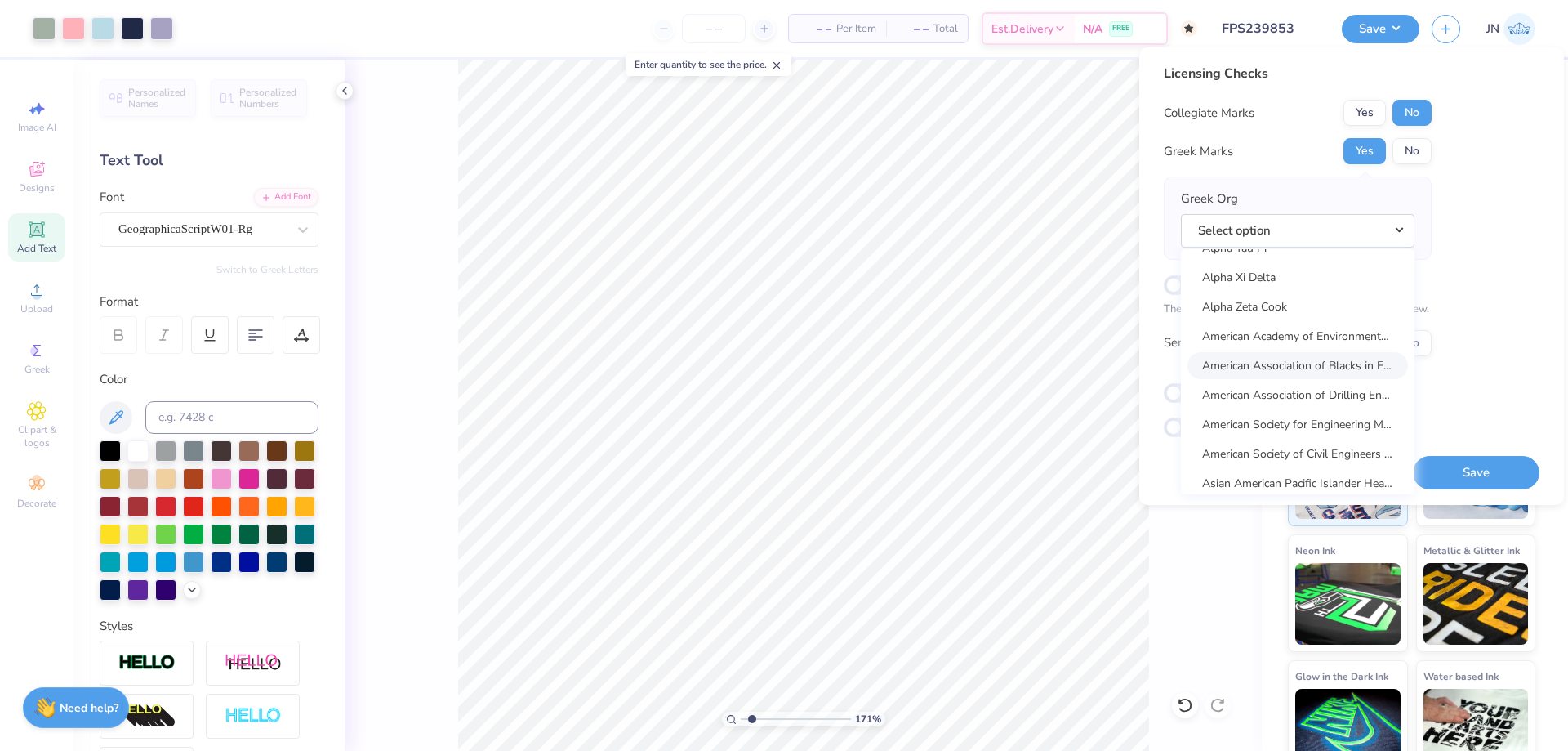
scroll to position [1553, 0]
click at [1275, 308] on link "Alpha Xi Delta" at bounding box center [1298, 304] width 221 height 27
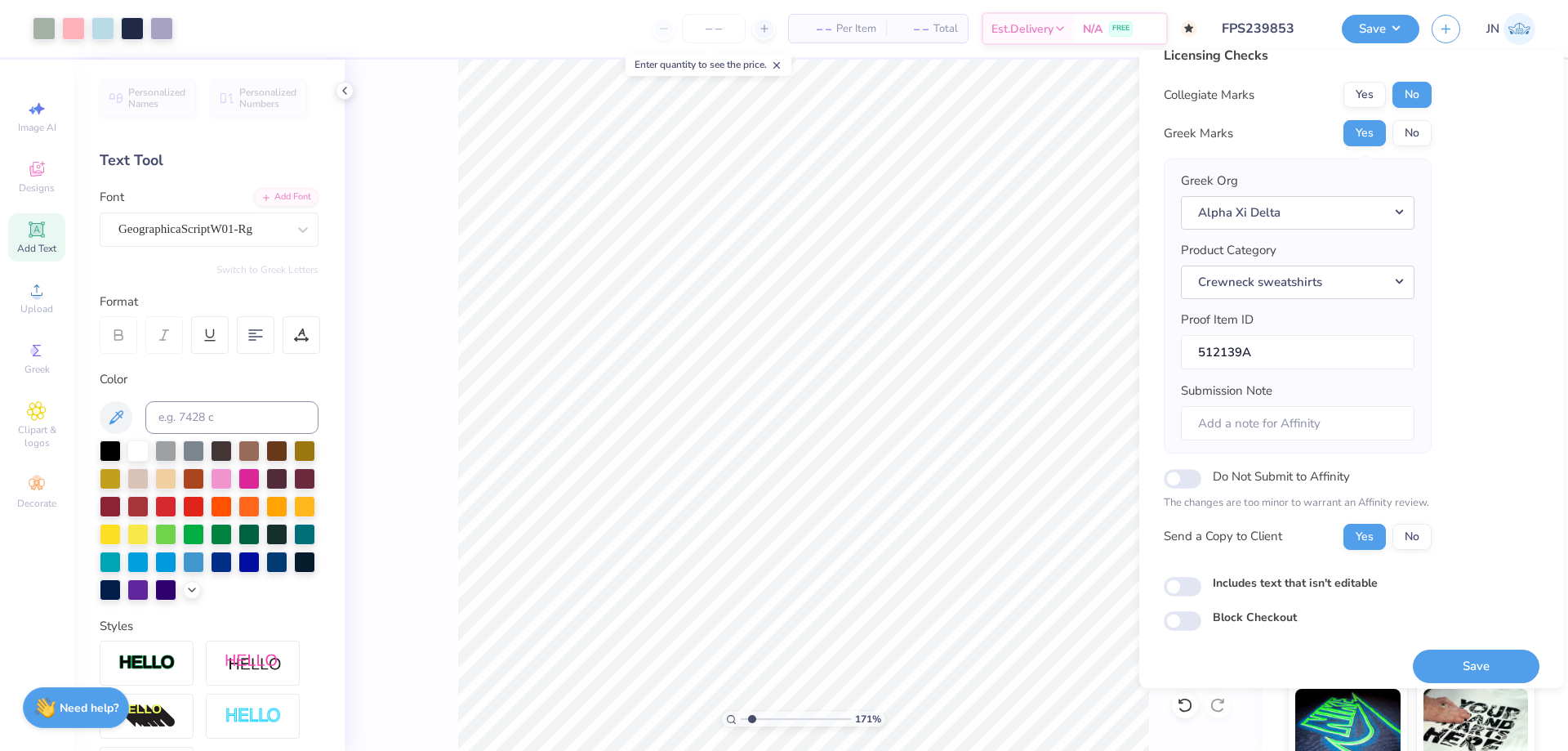
scroll to position [31, 0]
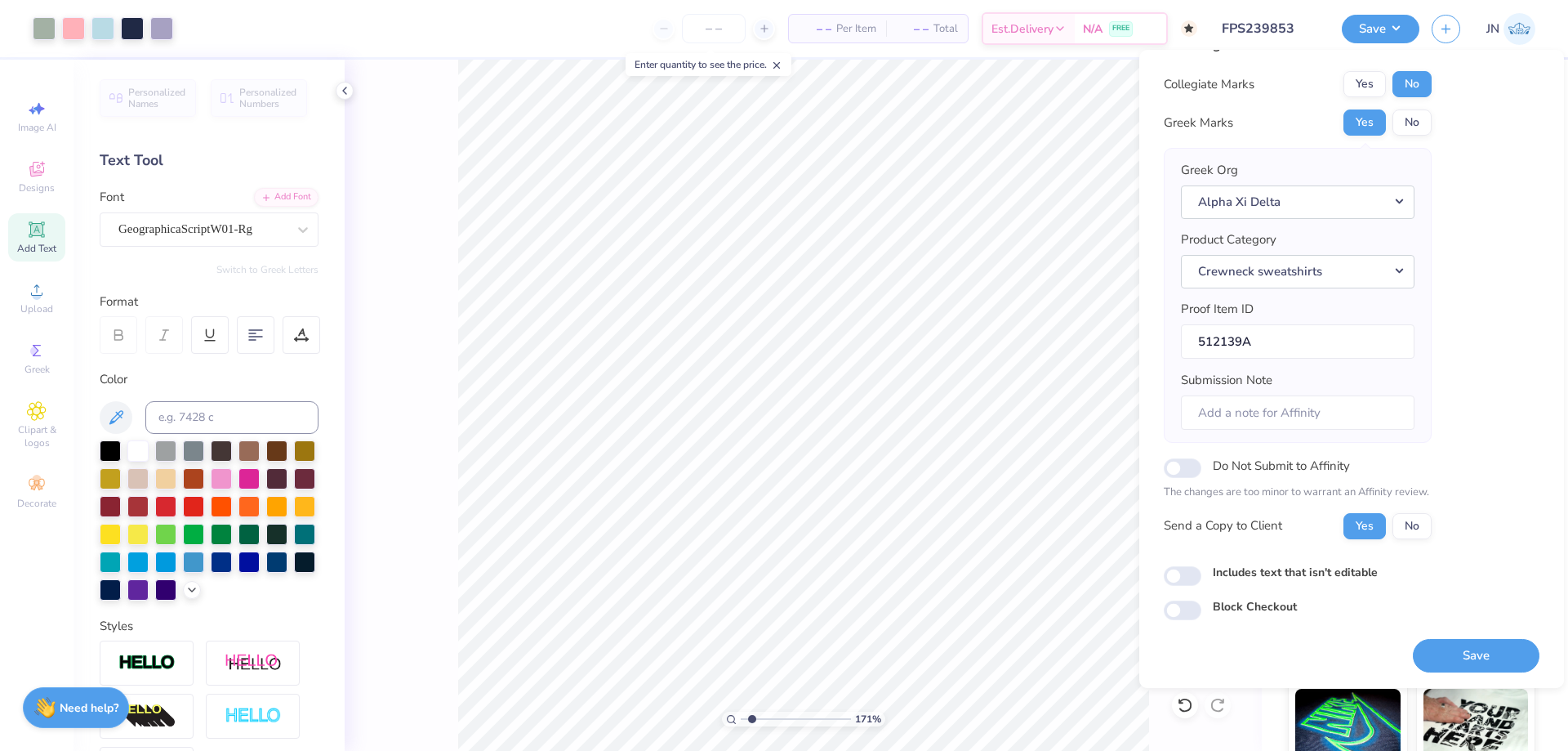
click at [1447, 661] on button "Save" at bounding box center [1476, 655] width 126 height 33
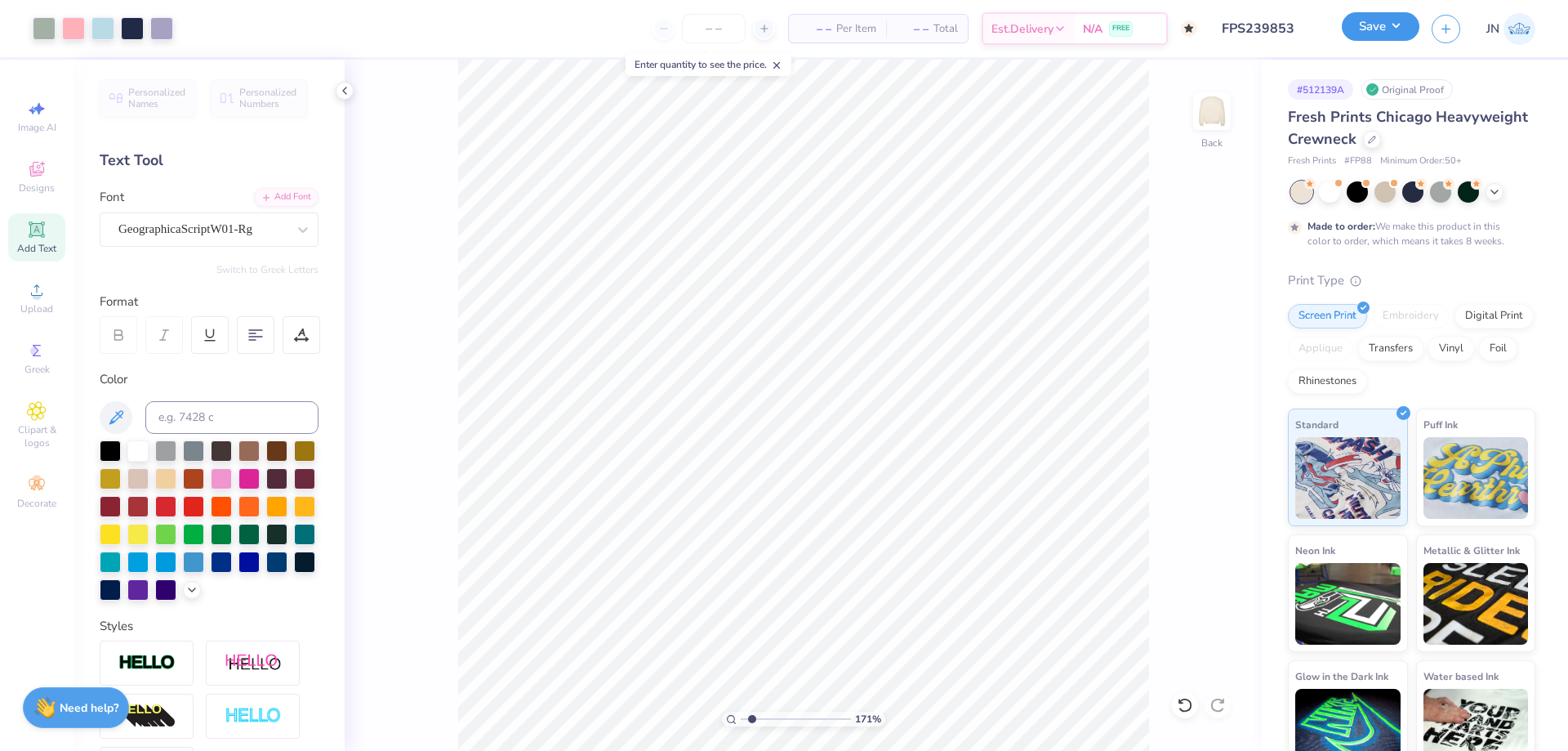
click at [1371, 24] on button "Save" at bounding box center [1381, 26] width 78 height 29
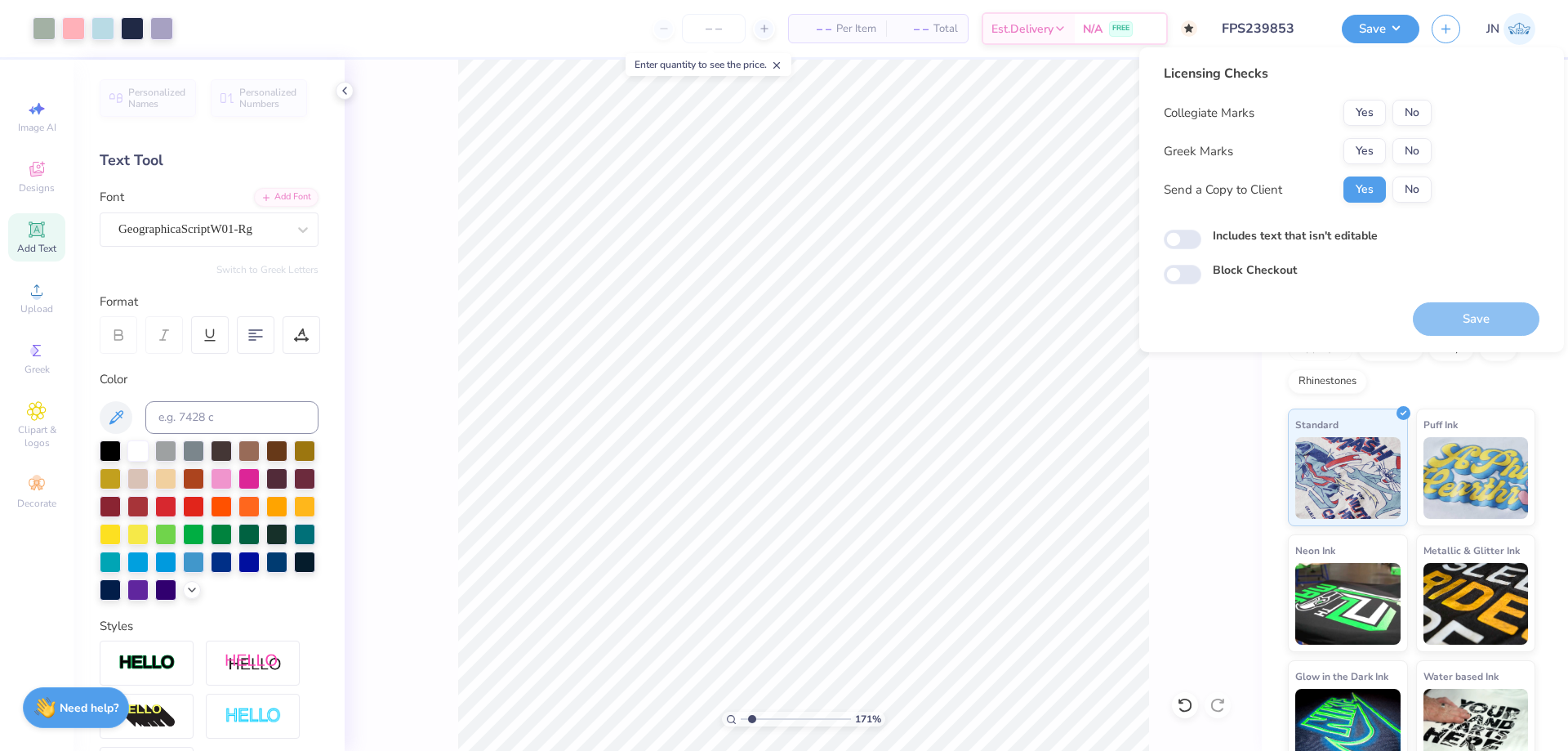
click at [1368, 131] on div "Collegiate Marks Yes No Greek Marks Yes No Send a Copy to Client Yes No" at bounding box center [1298, 150] width 268 height 103
click at [1368, 144] on button "Yes" at bounding box center [1365, 151] width 43 height 26
